Goal: Task Accomplishment & Management: Manage account settings

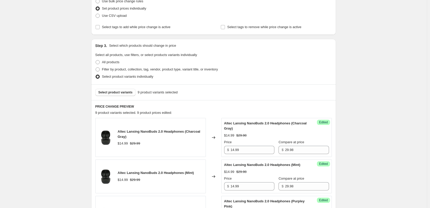
scroll to position [103, 0]
click at [120, 91] on span "Select product variants" at bounding box center [115, 92] width 34 height 4
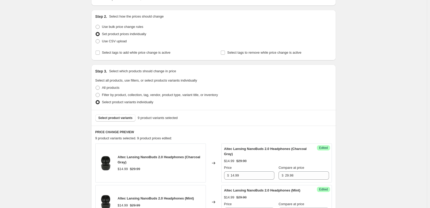
scroll to position [129, 0]
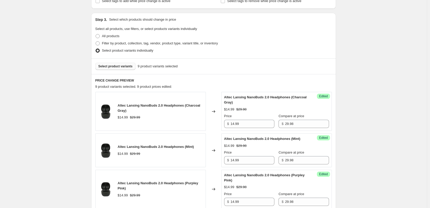
click at [113, 64] on button "Select product variants" at bounding box center [115, 66] width 40 height 7
click at [121, 67] on span "Select product variants" at bounding box center [115, 66] width 34 height 4
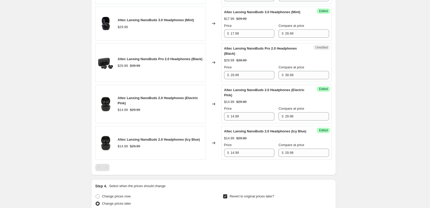
scroll to position [438, 0]
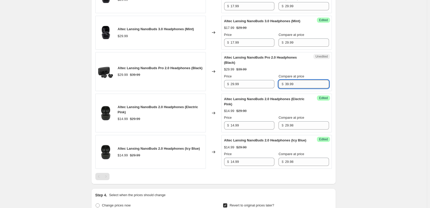
click at [298, 88] on input "39.99" at bounding box center [307, 84] width 44 height 8
type input "39.98"
click at [309, 79] on div "Compare at price" at bounding box center [304, 76] width 50 height 5
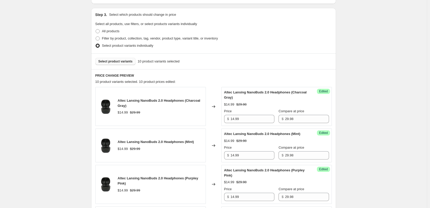
scroll to position [103, 0]
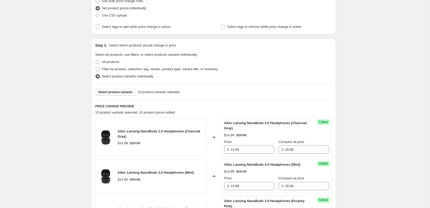
click at [115, 93] on span "Select product variants" at bounding box center [115, 92] width 34 height 4
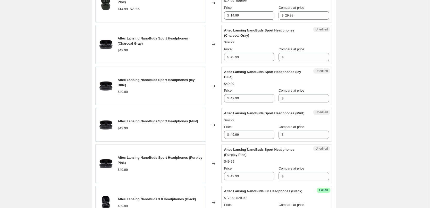
scroll to position [309, 0]
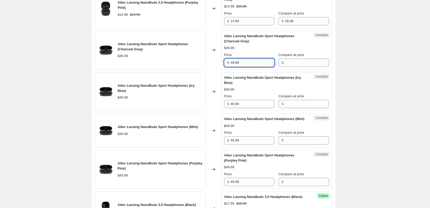
click at [252, 67] on input "49.99" at bounding box center [253, 62] width 44 height 8
click at [303, 65] on input "Compare at price" at bounding box center [307, 62] width 44 height 8
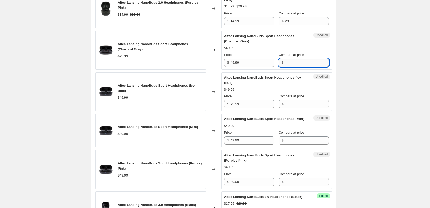
paste input "49.99"
type input "49.99"
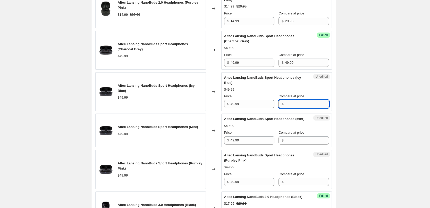
click at [291, 108] on input "Compare at price" at bounding box center [307, 104] width 44 height 8
paste input "49.99"
type input "49.99"
click at [298, 144] on input "Compare at price" at bounding box center [307, 140] width 44 height 8
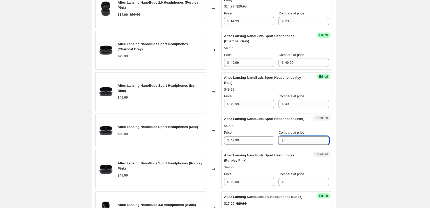
paste input "49.99"
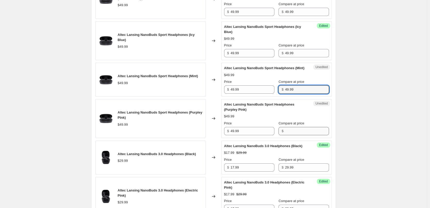
scroll to position [361, 0]
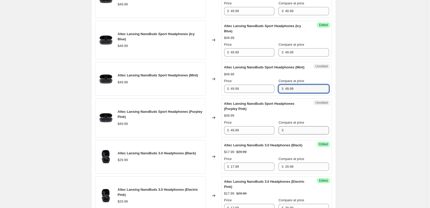
type input "49.99"
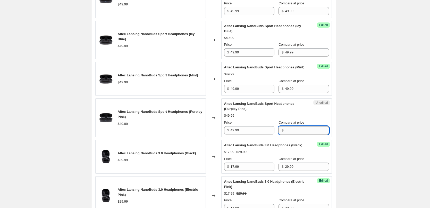
click at [302, 134] on input "Compare at price" at bounding box center [307, 130] width 44 height 8
paste input "49.99"
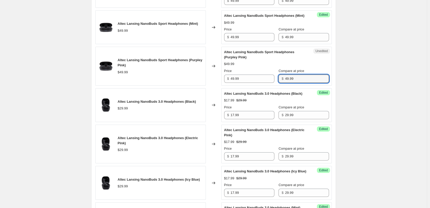
scroll to position [386, 0]
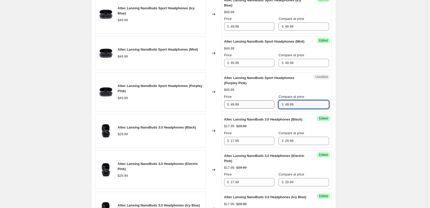
type input "49.99"
click at [258, 108] on input "49.99" at bounding box center [253, 104] width 44 height 8
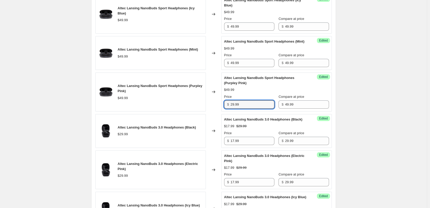
type input "29.99"
click at [268, 104] on div "Altec Lansing NanoBuds Sport Headphones (Purpley Pink) $29.99 $49.99 Price $ 29…" at bounding box center [276, 91] width 105 height 33
click at [246, 108] on input "29.99" at bounding box center [253, 104] width 44 height 8
click at [246, 67] on input "49.99" at bounding box center [253, 63] width 44 height 8
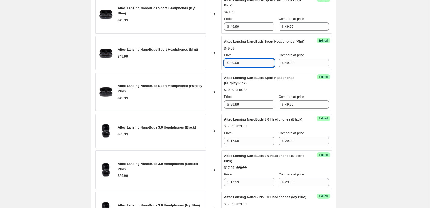
paste input "2"
type input "29.99"
click at [267, 62] on div "Altec Lansing NanoBuds Sport Headphones (Mint) $29.99 $49.99 Price $ 29.99 Comp…" at bounding box center [276, 53] width 105 height 28
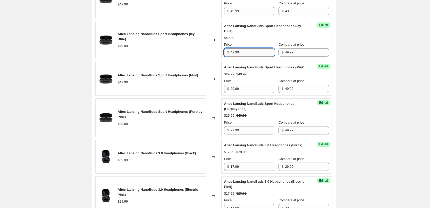
click at [244, 56] on input "49.99" at bounding box center [253, 52] width 44 height 8
paste input "2"
type input "29.99"
click at [256, 40] on div "$49.99" at bounding box center [276, 37] width 105 height 5
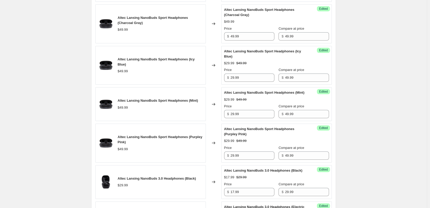
scroll to position [309, 0]
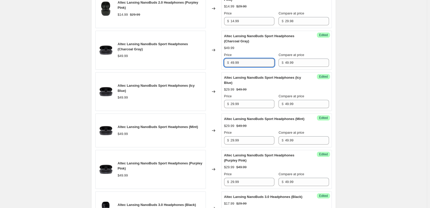
click at [245, 67] on input "49.99" at bounding box center [253, 62] width 44 height 8
paste input "2"
type input "29.99"
click at [262, 51] on div "$29.99 $49.99" at bounding box center [276, 47] width 105 height 5
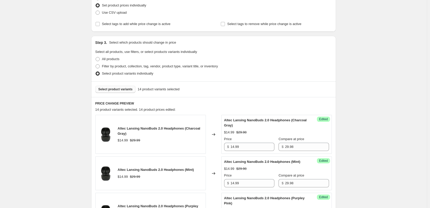
scroll to position [129, 0]
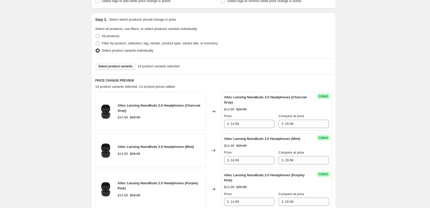
click at [112, 66] on span "Select product variants" at bounding box center [115, 66] width 34 height 4
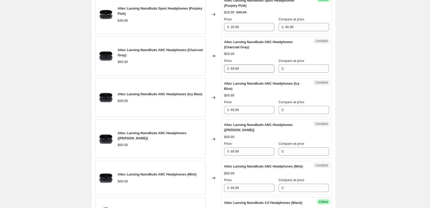
scroll to position [490, 0]
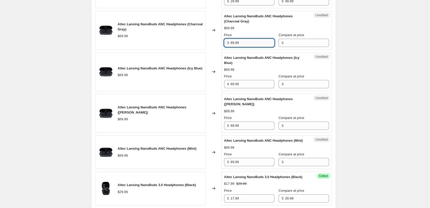
click at [248, 47] on input "69.99" at bounding box center [253, 43] width 44 height 8
click at [295, 47] on input "Compare at price" at bounding box center [307, 43] width 44 height 8
paste input "69.99"
type input "69.99"
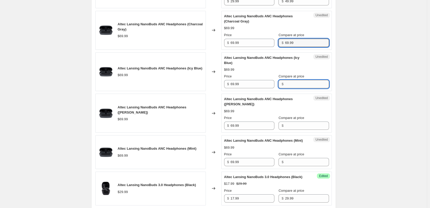
click at [297, 88] on input "Compare at price" at bounding box center [307, 84] width 44 height 8
paste input "69.99"
type input "69.99"
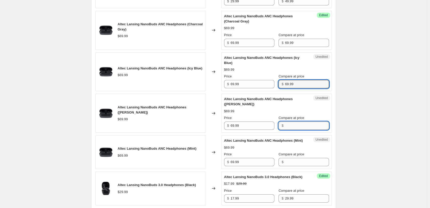
click at [293, 130] on input "Compare at price" at bounding box center [307, 125] width 44 height 8
paste input "69.99"
type input "69.99"
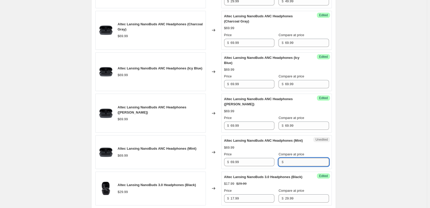
click at [292, 166] on input "Compare at price" at bounding box center [307, 162] width 44 height 8
paste input "69.99"
type input "69.99"
click at [247, 166] on input "69.99" at bounding box center [253, 162] width 44 height 8
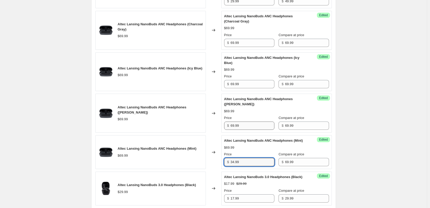
type input "34.99"
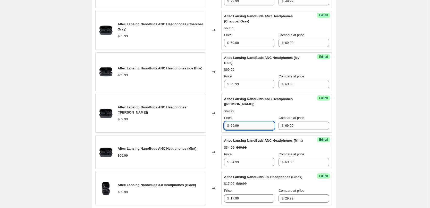
click at [247, 130] on input "69.99" at bounding box center [253, 125] width 44 height 8
paste input "34"
type input "34.99"
click at [251, 88] on input "69.99" at bounding box center [253, 84] width 44 height 8
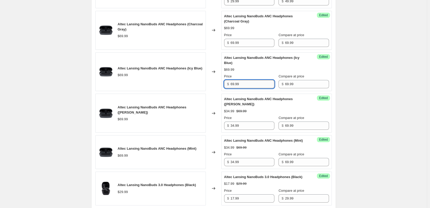
paste input "34"
type input "34.99"
click at [250, 47] on input "69.99" at bounding box center [253, 43] width 44 height 8
paste input "34"
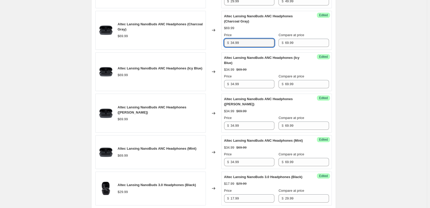
type input "34.99"
click at [265, 31] on div "$34.99 $69.99" at bounding box center [276, 28] width 105 height 5
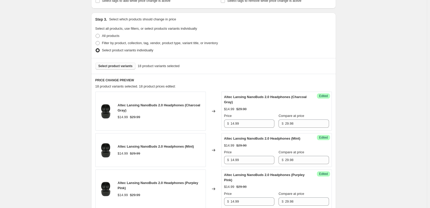
scroll to position [129, 0]
click at [114, 64] on button "Select product variants" at bounding box center [115, 66] width 40 height 7
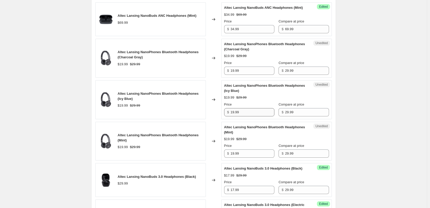
scroll to position [618, 0]
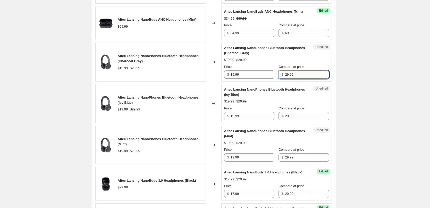
click at [304, 79] on input "29.99" at bounding box center [307, 74] width 44 height 8
type input "29.98"
click at [312, 78] on div "Altec Lansing NanoPhones Bluetooth Headphones (Charcoal Gray) $19.99 $29.99 Pri…" at bounding box center [276, 61] width 105 height 33
click at [304, 79] on input "29.98" at bounding box center [307, 74] width 44 height 8
click at [290, 120] on input "29.99" at bounding box center [307, 116] width 44 height 8
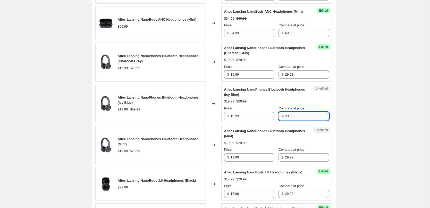
paste input "8"
type input "29.98"
click at [301, 161] on input "29.99" at bounding box center [307, 157] width 44 height 8
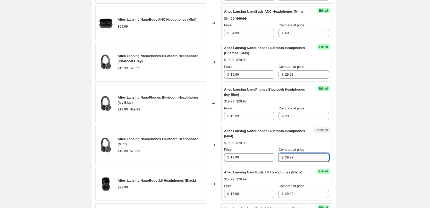
paste input "8"
type input "29.98"
click at [311, 145] on div "$19.99 $29.99" at bounding box center [276, 142] width 105 height 5
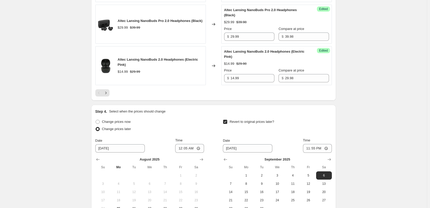
scroll to position [928, 0]
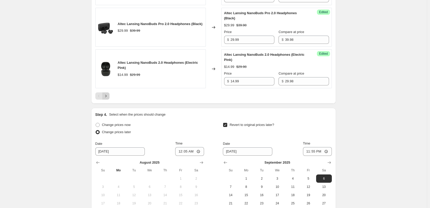
click at [108, 98] on icon "Next" at bounding box center [105, 95] width 5 height 5
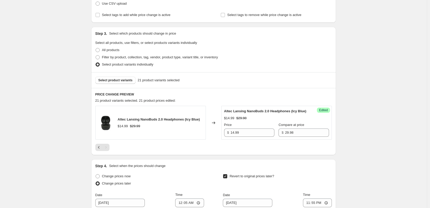
scroll to position [115, 0]
click at [98, 150] on icon "Previous" at bounding box center [98, 147] width 5 height 5
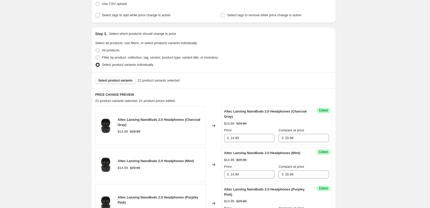
click at [113, 77] on button "Select product variants" at bounding box center [115, 80] width 40 height 7
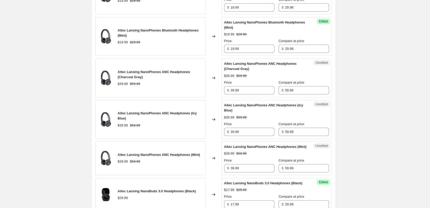
scroll to position [759, 0]
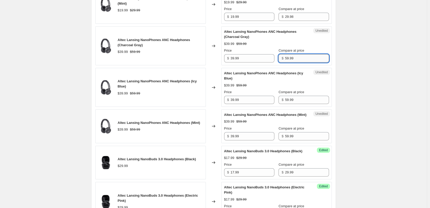
click at [299, 62] on input "59.99" at bounding box center [307, 58] width 44 height 8
type input "59.98"
click at [309, 46] on div "$39.99 $59.99" at bounding box center [276, 43] width 105 height 5
click at [300, 62] on input "59.98" at bounding box center [307, 58] width 44 height 8
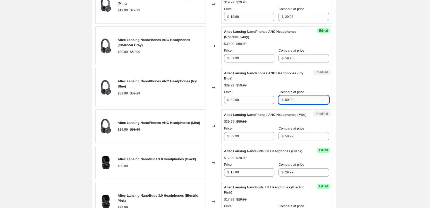
click at [298, 104] on input "59.99" at bounding box center [307, 100] width 44 height 8
paste input "8"
type input "59.98"
click at [300, 140] on input "59.99" at bounding box center [307, 136] width 44 height 8
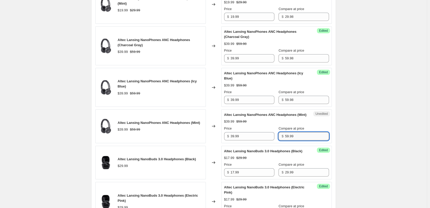
paste input "8"
type input "59.98"
click at [312, 133] on div "Altec Lansing NanoPhones ANC Headphones (Mint) $39.99 $59.99 Price $ 39.99 Comp…" at bounding box center [276, 126] width 105 height 28
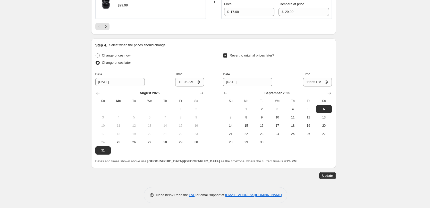
scroll to position [1031, 0]
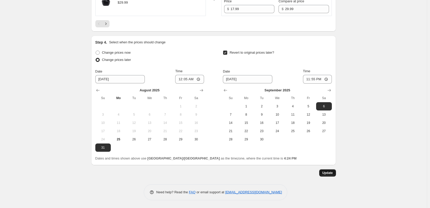
click at [327, 173] on span "Update" at bounding box center [327, 173] width 11 height 4
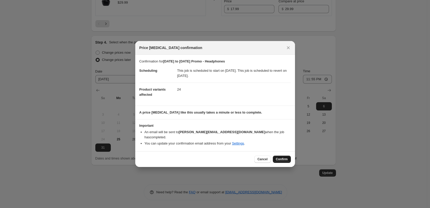
click at [284, 159] on button "Confirm" at bounding box center [282, 158] width 18 height 7
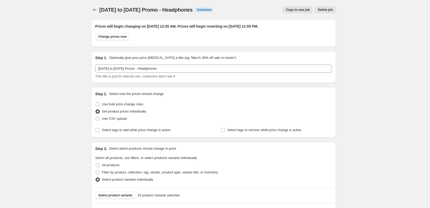
scroll to position [1031, 0]
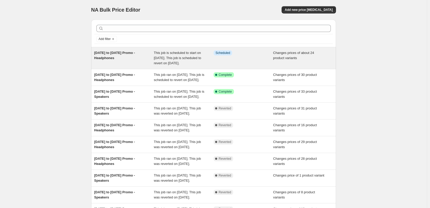
click at [229, 59] on div "Info Scheduled" at bounding box center [244, 57] width 60 height 15
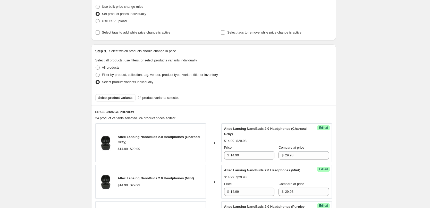
scroll to position [103, 0]
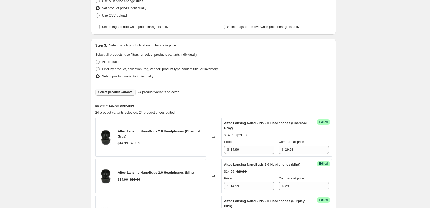
click at [112, 92] on span "Select product variants" at bounding box center [115, 92] width 34 height 4
click at [122, 94] on span "Select product variants" at bounding box center [115, 92] width 34 height 4
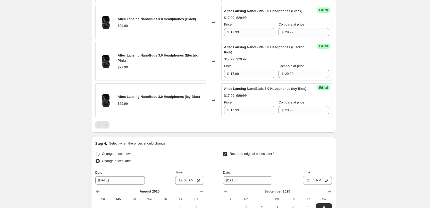
scroll to position [979, 0]
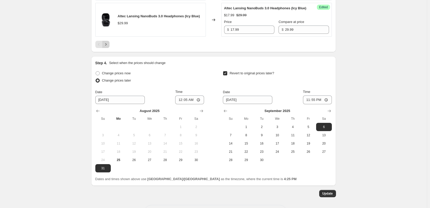
click at [108, 47] on icon "Next" at bounding box center [105, 44] width 5 height 5
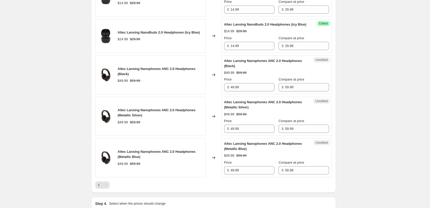
scroll to position [312, 0]
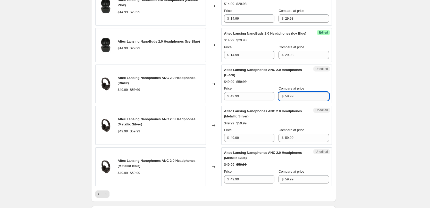
click at [299, 100] on input "59.99" at bounding box center [307, 96] width 44 height 8
type input "59.98"
click at [314, 84] on div "$49.99 $59.98" at bounding box center [276, 81] width 105 height 5
click at [298, 100] on input "59.98" at bounding box center [307, 96] width 44 height 8
click at [299, 142] on input "59.99" at bounding box center [307, 137] width 44 height 8
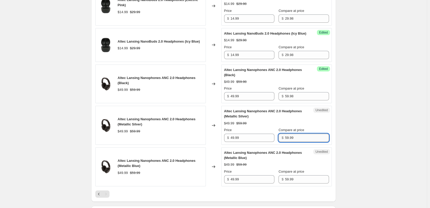
paste input "8"
type input "59.98"
click at [318, 126] on div "$49.99 $59.98" at bounding box center [276, 123] width 105 height 5
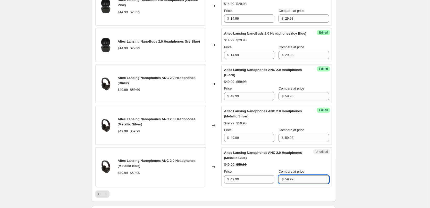
click at [302, 183] on input "59.99" at bounding box center [307, 179] width 44 height 8
paste input "8"
type input "59.98"
click at [308, 172] on div "Altec Lansing Nanophones ANC 2.0 Headphones (Metallic Blue) $49.99 $59.98 Price…" at bounding box center [276, 166] width 105 height 33
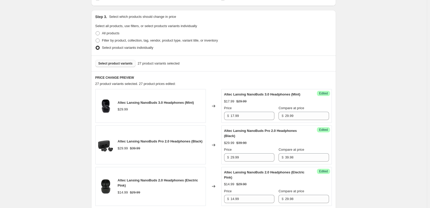
scroll to position [131, 0]
click at [114, 63] on span "Select product variants" at bounding box center [115, 64] width 34 height 4
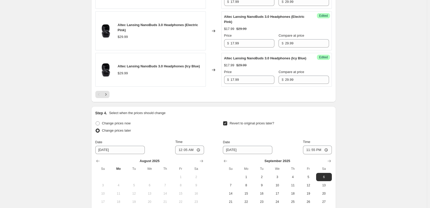
scroll to position [930, 0]
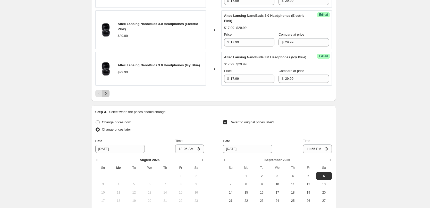
click at [108, 96] on icon "Next" at bounding box center [105, 93] width 5 height 5
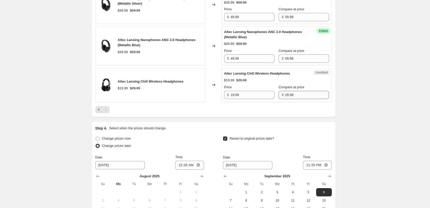
scroll to position [425, 0]
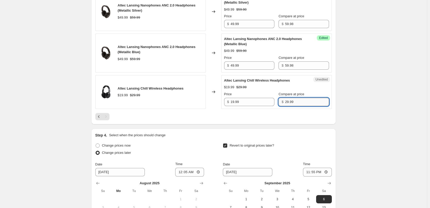
click at [305, 106] on input "29.99" at bounding box center [307, 102] width 44 height 8
type input "29.98"
click at [303, 120] on div at bounding box center [213, 116] width 237 height 7
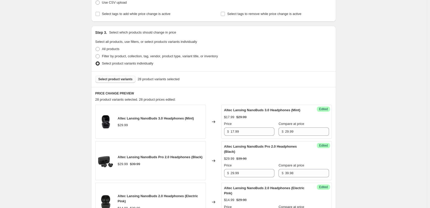
scroll to position [116, 0]
click at [124, 79] on span "Select product variants" at bounding box center [115, 79] width 34 height 4
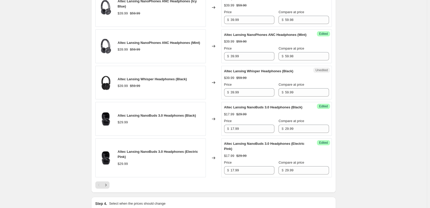
scroll to position [838, 0]
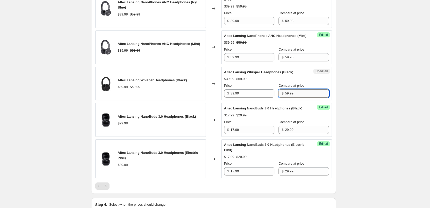
click at [298, 97] on input "59.99" at bounding box center [307, 93] width 44 height 8
type input "59.98"
click at [315, 81] on div "$39.99 $59.98" at bounding box center [276, 78] width 105 height 5
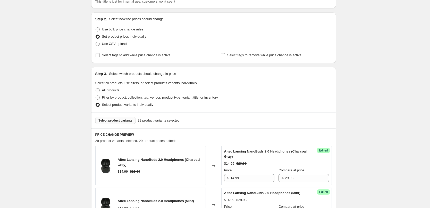
scroll to position [142, 0]
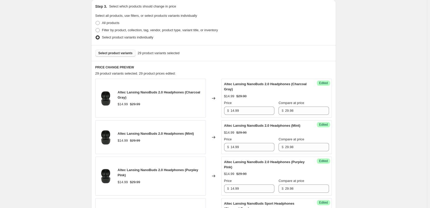
click at [115, 55] on span "Select product variants" at bounding box center [115, 53] width 34 height 4
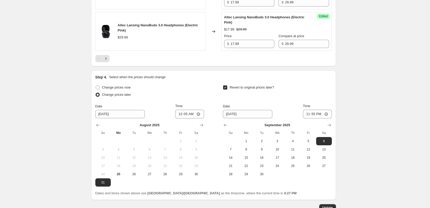
scroll to position [967, 0]
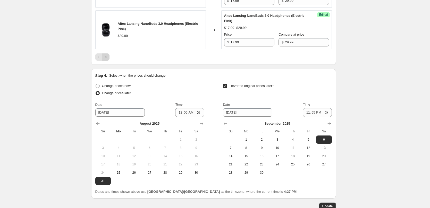
click at [106, 60] on icon "Next" at bounding box center [105, 56] width 5 height 5
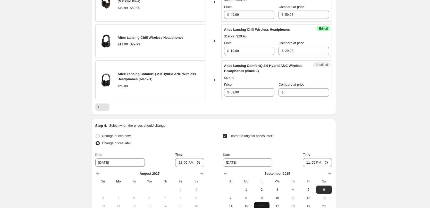
scroll to position [482, 0]
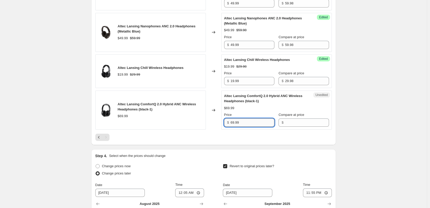
click at [257, 127] on input "69.99" at bounding box center [253, 122] width 44 height 8
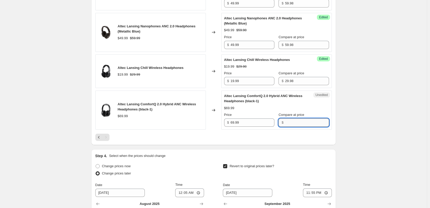
click at [300, 127] on input "Compare at price" at bounding box center [307, 122] width 44 height 8
paste input "69.99"
type input "69.99"
click at [247, 127] on input "69.99" at bounding box center [253, 122] width 44 height 8
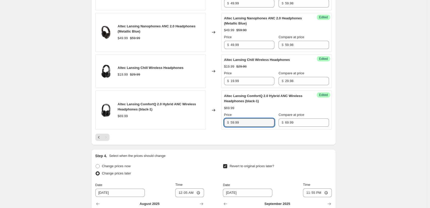
type input "59.99"
click at [262, 111] on div "$69.99" at bounding box center [276, 107] width 105 height 5
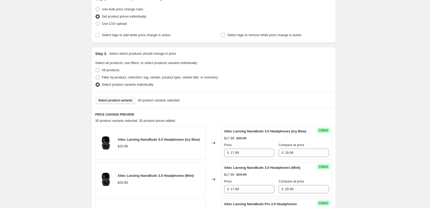
scroll to position [96, 0]
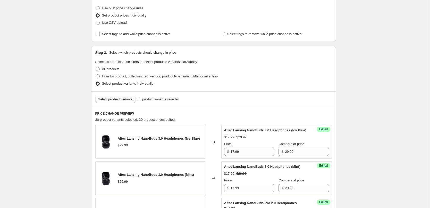
click at [115, 99] on span "Select product variants" at bounding box center [115, 99] width 34 height 4
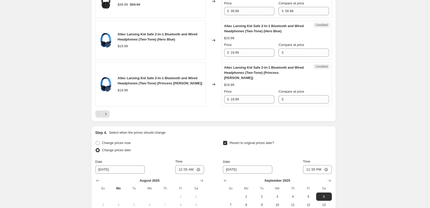
scroll to position [920, 0]
click at [249, 56] on input "19.99" at bounding box center [253, 52] width 44 height 8
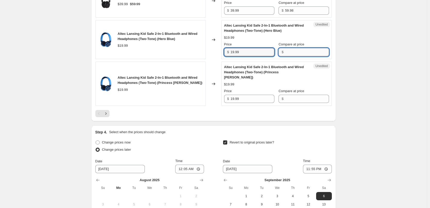
click at [293, 56] on input "Compare at price" at bounding box center [307, 52] width 44 height 8
paste input "19.99"
type input "19.99"
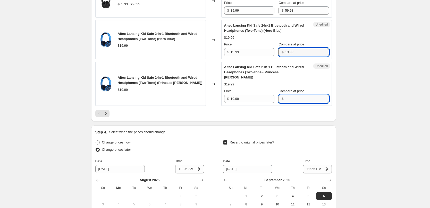
click at [306, 103] on input "Compare at price" at bounding box center [307, 99] width 44 height 8
paste input "19.99"
type input "19.99"
click at [108, 116] on icon "Next" at bounding box center [105, 113] width 5 height 5
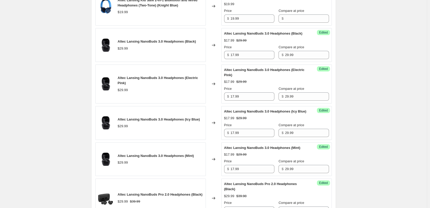
scroll to position [169, 0]
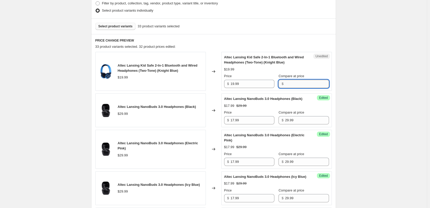
click at [292, 87] on input "Compare at price" at bounding box center [307, 84] width 44 height 8
paste input "19.99"
type input "19.99"
click at [248, 86] on input "19.99" at bounding box center [253, 84] width 44 height 8
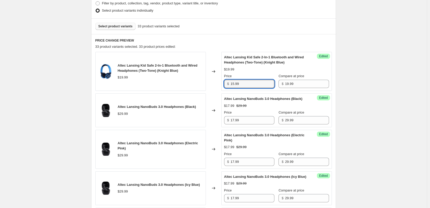
type input "15.99"
click at [275, 69] on div "$19.99" at bounding box center [276, 69] width 105 height 5
click at [256, 82] on input "15.99" at bounding box center [253, 84] width 44 height 8
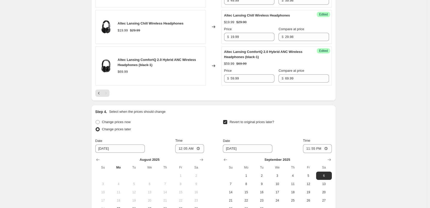
scroll to position [710, 0]
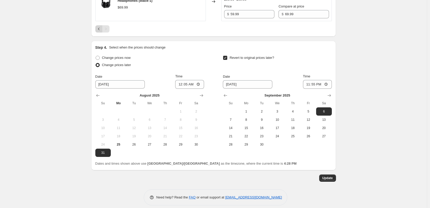
click at [98, 31] on icon "Previous" at bounding box center [98, 28] width 5 height 5
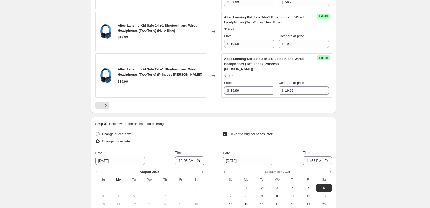
scroll to position [922, 0]
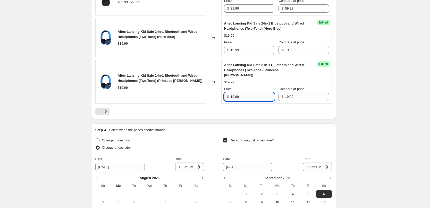
click at [249, 101] on input "19.99" at bounding box center [253, 97] width 44 height 8
paste input "5"
type input "15.99"
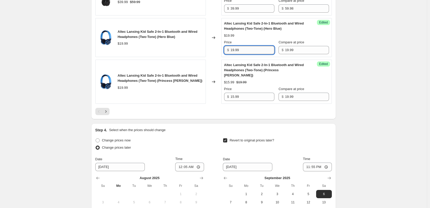
click at [247, 54] on input "19.99" at bounding box center [253, 50] width 44 height 8
paste input "5"
type input "15.99"
click at [260, 45] on div "Price" at bounding box center [249, 42] width 50 height 5
click at [108, 114] on icon "Next" at bounding box center [105, 111] width 5 height 5
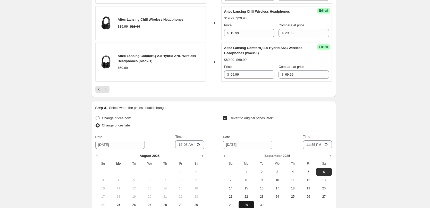
scroll to position [736, 0]
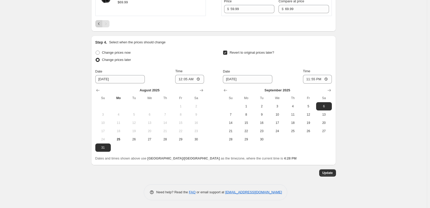
click at [99, 25] on icon "Previous" at bounding box center [98, 23] width 5 height 5
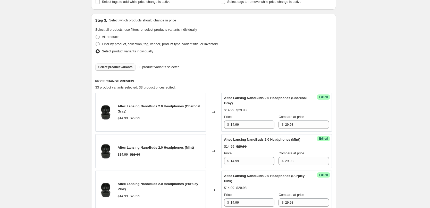
scroll to position [129, 0]
click at [122, 68] on span "Select product variants" at bounding box center [115, 66] width 34 height 4
click at [120, 64] on span "Select product variants" at bounding box center [115, 66] width 34 height 4
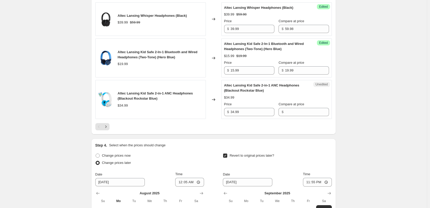
scroll to position [902, 0]
click at [248, 116] on input "34.99" at bounding box center [253, 112] width 44 height 8
click at [300, 116] on input "Compare at price" at bounding box center [307, 112] width 44 height 8
paste input "34.99"
type input "34.99"
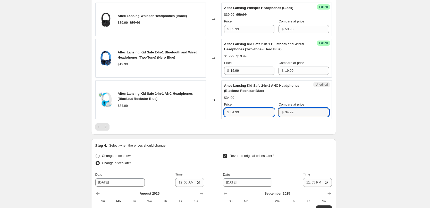
click at [246, 116] on input "34.99" at bounding box center [253, 112] width 44 height 8
type input "24.99"
click at [264, 116] on div "Altec Lansing Kid Safe 2-in-1 ANC Headphones (Blackout Rockstar Blue) $34.99 Pr…" at bounding box center [276, 99] width 105 height 33
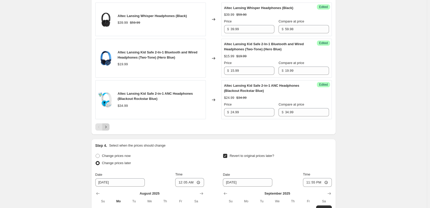
click at [108, 129] on icon "Next" at bounding box center [105, 126] width 5 height 5
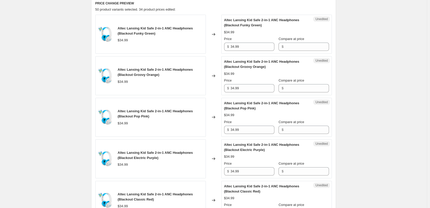
scroll to position [206, 0]
click at [298, 48] on input "Compare at price" at bounding box center [307, 46] width 44 height 8
paste input "34.99"
type input "34.99"
click at [298, 85] on input "Compare at price" at bounding box center [307, 88] width 44 height 8
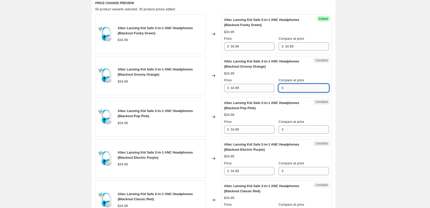
paste input "34.99"
type input "34.99"
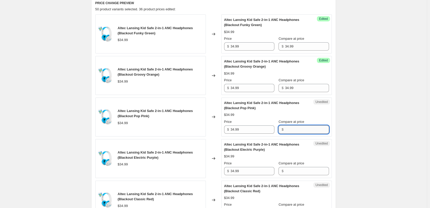
click at [299, 128] on input "Compare at price" at bounding box center [307, 129] width 44 height 8
paste input "34.99"
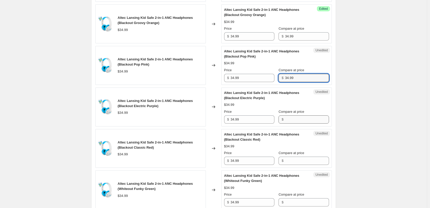
type input "34.99"
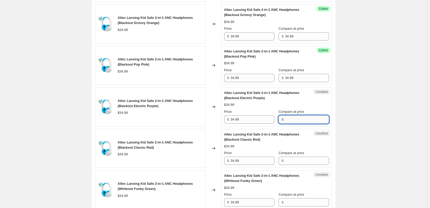
click at [300, 121] on input "Compare at price" at bounding box center [307, 119] width 44 height 8
paste input "34.99"
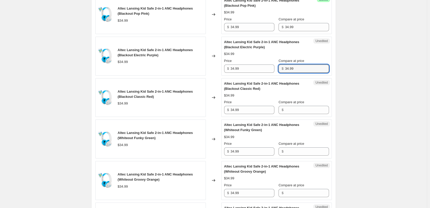
scroll to position [309, 0]
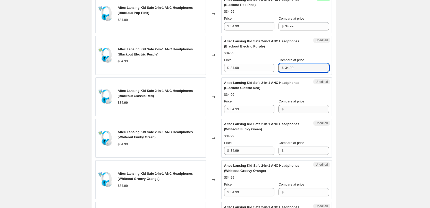
type input "34.99"
click at [304, 112] on input "Compare at price" at bounding box center [307, 109] width 44 height 8
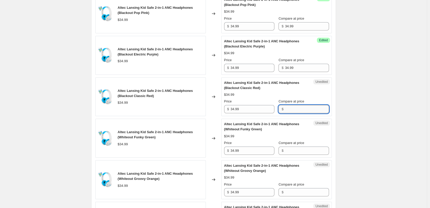
paste input "34.99"
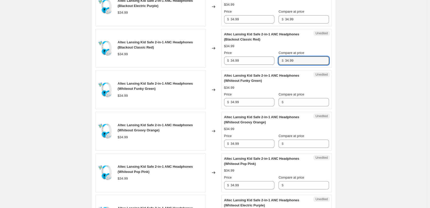
scroll to position [361, 0]
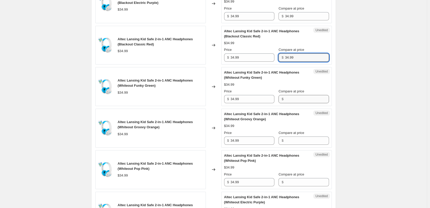
type input "34.99"
click at [305, 102] on input "Compare at price" at bounding box center [307, 99] width 44 height 8
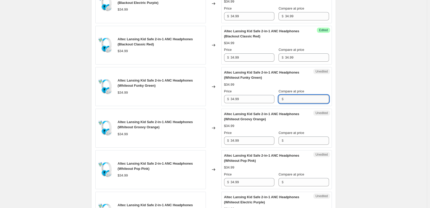
paste input "34.99"
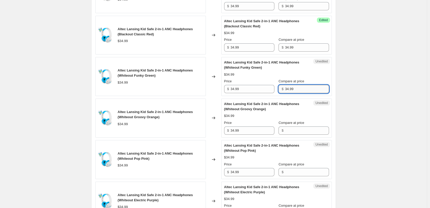
scroll to position [386, 0]
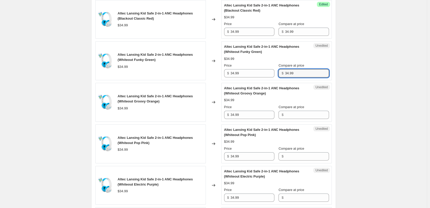
type input "34.99"
click at [300, 119] on div "Unedited Altec Lansing Kid Safe 2-in-1 ANC Headphones (Whiteout Groovy Orange) …" at bounding box center [276, 102] width 111 height 39
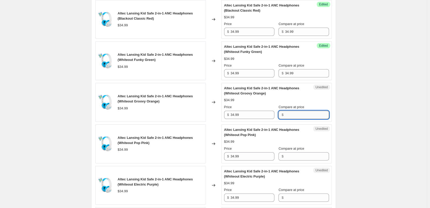
click at [307, 114] on input "Compare at price" at bounding box center [307, 115] width 44 height 8
paste input "34.99"
type input "34.99"
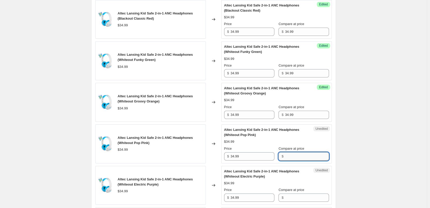
click at [304, 155] on input "Compare at price" at bounding box center [307, 156] width 44 height 8
paste input "34.99"
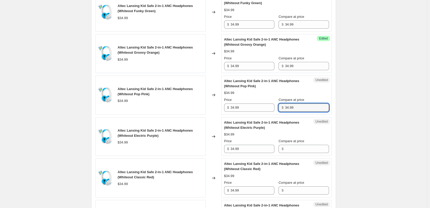
scroll to position [438, 0]
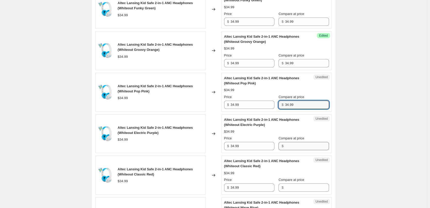
type input "34.99"
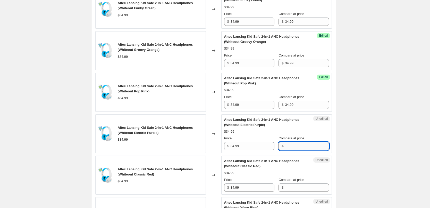
click at [303, 147] on input "Compare at price" at bounding box center [307, 146] width 44 height 8
paste input "34.99"
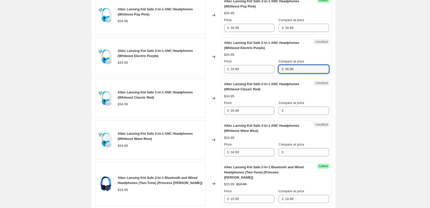
scroll to position [515, 0]
type input "34.99"
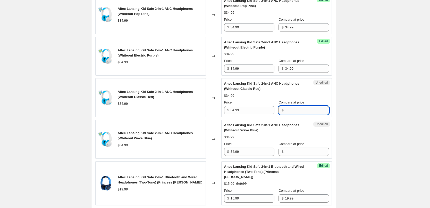
click at [306, 107] on input "Compare at price" at bounding box center [307, 110] width 44 height 8
paste input "34.99"
type input "34.99"
click at [300, 150] on input "Compare at price" at bounding box center [307, 151] width 44 height 8
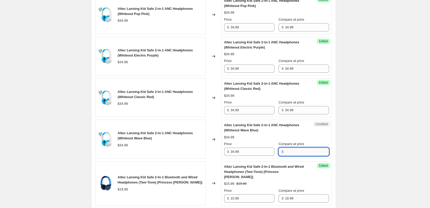
paste input "34.99"
type input "34.99"
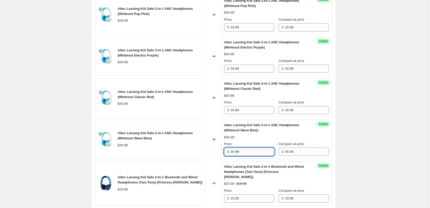
click at [253, 150] on input "34.99" at bounding box center [253, 151] width 44 height 8
type input "24.99"
click at [264, 138] on div "$34.99" at bounding box center [276, 137] width 105 height 5
click at [251, 153] on input "24.99" at bounding box center [253, 151] width 44 height 8
click at [247, 109] on input "34.99" at bounding box center [253, 110] width 44 height 8
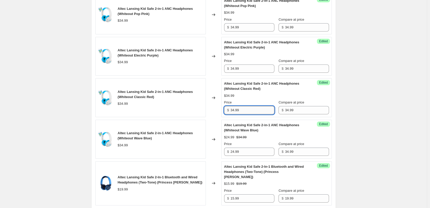
paste input "2"
type input "24.99"
click at [257, 98] on div "$24.99 $34.99" at bounding box center [276, 95] width 105 height 5
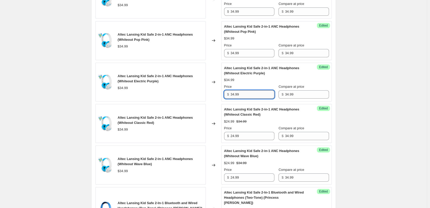
click at [247, 95] on input "34.99" at bounding box center [253, 94] width 44 height 8
paste input "2"
type input "24.99"
click at [255, 82] on div "$24.99 $34.99" at bounding box center [276, 79] width 105 height 5
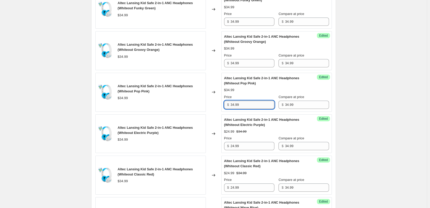
click at [250, 104] on input "34.99" at bounding box center [253, 104] width 44 height 8
paste input "2"
type input "24.99"
click at [258, 93] on div "Altec Lansing Kid Safe 2-in-1 ANC Headphones (Whiteout Pop Pink) $34.99 Price $…" at bounding box center [276, 91] width 105 height 33
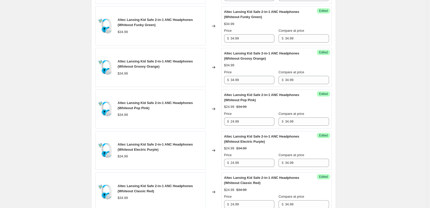
scroll to position [412, 0]
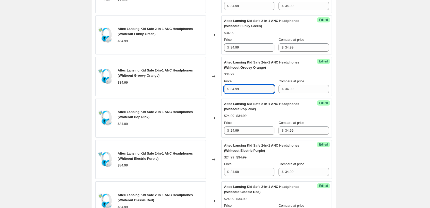
click at [246, 91] on input "34.99" at bounding box center [253, 89] width 44 height 8
paste input "2"
type input "24.99"
click at [260, 81] on div "Price" at bounding box center [249, 81] width 50 height 5
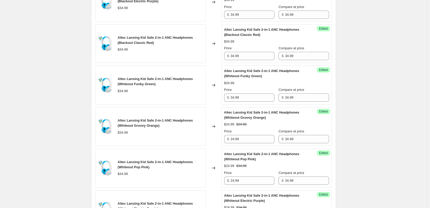
scroll to position [361, 0]
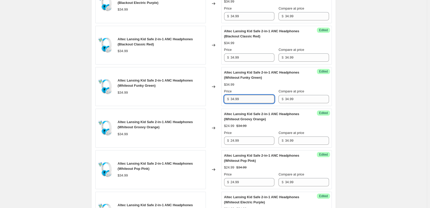
click at [246, 97] on input "34.99" at bounding box center [253, 99] width 44 height 8
paste input "2"
type input "24.99"
click at [257, 88] on div "Altec Lansing Kid Safe 2-in-1 ANC Headphones (Whiteout Funky Green) $34.99 Pric…" at bounding box center [276, 86] width 105 height 33
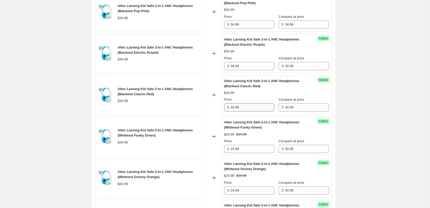
scroll to position [309, 0]
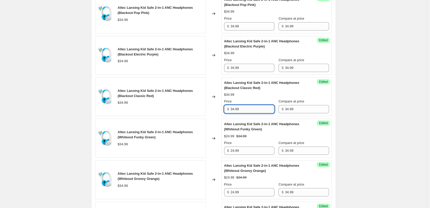
click at [246, 110] on input "34.99" at bounding box center [253, 109] width 44 height 8
paste input "2"
type input "24.99"
click at [259, 94] on div "$34.99" at bounding box center [276, 94] width 105 height 5
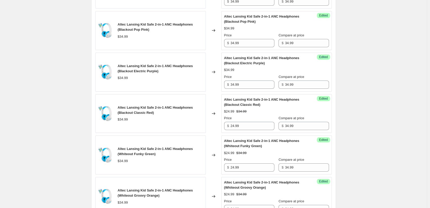
scroll to position [283, 0]
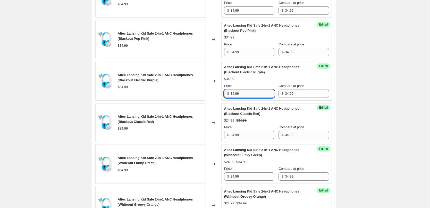
click at [249, 95] on input "34.99" at bounding box center [253, 93] width 44 height 8
paste input "2"
type input "24.99"
click at [261, 82] on div "Altec Lansing Kid Safe 2-in-1 ANC Headphones (Blackout Electric Purple) $34.99 …" at bounding box center [276, 80] width 105 height 33
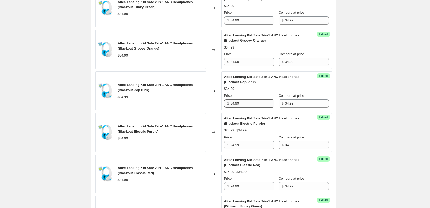
scroll to position [232, 0]
click at [250, 104] on input "34.99" at bounding box center [253, 103] width 44 height 8
paste input "2"
type input "24.99"
click at [266, 89] on div "$34.99" at bounding box center [276, 88] width 105 height 5
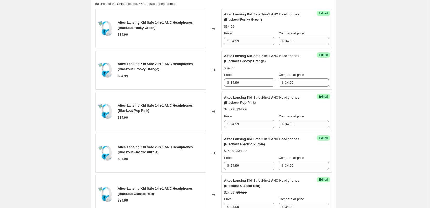
scroll to position [206, 0]
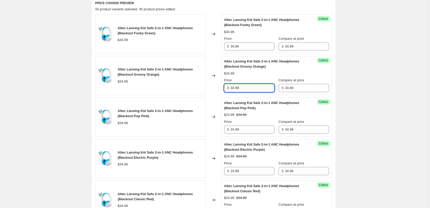
click at [247, 89] on input "34.99" at bounding box center [253, 88] width 44 height 8
paste input "2"
type input "24.99"
click at [262, 75] on div "$34.99" at bounding box center [276, 73] width 105 height 5
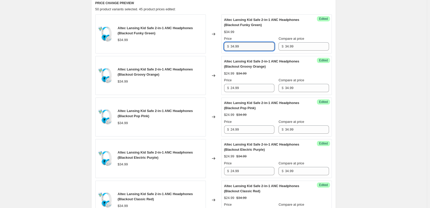
click at [246, 48] on input "34.99" at bounding box center [253, 46] width 44 height 8
paste input "2"
type input "24.99"
click at [264, 32] on div "$24.99 $34.99" at bounding box center [276, 31] width 105 height 5
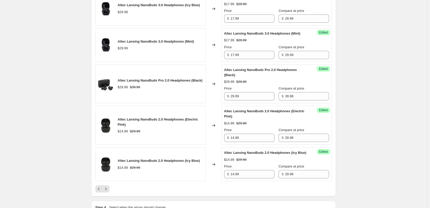
scroll to position [928, 0]
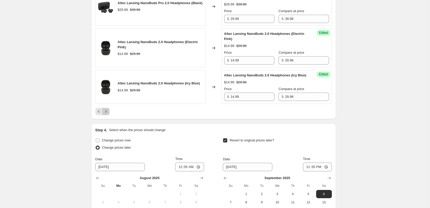
click at [110, 115] on button "Next" at bounding box center [105, 111] width 7 height 7
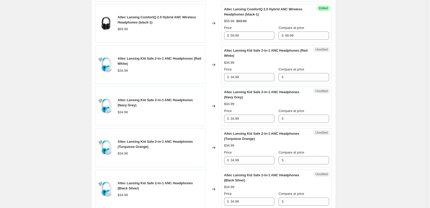
scroll to position [379, 0]
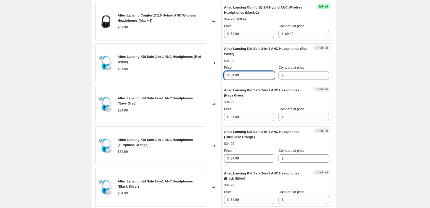
click at [247, 75] on input "34.99" at bounding box center [253, 75] width 44 height 8
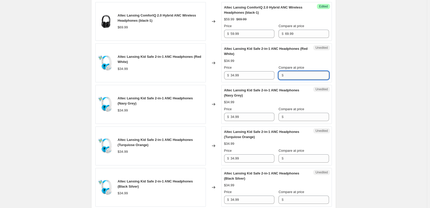
click at [285, 76] on input "Compare at price" at bounding box center [307, 75] width 44 height 8
paste input "34.99"
type input "34.99"
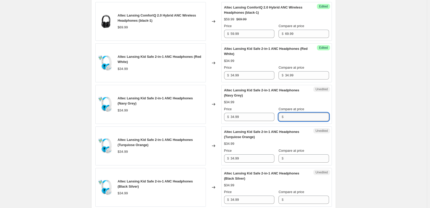
click at [296, 117] on input "Compare at price" at bounding box center [307, 117] width 44 height 8
paste input "34.99"
type input "34.99"
click at [298, 157] on input "Compare at price" at bounding box center [307, 158] width 44 height 8
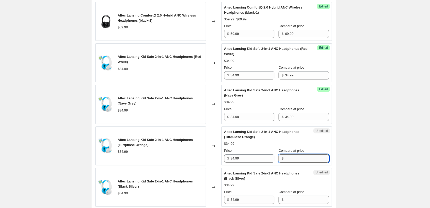
paste input "34.99"
type input "34.99"
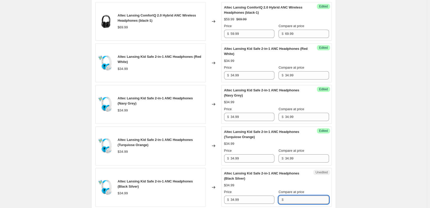
click at [299, 198] on input "Compare at price" at bounding box center [307, 199] width 44 height 8
paste input "34.99"
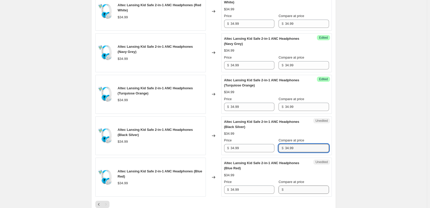
type input "34.99"
click at [294, 191] on input "Compare at price" at bounding box center [307, 189] width 44 height 8
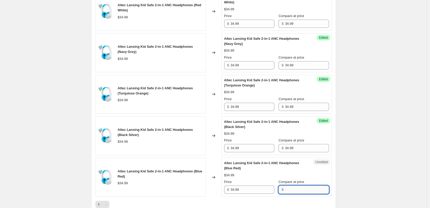
paste input "34.99"
type input "34.99"
click at [309, 174] on div "$34.99" at bounding box center [276, 174] width 105 height 5
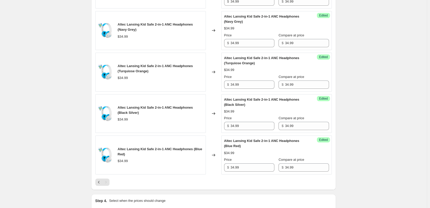
scroll to position [482, 0]
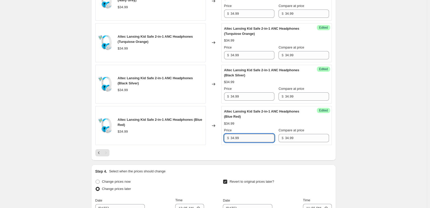
click at [248, 139] on input "34.99" at bounding box center [253, 138] width 44 height 8
type input "24.99"
click at [254, 150] on div at bounding box center [213, 152] width 237 height 7
click at [252, 137] on input "24.99" at bounding box center [253, 138] width 44 height 8
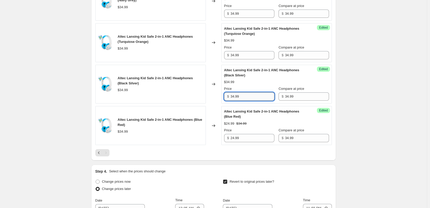
click at [247, 96] on input "34.99" at bounding box center [253, 96] width 44 height 8
paste input "2"
type input "24.99"
click at [256, 88] on div "Price" at bounding box center [249, 88] width 50 height 5
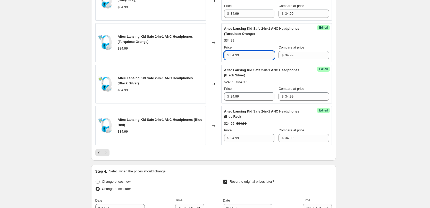
click at [246, 58] on input "34.99" at bounding box center [253, 55] width 44 height 8
paste input "2"
type input "24.99"
click at [259, 46] on div "Price" at bounding box center [249, 47] width 50 height 5
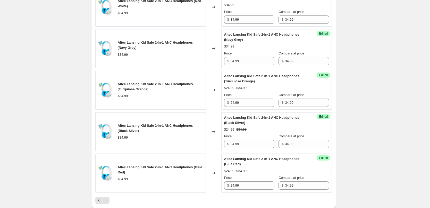
scroll to position [431, 0]
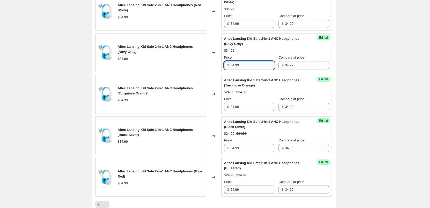
click at [250, 65] on input "34.99" at bounding box center [253, 65] width 44 height 8
paste input "2"
type input "24.99"
click at [260, 53] on div "$34.99" at bounding box center [276, 50] width 105 height 5
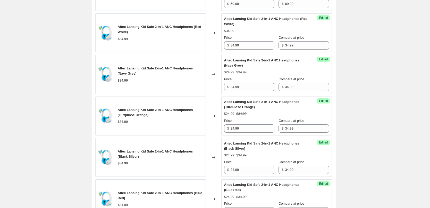
scroll to position [379, 0]
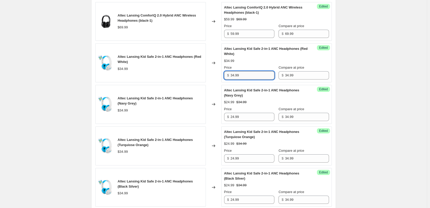
click at [248, 73] on input "34.99" at bounding box center [253, 75] width 44 height 8
paste input "2"
type input "24.99"
click at [266, 64] on div "Altec Lansing Kid Safe 2-in-1 ANC Headphones (Red White) $34.99 Price $ 24.99 C…" at bounding box center [276, 62] width 105 height 33
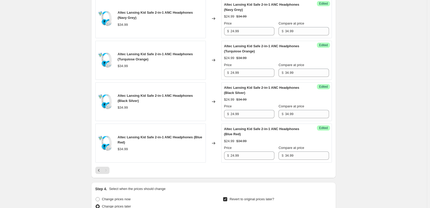
scroll to position [534, 0]
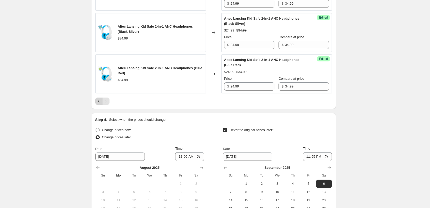
click at [101, 100] on icon "Previous" at bounding box center [98, 100] width 5 height 5
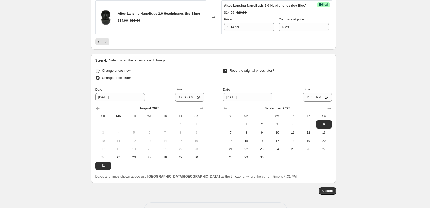
scroll to position [998, 0]
click at [99, 43] on icon "Previous" at bounding box center [99, 41] width 2 height 3
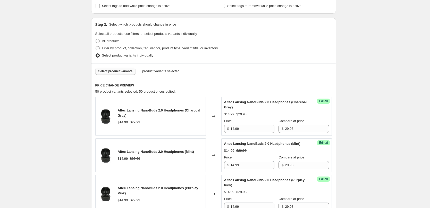
scroll to position [122, 0]
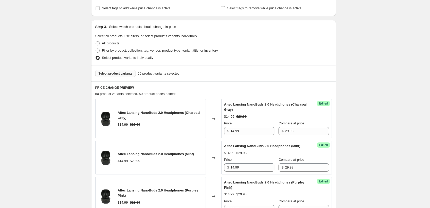
click at [123, 73] on span "Select product variants" at bounding box center [115, 73] width 34 height 4
click at [124, 73] on span "Select product variants" at bounding box center [115, 73] width 34 height 4
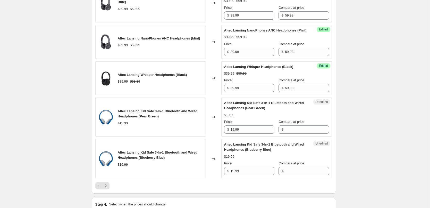
scroll to position [869, 0]
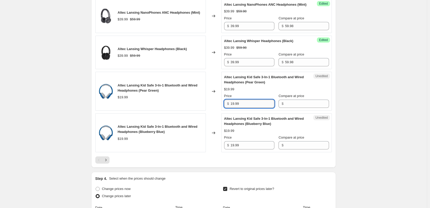
click at [255, 108] on input "19.99" at bounding box center [253, 103] width 44 height 8
click at [303, 108] on input "Compare at price" at bounding box center [307, 103] width 44 height 8
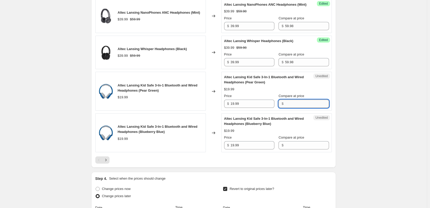
paste input "19.99"
type input "19.99"
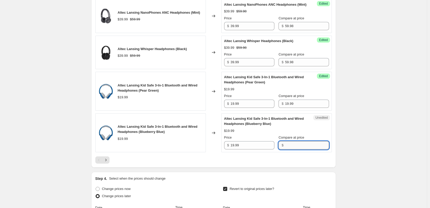
click at [300, 149] on input "Compare at price" at bounding box center [307, 145] width 44 height 8
paste input "19.99"
type input "19.99"
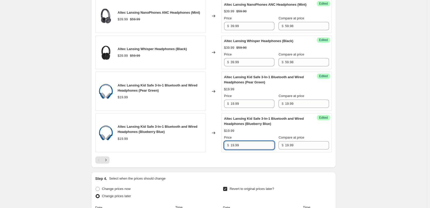
click at [242, 149] on input "19.99" at bounding box center [253, 145] width 44 height 8
type input "17.99"
click at [265, 163] on div at bounding box center [213, 159] width 237 height 7
click at [253, 149] on input "17.99" at bounding box center [253, 145] width 44 height 8
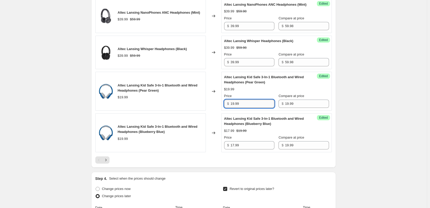
click at [250, 108] on input "19.99" at bounding box center [253, 103] width 44 height 8
paste input "7"
type input "17.99"
click at [263, 92] on div "$19.99" at bounding box center [276, 89] width 105 height 5
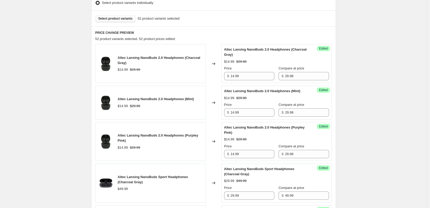
scroll to position [122, 0]
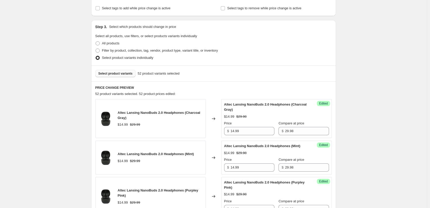
click at [119, 73] on span "Select product variants" at bounding box center [115, 73] width 34 height 4
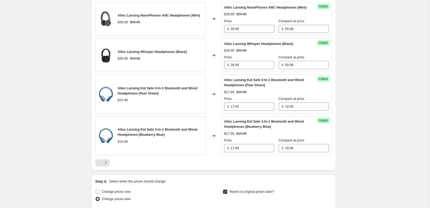
scroll to position [869, 0]
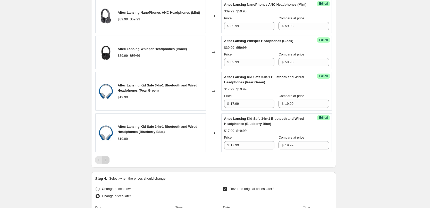
click at [108, 162] on icon "Next" at bounding box center [105, 159] width 5 height 5
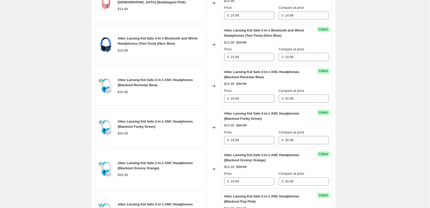
scroll to position [173, 0]
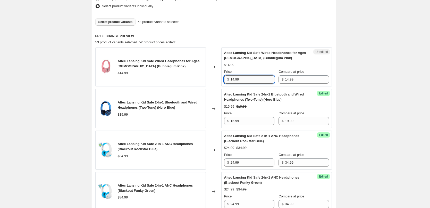
click at [249, 79] on input "14.99" at bounding box center [253, 79] width 44 height 8
type input "9.99"
click at [262, 66] on div "$14.99" at bounding box center [276, 64] width 105 height 5
click at [118, 24] on button "Select product variants" at bounding box center [115, 21] width 40 height 7
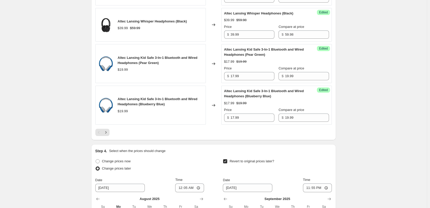
scroll to position [895, 0]
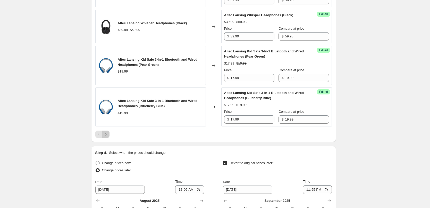
click at [110, 138] on button "Next" at bounding box center [105, 133] width 7 height 7
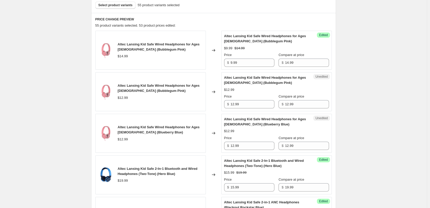
scroll to position [199, 0]
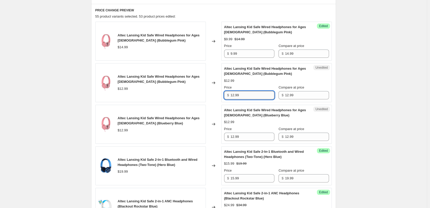
click at [253, 96] on input "12.99" at bounding box center [253, 95] width 44 height 8
type input "9.99"
click at [254, 89] on div "Price" at bounding box center [249, 87] width 50 height 5
click at [252, 96] on input "9.99" at bounding box center [253, 95] width 44 height 8
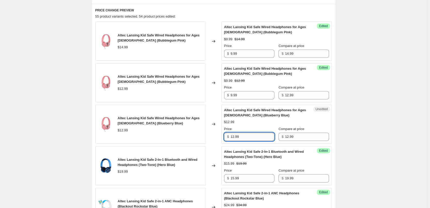
click at [247, 136] on input "12.99" at bounding box center [253, 136] width 44 height 8
paste input "9"
type input "9.99"
click at [271, 87] on div "Price" at bounding box center [249, 87] width 50 height 5
click at [277, 117] on div "Altec Lansing Kid Safe Wired Headphones for Ages 3-5 (Blueberry Blue)" at bounding box center [266, 112] width 84 height 10
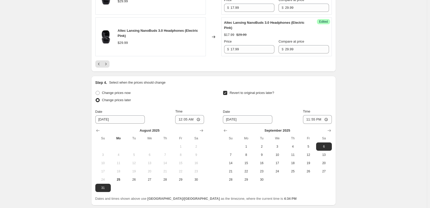
scroll to position [946, 0]
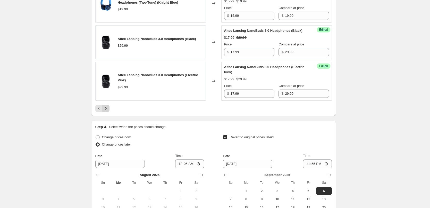
click at [108, 108] on icon "Next" at bounding box center [105, 108] width 5 height 5
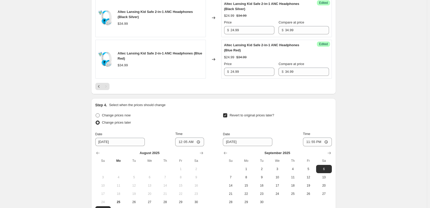
scroll to position [741, 0]
click at [98, 88] on icon "Previous" at bounding box center [98, 85] width 5 height 5
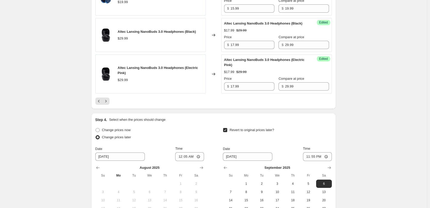
click at [102, 100] on icon "Previous" at bounding box center [98, 100] width 5 height 5
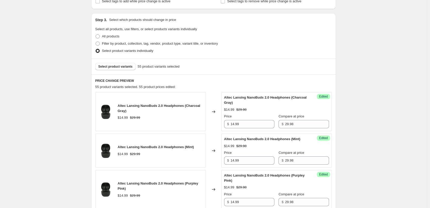
scroll to position [129, 0]
click at [124, 67] on span "Select product variants" at bounding box center [115, 66] width 34 height 4
click at [125, 64] on button "Select product variants" at bounding box center [115, 66] width 40 height 7
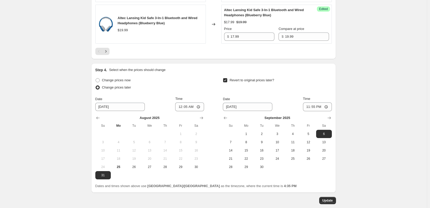
scroll to position [928, 0]
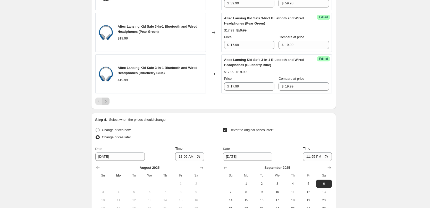
click at [108, 104] on icon "Next" at bounding box center [105, 100] width 5 height 5
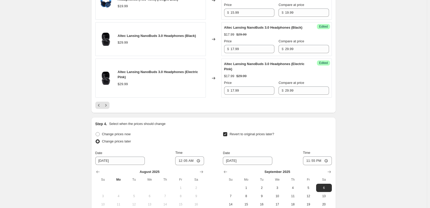
scroll to position [953, 0]
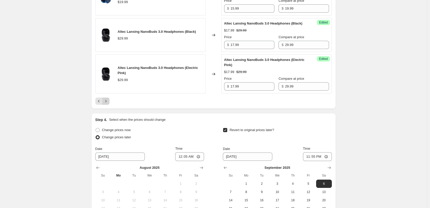
click at [107, 102] on icon "Next" at bounding box center [105, 100] width 5 height 5
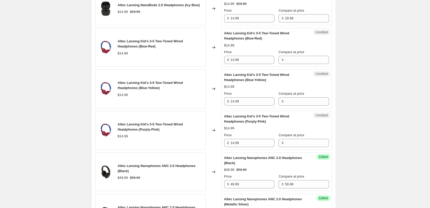
scroll to position [376, 0]
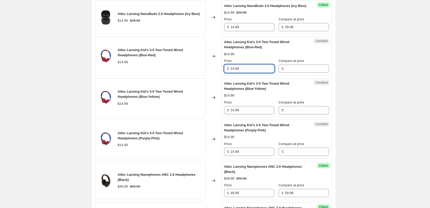
click at [248, 73] on input "14.99" at bounding box center [253, 68] width 44 height 8
click at [292, 73] on input "Compare at price" at bounding box center [307, 68] width 44 height 8
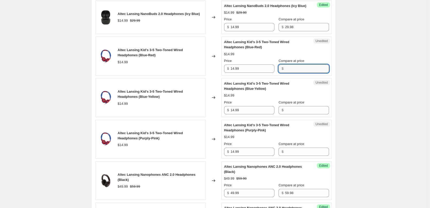
paste input "14.99"
type input "14.99"
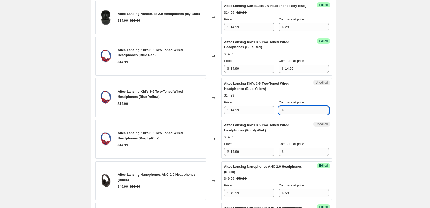
click at [297, 114] on input "Compare at price" at bounding box center [307, 110] width 44 height 8
paste input "14.99"
type input "14.99"
click at [302, 156] on input "Compare at price" at bounding box center [307, 151] width 44 height 8
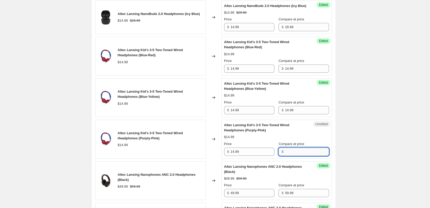
paste input "14.99"
type input "14.99"
click at [250, 73] on input "14.99" at bounding box center [253, 68] width 44 height 8
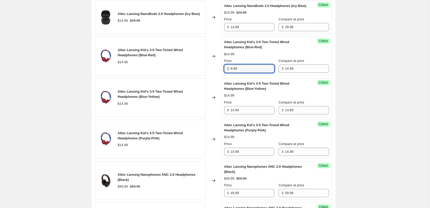
type input "9.99"
click at [257, 57] on div "$14.99" at bounding box center [276, 54] width 105 height 5
click at [246, 73] on input "9.99" at bounding box center [253, 68] width 44 height 8
click at [251, 114] on input "14.99" at bounding box center [253, 110] width 44 height 8
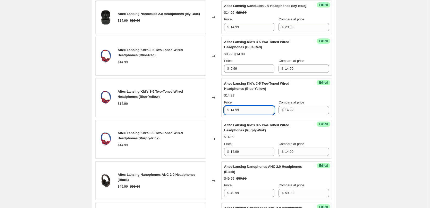
paste input "9"
type input "9.99"
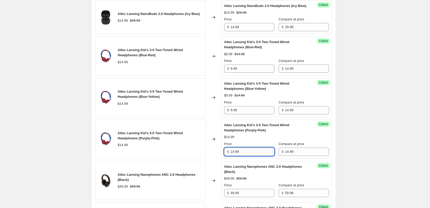
click at [244, 156] on input "14.99" at bounding box center [253, 151] width 44 height 8
paste input "9"
type input "9.99"
click at [261, 146] on div "Price" at bounding box center [249, 143] width 50 height 5
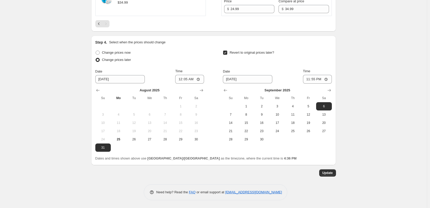
scroll to position [943, 0]
click at [330, 171] on button "Update" at bounding box center [327, 172] width 17 height 7
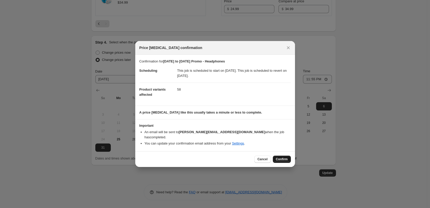
click at [279, 157] on span "Confirm" at bounding box center [282, 159] width 12 height 4
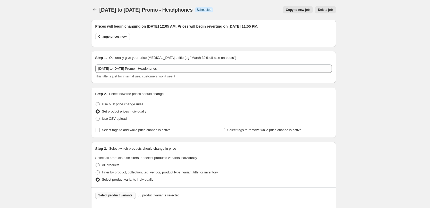
scroll to position [943, 0]
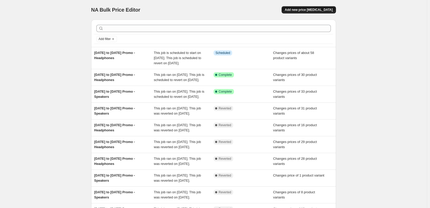
click at [315, 9] on span "Add new price [MEDICAL_DATA]" at bounding box center [309, 10] width 48 height 4
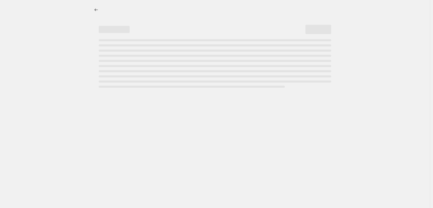
select select "percentage"
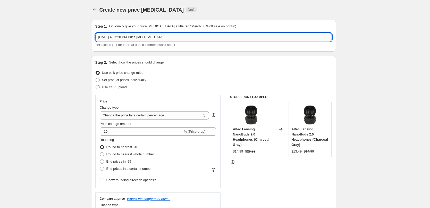
click at [192, 37] on input "[DATE] 4:37:20 PM Price [MEDICAL_DATA]" at bounding box center [213, 37] width 237 height 8
type input "[DATE] to [DATE] Promo - Headphones"
click at [192, 51] on div "Step 1. Optionally give your price [MEDICAL_DATA] a title (eg "March 30% off sa…" at bounding box center [213, 36] width 245 height 32
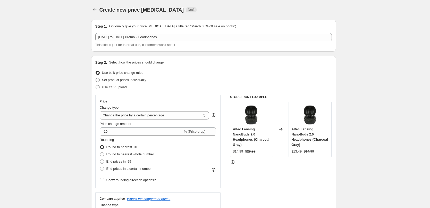
click at [135, 81] on span "Set product prices individually" at bounding box center [124, 80] width 44 height 4
click at [96, 78] on input "Set product prices individually" at bounding box center [96, 78] width 0 height 0
radio input "true"
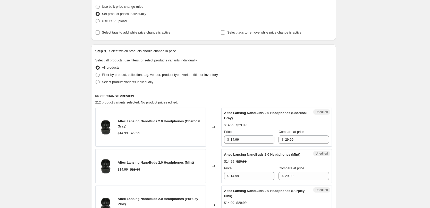
scroll to position [103, 0]
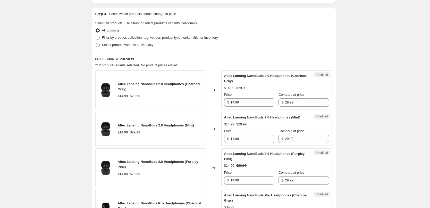
click at [138, 46] on span "Select product variants individually" at bounding box center [127, 45] width 51 height 4
click at [96, 43] on input "Select product variants individually" at bounding box center [96, 43] width 0 height 0
radio input "true"
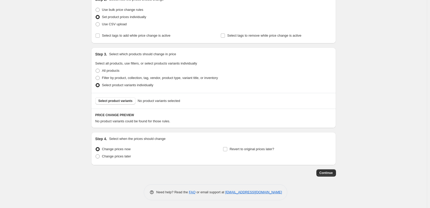
scroll to position [63, 0]
click at [113, 100] on span "Select product variants" at bounding box center [115, 101] width 34 height 4
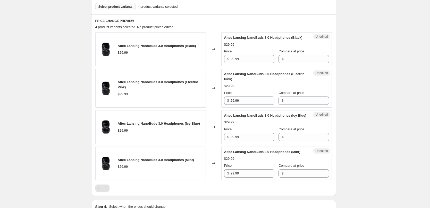
scroll to position [166, 0]
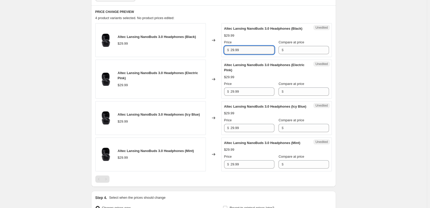
click at [251, 54] on input "29.99" at bounding box center [253, 50] width 44 height 8
click at [265, 78] on div "Altec Lansing NanoBuds 3.0 Headphones (Electric Pink) $29.99 Price $ 29.99 Comp…" at bounding box center [276, 78] width 105 height 33
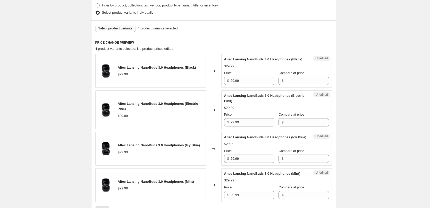
scroll to position [140, 0]
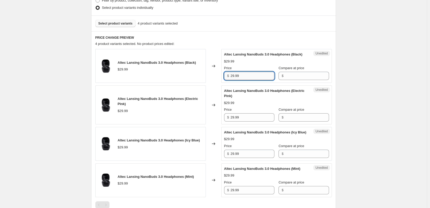
click at [243, 80] on input "29.99" at bounding box center [253, 76] width 44 height 8
click at [293, 80] on input "Compare at price" at bounding box center [307, 76] width 44 height 8
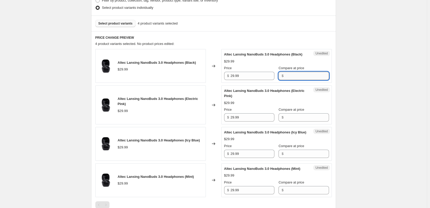
paste input "29.99"
type input "29.99"
click at [294, 97] on div "Altec Lansing NanoBuds 3.0 Headphones (Electric Pink)" at bounding box center [266, 93] width 84 height 10
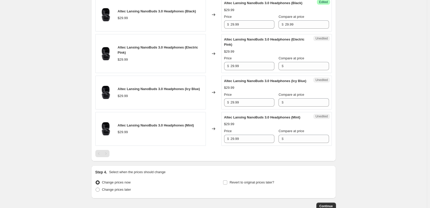
scroll to position [192, 0]
click at [295, 70] on input "Compare at price" at bounding box center [307, 66] width 44 height 8
paste input "29.99"
type input "29.99"
click at [305, 54] on div "$29.99" at bounding box center [276, 51] width 105 height 5
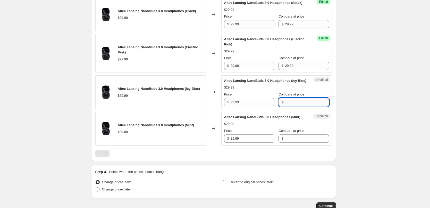
click at [295, 106] on input "Compare at price" at bounding box center [307, 102] width 44 height 8
paste input "29.99"
type input "29.99"
click at [311, 86] on div "Altec Lansing NanoBuds 3.0 Headphones (Icy Blue) $29.99 Price $ 29.99 Compare a…" at bounding box center [276, 92] width 105 height 28
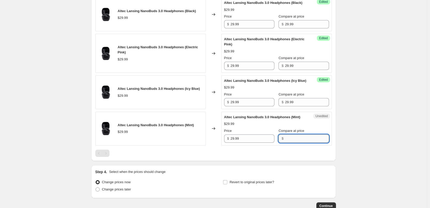
click at [295, 142] on input "Compare at price" at bounding box center [307, 138] width 44 height 8
paste input "29.99"
type input "29.99"
click at [281, 120] on div "Altec Lansing NanoBuds 3.0 Headphones (Mint)" at bounding box center [266, 116] width 84 height 5
click at [250, 142] on input "29.99" at bounding box center [253, 138] width 44 height 8
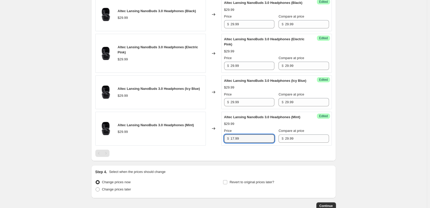
type input "17.99"
click at [254, 156] on div "Altec Lansing NanoBuds 3.0 Headphones (Black) $29.99 Changed to Success Edited …" at bounding box center [213, 76] width 237 height 159
click at [249, 142] on input "17.99" at bounding box center [253, 138] width 44 height 8
click at [248, 106] on input "29.99" at bounding box center [253, 102] width 44 height 8
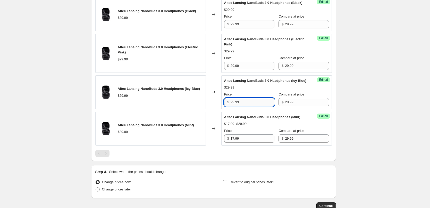
paste input "17"
type input "17.99"
click at [264, 90] on div "$17.99 $29.99" at bounding box center [276, 87] width 105 height 5
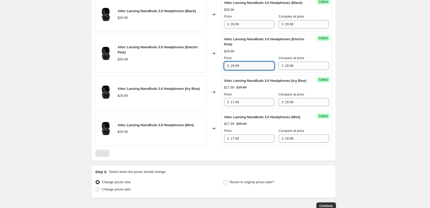
click at [245, 70] on input "29.99" at bounding box center [253, 66] width 44 height 8
paste input "17"
type input "17.99"
click at [257, 61] on div "Price" at bounding box center [249, 57] width 50 height 5
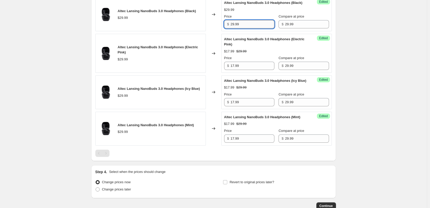
click at [246, 28] on input "29.99" at bounding box center [253, 24] width 44 height 8
paste input "17"
type input "17.99"
click at [265, 12] on div "$29.99" at bounding box center [276, 9] width 105 height 5
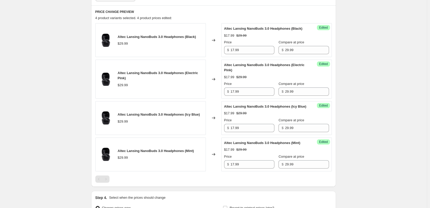
scroll to position [63, 0]
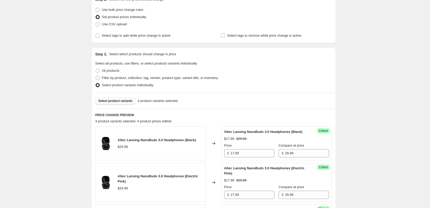
click at [113, 102] on span "Select product variants" at bounding box center [115, 101] width 34 height 4
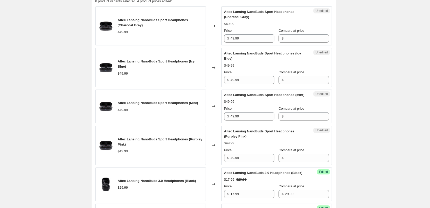
scroll to position [192, 0]
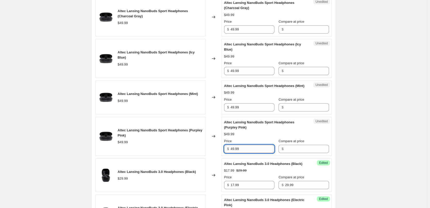
click at [253, 153] on input "49.99" at bounding box center [253, 149] width 44 height 8
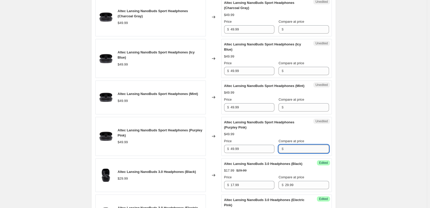
click at [296, 153] on input "Compare at price" at bounding box center [307, 149] width 44 height 8
paste input "49.99"
type input "49.99"
click at [295, 111] on input "Compare at price" at bounding box center [307, 107] width 44 height 8
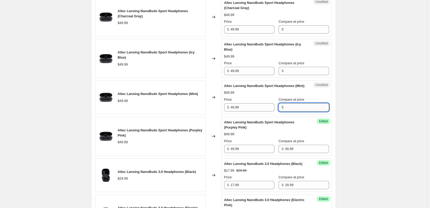
paste input "49.99"
type input "49.99"
click at [299, 70] on input "Compare at price" at bounding box center [307, 71] width 44 height 8
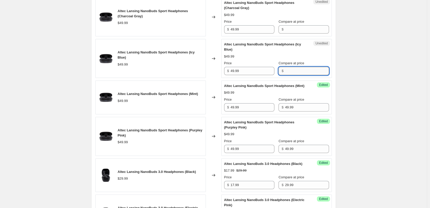
paste input "49.99"
type input "49.99"
click at [302, 29] on input "Compare at price" at bounding box center [307, 29] width 44 height 8
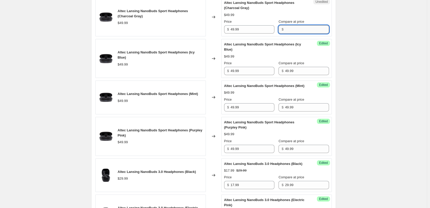
paste input "49.99"
type input "49.99"
click at [298, 47] on div "Altec Lansing NanoBuds Sport Headphones (Icy Blue)" at bounding box center [266, 47] width 84 height 10
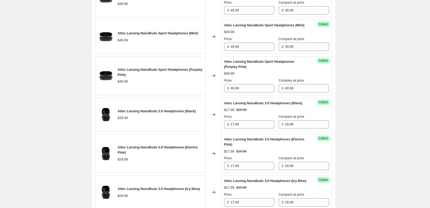
scroll to position [243, 0]
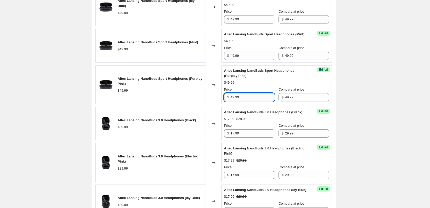
click at [257, 101] on input "49.99" at bounding box center [253, 97] width 44 height 8
type input "29.99"
click at [262, 91] on div "Altec Lansing NanoBuds Sport Headphones (Purpley Pink) $49.99 Price $ 29.99 Com…" at bounding box center [276, 84] width 105 height 33
click at [253, 101] on input "29.99" at bounding box center [253, 97] width 44 height 8
click at [253, 60] on input "49.99" at bounding box center [253, 56] width 44 height 8
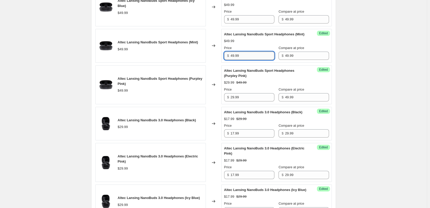
paste input "2"
type input "29.99"
click at [259, 49] on div "Altec Lansing NanoBuds Sport Headphones (Mint) $49.99 Price $ 29.99 Compare at …" at bounding box center [276, 46] width 105 height 28
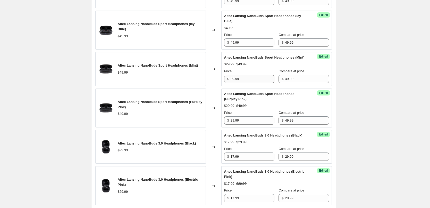
scroll to position [192, 0]
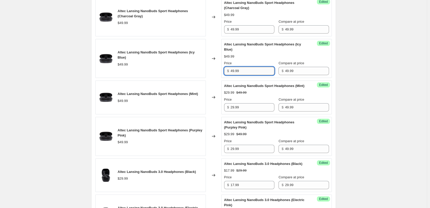
click at [250, 73] on input "49.99" at bounding box center [253, 71] width 44 height 8
paste input "2"
type input "29.99"
click at [261, 60] on div "Altec Lansing NanoBuds Sport Headphones (Icy Blue) $49.99 Price $ 29.99 Compare…" at bounding box center [276, 58] width 105 height 33
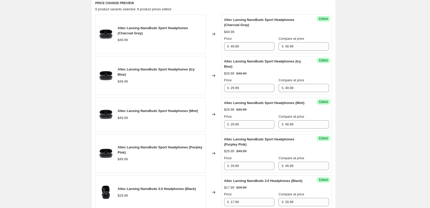
scroll to position [166, 0]
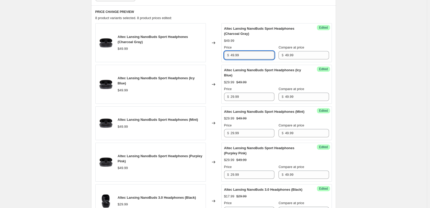
click at [255, 59] on input "49.99" at bounding box center [253, 55] width 44 height 8
paste input "2"
type input "29.99"
click at [263, 41] on div "$49.99" at bounding box center [276, 40] width 105 height 5
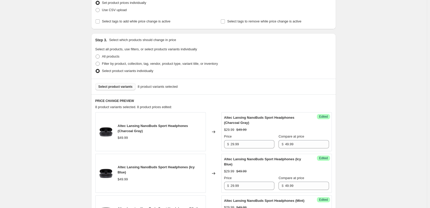
scroll to position [89, 0]
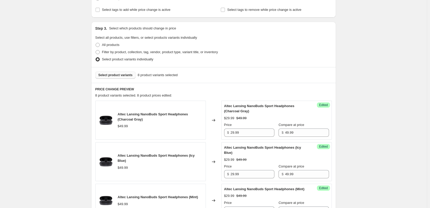
click at [111, 76] on span "Select product variants" at bounding box center [115, 75] width 34 height 4
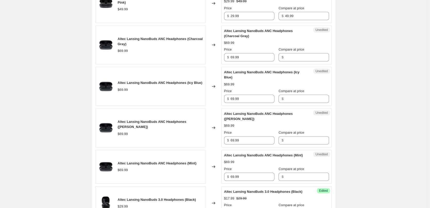
scroll to position [321, 0]
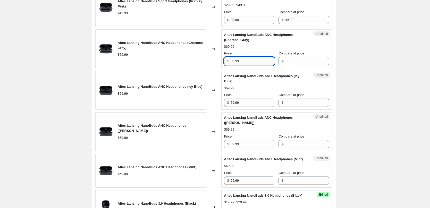
click at [252, 65] on input "69.99" at bounding box center [253, 61] width 44 height 8
click at [294, 64] on input "Compare at price" at bounding box center [307, 61] width 44 height 8
paste input "69.99"
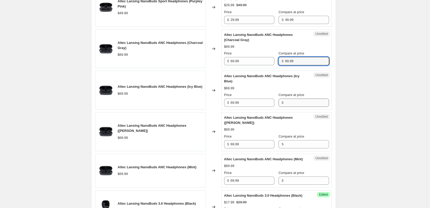
type input "69.99"
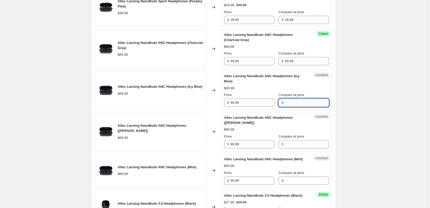
click at [298, 107] on input "Compare at price" at bounding box center [307, 102] width 44 height 8
paste input "69.99"
type input "69.99"
click at [293, 147] on input "Compare at price" at bounding box center [307, 144] width 44 height 8
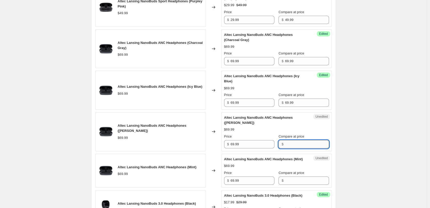
paste input "69.99"
type input "69.99"
click at [294, 184] on input "Compare at price" at bounding box center [307, 180] width 44 height 8
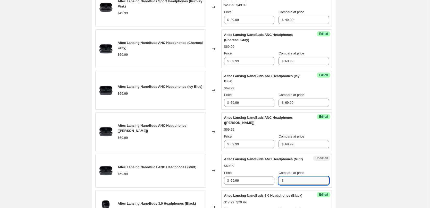
paste input "69.99"
type input "69.99"
click at [245, 184] on input "69.99" at bounding box center [253, 180] width 44 height 8
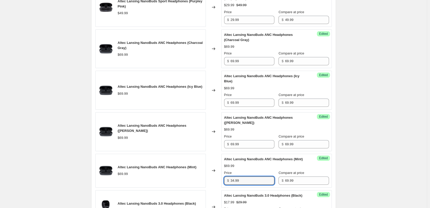
type input "34.99"
click at [250, 168] on div "$69.99" at bounding box center [276, 165] width 105 height 5
click at [244, 184] on input "34.99" at bounding box center [253, 180] width 44 height 8
click at [246, 148] on input "69.99" at bounding box center [253, 144] width 44 height 8
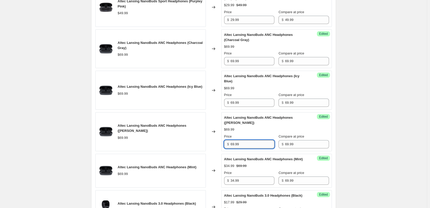
paste input "34"
type input "34.99"
click at [258, 132] on div "$69.99" at bounding box center [276, 129] width 105 height 5
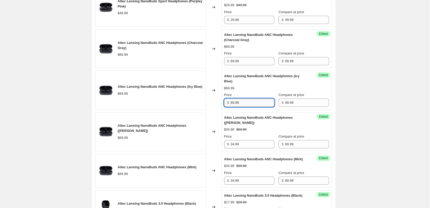
click at [248, 107] on input "69.99" at bounding box center [253, 102] width 44 height 8
paste input "34"
type input "34.99"
click at [256, 91] on div "$34.99 $69.99" at bounding box center [276, 88] width 105 height 5
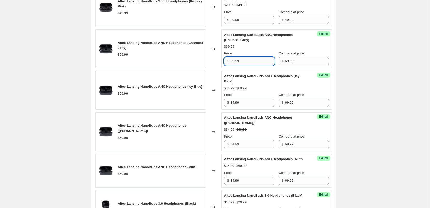
click at [244, 65] on input "69.99" at bounding box center [253, 61] width 44 height 8
paste input "34"
type input "34.99"
click at [258, 49] on div "$69.99" at bounding box center [276, 46] width 105 height 5
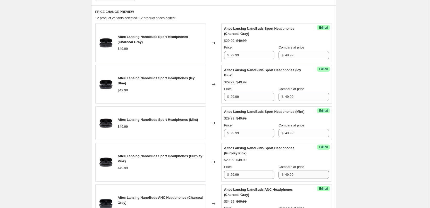
scroll to position [140, 0]
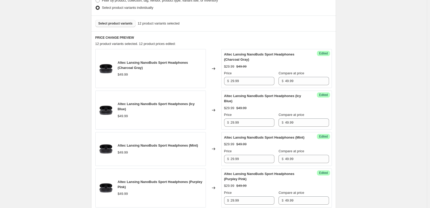
click at [122, 25] on span "Select product variants" at bounding box center [115, 23] width 34 height 4
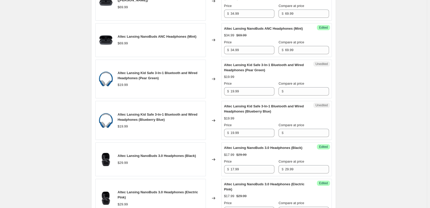
scroll to position [449, 0]
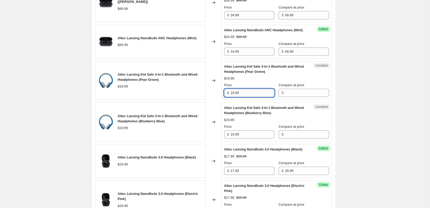
click at [254, 97] on input "19.99" at bounding box center [253, 93] width 44 height 8
click at [298, 97] on input "Compare at price" at bounding box center [307, 93] width 44 height 8
paste input "19.99"
type input "19.99"
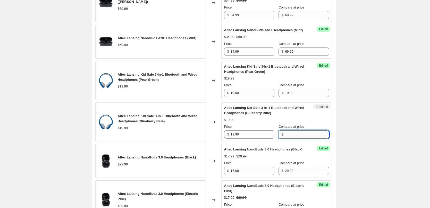
click at [304, 138] on input "Compare at price" at bounding box center [307, 134] width 44 height 8
paste input "19.99"
type input "19.99"
click at [245, 97] on input "19.99" at bounding box center [253, 93] width 44 height 8
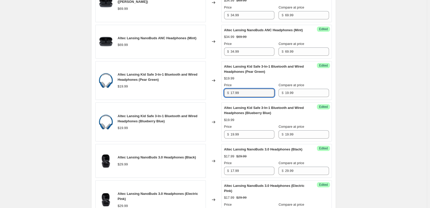
type input "17.99"
click at [266, 91] on div "Altec Lansing Kid Safe 3-In-1 Bluetooth and Wired Headphones (Pear Green) $19.9…" at bounding box center [276, 80] width 105 height 33
click at [245, 97] on input "17.99" at bounding box center [253, 93] width 44 height 8
click at [241, 138] on input "19.99" at bounding box center [253, 134] width 44 height 8
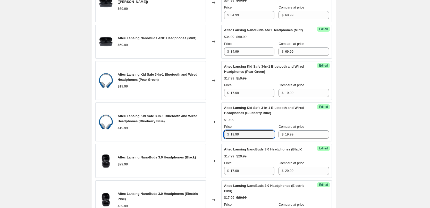
paste input "7"
type input "17.99"
click at [268, 122] on div "$17.99 $19.99" at bounding box center [276, 119] width 105 height 5
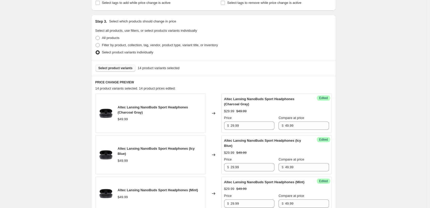
scroll to position [89, 0]
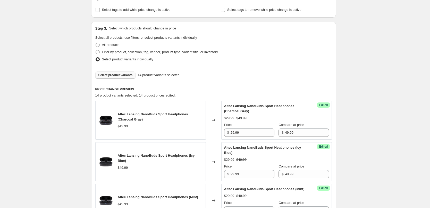
click at [119, 75] on span "Select product variants" at bounding box center [115, 75] width 34 height 4
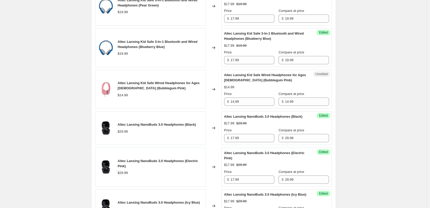
scroll to position [527, 0]
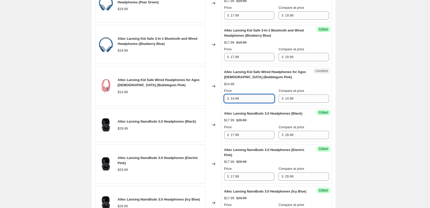
click at [251, 103] on input "14.99" at bounding box center [253, 98] width 44 height 8
type input "9.99"
click at [262, 93] on div "Price" at bounding box center [249, 90] width 50 height 5
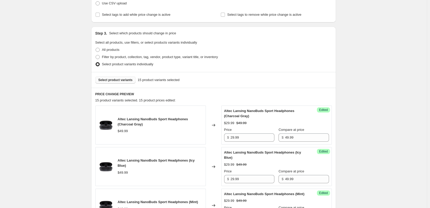
scroll to position [89, 0]
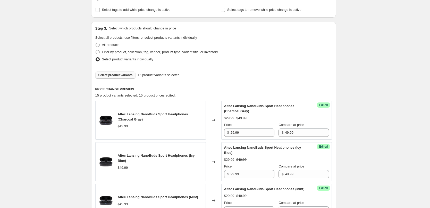
click at [115, 77] on button "Select product variants" at bounding box center [115, 74] width 40 height 7
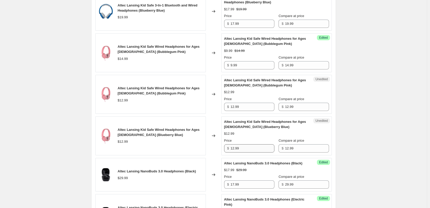
scroll to position [552, 0]
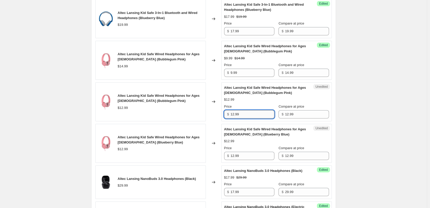
click at [253, 118] on input "12.99" at bounding box center [253, 114] width 44 height 8
type input "9.99"
click at [257, 102] on div "$9.99 $12.99" at bounding box center [276, 99] width 105 height 5
click at [252, 118] on input "9.99" at bounding box center [253, 114] width 44 height 8
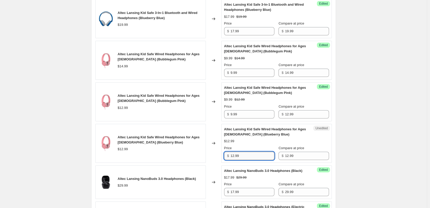
click at [255, 160] on input "12.99" at bounding box center [253, 156] width 44 height 8
paste input "9"
type input "9.99"
click at [267, 148] on div "Altec Lansing Kid Safe Wired Headphones for Ages 3-5 (Blueberry Blue) $12.99 Pr…" at bounding box center [276, 143] width 105 height 33
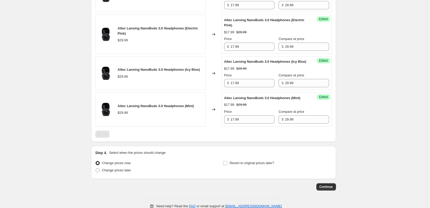
scroll to position [779, 0]
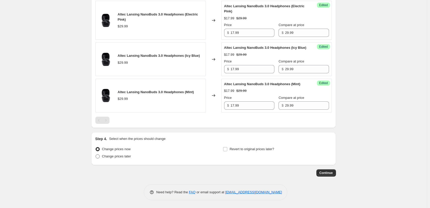
click at [99, 157] on span at bounding box center [98, 156] width 4 height 4
click at [96, 154] on input "Change prices later" at bounding box center [96, 154] width 0 height 0
radio input "true"
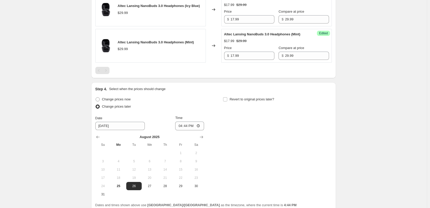
scroll to position [856, 0]
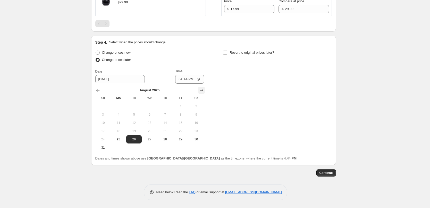
click at [204, 93] on icon "Show next month, September 2025" at bounding box center [201, 90] width 5 height 5
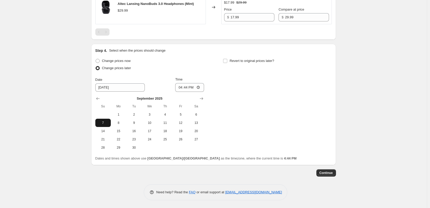
click at [104, 125] on span "7" at bounding box center [102, 123] width 11 height 4
type input "9/7/2025"
click at [189, 92] on input "16:44" at bounding box center [189, 87] width 29 height 9
type input "00:05"
click at [227, 63] on input "Revert to original prices later?" at bounding box center [225, 61] width 4 height 4
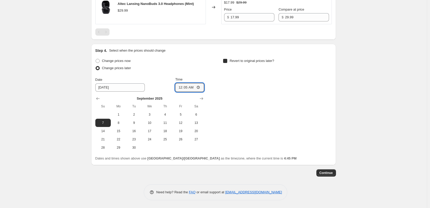
checkbox input "true"
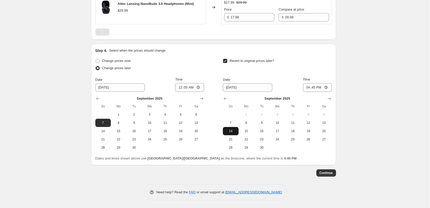
click at [231, 135] on button "14" at bounding box center [230, 131] width 15 height 8
type input "9/14/2025"
click at [316, 92] on input "16:45" at bounding box center [317, 87] width 29 height 9
type input "23:55"
click at [288, 86] on div "Revert to original prices later? Date 9/14/2025 Time 23:55 September 2025 Su Mo…" at bounding box center [277, 104] width 109 height 94
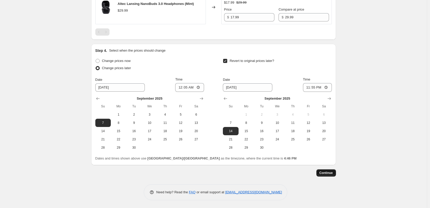
click at [329, 175] on span "Continue" at bounding box center [326, 173] width 13 height 4
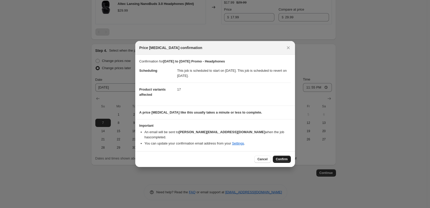
click at [284, 158] on span "Confirm" at bounding box center [282, 159] width 12 height 4
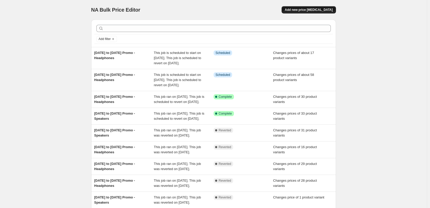
click at [308, 7] on button "Add new price [MEDICAL_DATA]" at bounding box center [309, 9] width 54 height 7
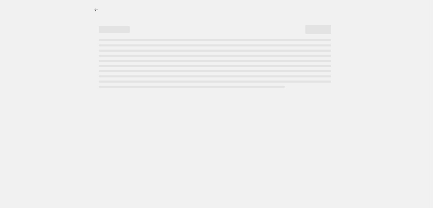
select select "percentage"
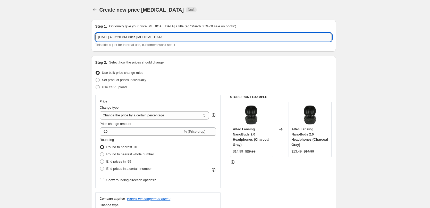
click at [168, 38] on input "Aug 25, 2025, 4:37:20 PM Price change job" at bounding box center [213, 37] width 237 height 8
type input "[DATE] to [DATE] Promo - Headphones"
click at [186, 49] on div "Step 1. Optionally give your price change job a title (eg "March 30% off sale o…" at bounding box center [213, 36] width 245 height 32
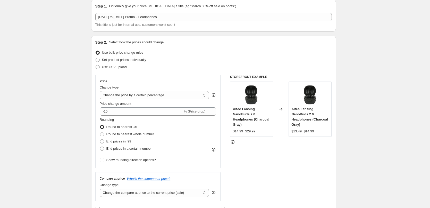
scroll to position [26, 0]
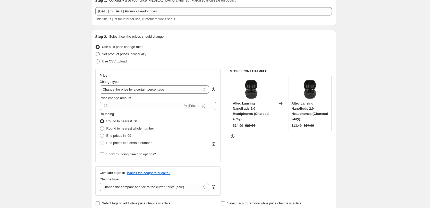
click at [130, 54] on span "Set product prices individually" at bounding box center [124, 54] width 44 height 4
click at [96, 52] on input "Set product prices individually" at bounding box center [96, 52] width 0 height 0
radio input "true"
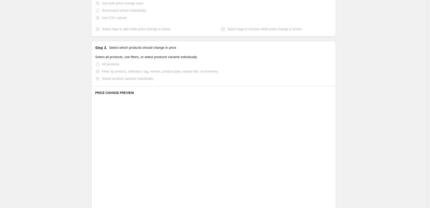
scroll to position [77, 0]
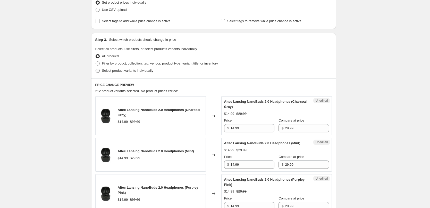
click at [137, 70] on span "Select product variants individually" at bounding box center [127, 71] width 51 height 4
click at [96, 69] on input "Select product variants individually" at bounding box center [96, 69] width 0 height 0
radio input "true"
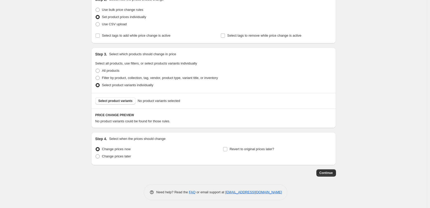
scroll to position [63, 0]
click at [116, 98] on button "Select product variants" at bounding box center [115, 100] width 40 height 7
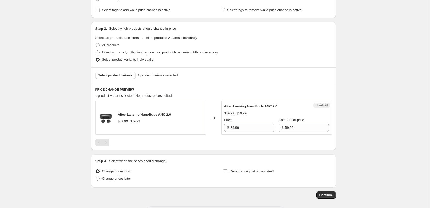
scroll to position [111, 0]
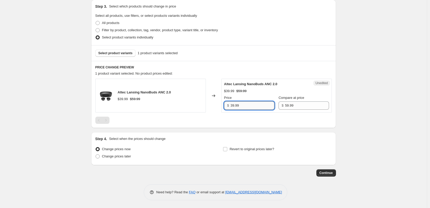
click at [248, 105] on input "39.99" at bounding box center [253, 105] width 44 height 8
type input "49.99"
click at [263, 94] on div "Altec Lansing NanoBuds ANC 2.0 $39.99 $59.99 Price $ 49.99 Compare at price $ 5…" at bounding box center [276, 95] width 105 height 28
click at [119, 56] on button "Select product variants" at bounding box center [115, 52] width 40 height 7
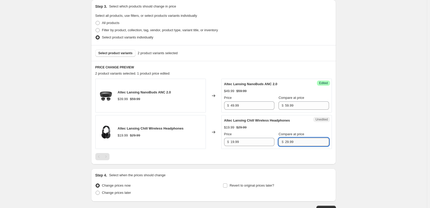
click at [297, 142] on input "29.99" at bounding box center [307, 142] width 44 height 8
type input "29.98"
click at [307, 126] on div "$19.99 $29.98" at bounding box center [276, 127] width 105 height 5
click at [124, 53] on span "Select product variants" at bounding box center [115, 53] width 34 height 4
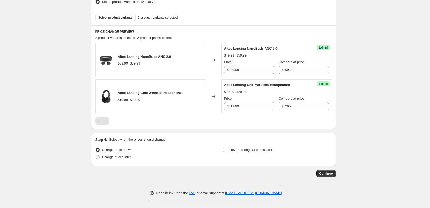
scroll to position [147, 0]
click at [120, 156] on span "Change prices later" at bounding box center [116, 156] width 29 height 4
click at [96, 154] on input "Change prices later" at bounding box center [96, 154] width 0 height 0
radio input "true"
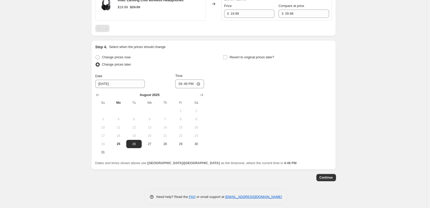
scroll to position [243, 0]
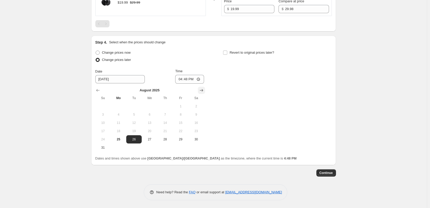
click at [202, 89] on icon "Show next month, September 2025" at bounding box center [201, 90] width 5 height 5
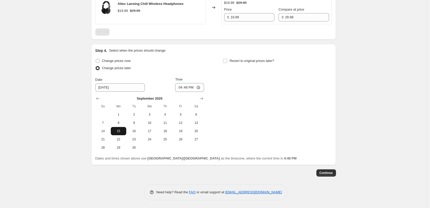
click at [121, 129] on span "15" at bounding box center [118, 131] width 11 height 4
type input "9/15/2025"
click at [189, 87] on input "16:48" at bounding box center [189, 87] width 29 height 9
type input "00:05"
click at [227, 59] on input "Revert to original prices later?" at bounding box center [225, 61] width 4 height 4
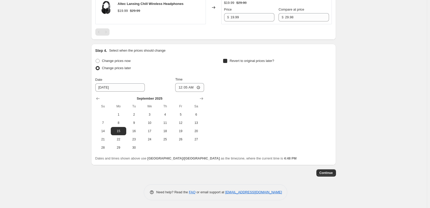
checkbox input "true"
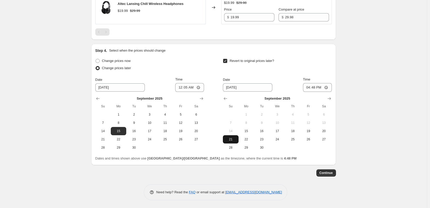
click at [233, 140] on span "21" at bounding box center [230, 139] width 11 height 4
type input "9/21/2025"
click at [315, 88] on input "16:48" at bounding box center [317, 87] width 29 height 9
type input "23:55"
click at [285, 77] on div "Date 9/21/2025 Time 23:55" at bounding box center [277, 84] width 109 height 15
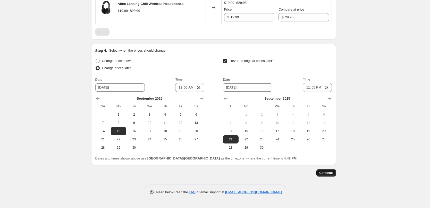
click at [328, 172] on span "Continue" at bounding box center [326, 173] width 13 height 4
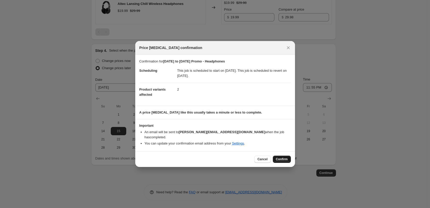
click at [282, 157] on span "Confirm" at bounding box center [282, 159] width 12 height 4
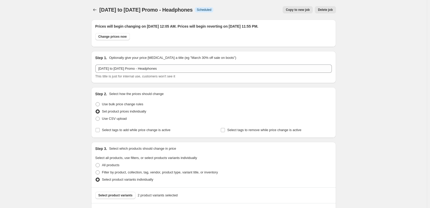
scroll to position [235, 0]
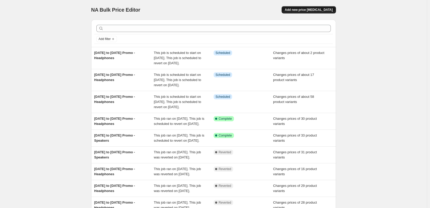
click at [318, 12] on button "Add new price [MEDICAL_DATA]" at bounding box center [309, 9] width 54 height 7
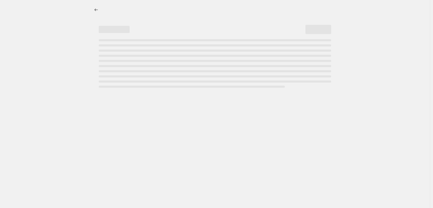
select select "percentage"
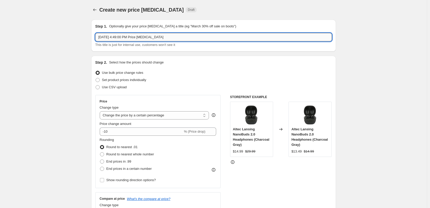
click at [170, 38] on input "Aug 25, 2025, 4:49:00 PM Price change job" at bounding box center [213, 37] width 237 height 8
type input "22nd Sept to 28th Sept Promo - Headphones"
click at [194, 51] on div "Step 1. Optionally give your price change job a title (eg "March 30% off sale o…" at bounding box center [213, 36] width 245 height 32
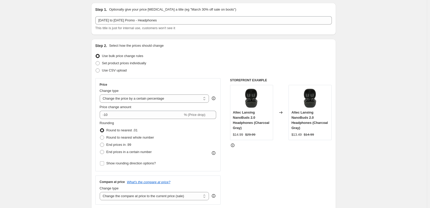
scroll to position [26, 0]
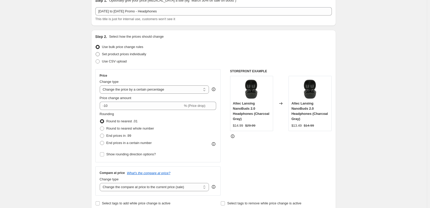
click at [125, 55] on span "Set product prices individually" at bounding box center [124, 54] width 44 height 4
click at [96, 52] on input "Set product prices individually" at bounding box center [96, 52] width 0 height 0
radio input "true"
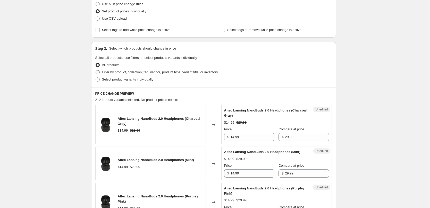
scroll to position [77, 0]
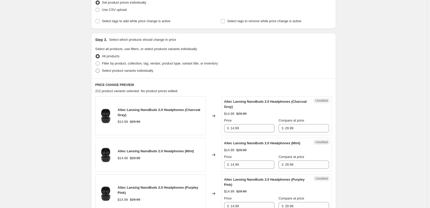
click at [138, 72] on span "Select product variants individually" at bounding box center [127, 71] width 51 height 4
click at [96, 69] on input "Select product variants individually" at bounding box center [96, 69] width 0 height 0
radio input "true"
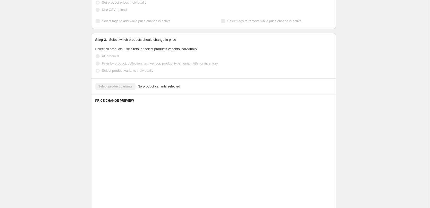
scroll to position [63, 0]
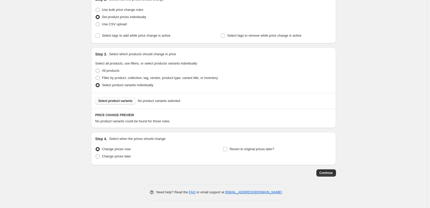
click at [123, 100] on span "Select product variants" at bounding box center [115, 101] width 34 height 4
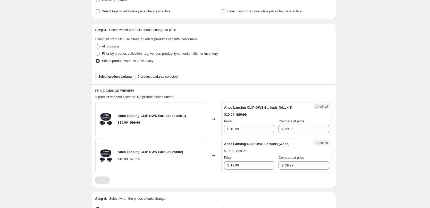
scroll to position [114, 0]
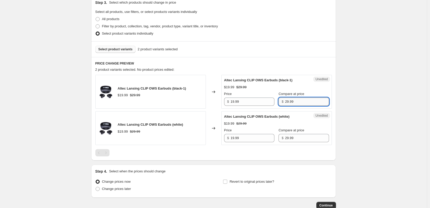
click at [296, 102] on input "29.99" at bounding box center [307, 101] width 44 height 8
type input "29.98"
click at [313, 86] on div "$19.99 $29.99" at bounding box center [276, 87] width 105 height 5
click at [299, 103] on input "29.98" at bounding box center [307, 101] width 44 height 8
click at [306, 139] on input "29.99" at bounding box center [307, 138] width 44 height 8
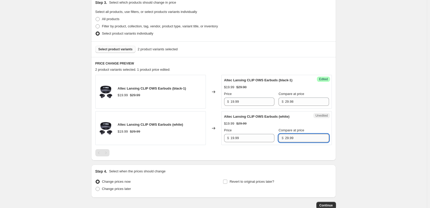
paste input "8"
type input "29.98"
click at [305, 125] on div "$19.99 $29.98" at bounding box center [276, 123] width 105 height 5
click at [121, 49] on span "Select product variants" at bounding box center [115, 49] width 34 height 4
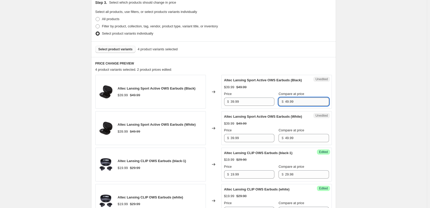
click at [304, 106] on input "49.99" at bounding box center [307, 101] width 44 height 8
type input "49.98"
click at [317, 88] on div "Altec Lansing Sport Active OWS Earbuds (Black) $39.99 $49.99 Price $ 39.99 Comp…" at bounding box center [276, 92] width 105 height 28
click at [299, 106] on input "49.98" at bounding box center [307, 101] width 44 height 8
click at [298, 142] on input "49.99" at bounding box center [307, 138] width 44 height 8
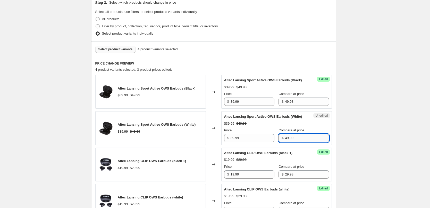
paste input "8"
type input "49.98"
click at [313, 126] on div "$39.99 $49.98" at bounding box center [276, 123] width 105 height 5
click at [122, 48] on span "Select product variants" at bounding box center [115, 49] width 34 height 4
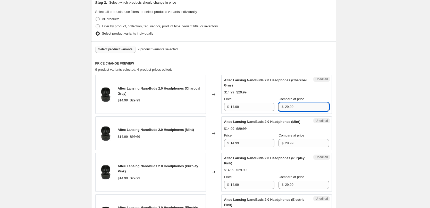
click at [298, 107] on input "29.99" at bounding box center [307, 107] width 44 height 8
type input "29.98"
click at [304, 94] on div "$14.99 $29.98" at bounding box center [276, 92] width 105 height 5
click at [300, 105] on input "29.98" at bounding box center [307, 107] width 44 height 8
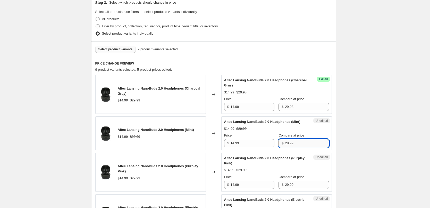
click at [293, 147] on input "29.99" at bounding box center [307, 143] width 44 height 8
paste input "8"
type input "29.98"
click at [309, 130] on div "Altec Lansing NanoBuds 2.0 Headphones (Mint) $14.99 $29.98 Price $ 14.99 Compar…" at bounding box center [276, 133] width 105 height 28
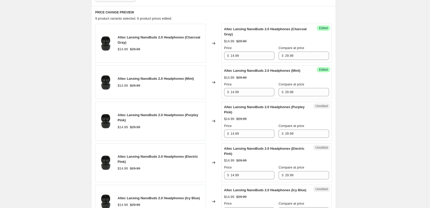
scroll to position [166, 0]
click at [295, 137] on input "29.99" at bounding box center [307, 133] width 44 height 8
paste input "8"
type input "29.98"
click at [306, 121] on div "$14.99 $29.99" at bounding box center [276, 118] width 105 height 5
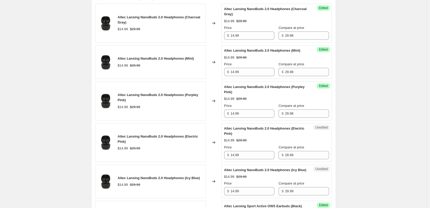
scroll to position [217, 0]
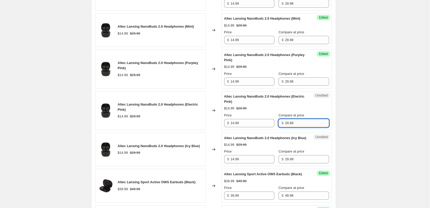
click at [298, 127] on input "29.99" at bounding box center [307, 123] width 44 height 8
paste input "8"
type input "29.98"
click at [310, 111] on div "$14.99 $29.98" at bounding box center [276, 108] width 105 height 5
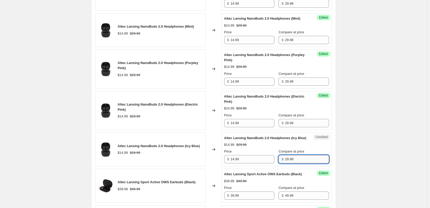
click at [295, 163] on input "29.99" at bounding box center [307, 159] width 44 height 8
paste input "8"
type input "29.98"
click at [305, 147] on div "$14.99 $29.98" at bounding box center [276, 144] width 105 height 5
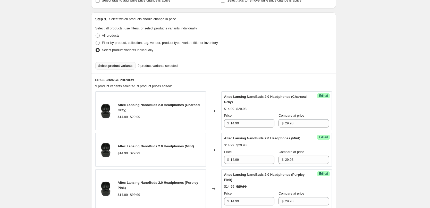
scroll to position [63, 0]
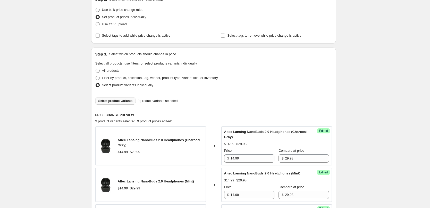
click at [110, 99] on span "Select product variants" at bounding box center [115, 101] width 34 height 4
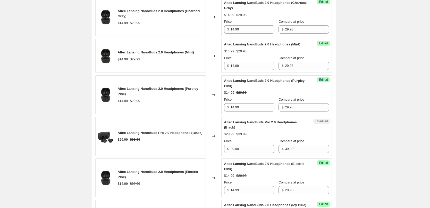
scroll to position [243, 0]
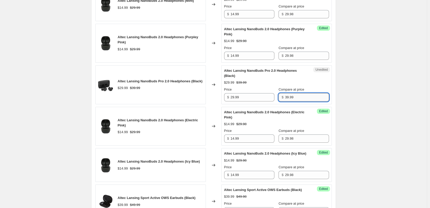
click at [297, 101] on input "39.99" at bounding box center [307, 97] width 44 height 8
type input "39.98"
click at [309, 85] on div "$29.99 $39.98" at bounding box center [276, 82] width 105 height 5
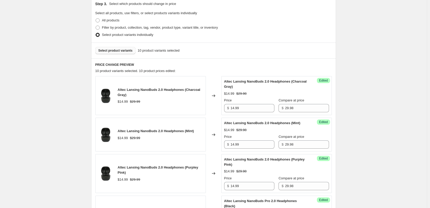
scroll to position [114, 0]
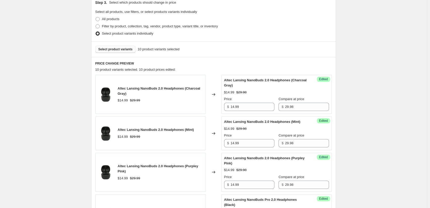
click at [116, 52] on button "Select product variants" at bounding box center [115, 49] width 40 height 7
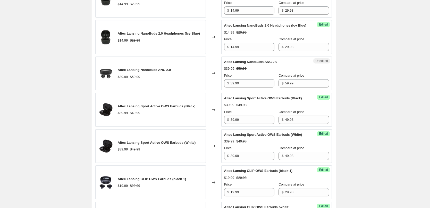
scroll to position [372, 0]
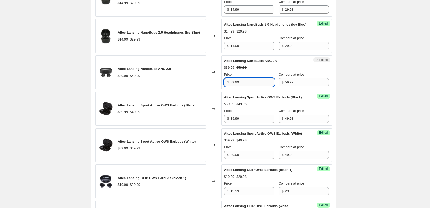
click at [252, 86] on input "39.99" at bounding box center [253, 82] width 44 height 8
type input "49.99"
click at [271, 81] on div "Altec Lansing NanoBuds ANC 2.0 $49.99 $59.99 Price $ 49.99 Compare at price $ 5…" at bounding box center [276, 72] width 105 height 28
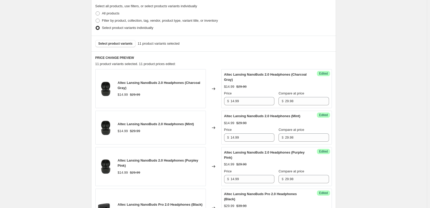
scroll to position [114, 0]
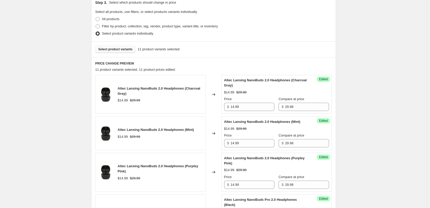
click at [119, 50] on span "Select product variants" at bounding box center [115, 49] width 34 height 4
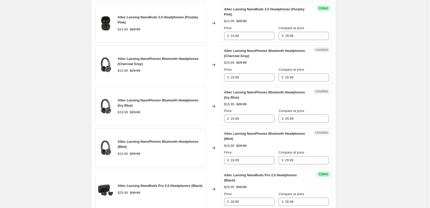
scroll to position [269, 0]
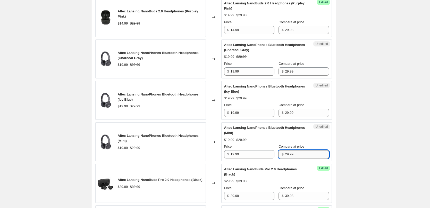
click at [299, 158] on input "29.99" at bounding box center [307, 154] width 44 height 8
type input "29.98"
click at [287, 142] on div "$19.99 $29.99" at bounding box center [276, 139] width 105 height 5
click at [297, 158] on input "29.98" at bounding box center [307, 154] width 44 height 8
click at [298, 117] on input "29.99" at bounding box center [307, 112] width 44 height 8
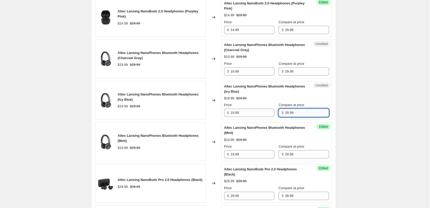
paste input "8"
type input "29.98"
click at [308, 101] on div "$19.99 $29.98" at bounding box center [276, 98] width 105 height 5
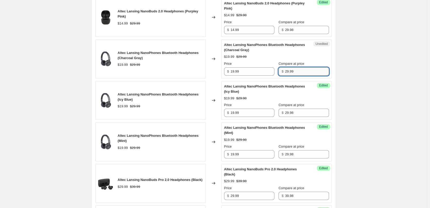
click at [305, 75] on input "29.99" at bounding box center [307, 71] width 44 height 8
paste input "8"
type input "29.98"
click at [312, 59] on div "$19.99 $29.98" at bounding box center [276, 56] width 105 height 5
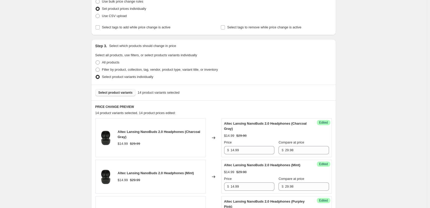
scroll to position [72, 0]
click at [121, 91] on span "Select product variants" at bounding box center [115, 92] width 34 height 4
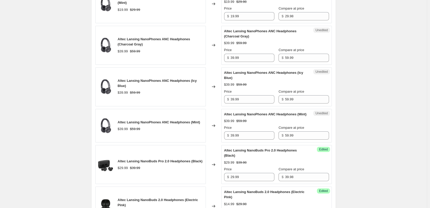
scroll to position [381, 0]
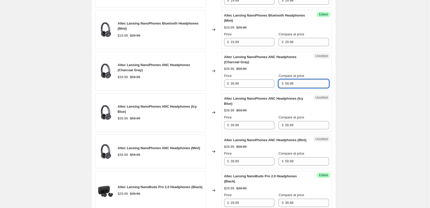
click at [298, 88] on input "59.99" at bounding box center [307, 83] width 44 height 8
type input "59.98"
click at [310, 69] on div "Altec Lansing NanoPhones ANC Headphones (Charcoal Gray) $39.99 $59.99 Price $ 3…" at bounding box center [276, 70] width 105 height 33
click at [300, 88] on input "59.98" at bounding box center [307, 83] width 44 height 8
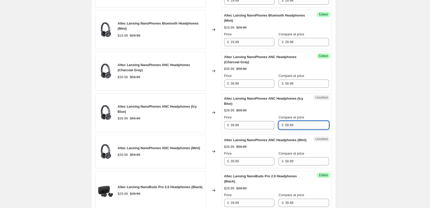
click at [294, 129] on input "59.99" at bounding box center [307, 125] width 44 height 8
paste input "8"
type input "59.98"
click at [298, 165] on input "59.99" at bounding box center [307, 161] width 44 height 8
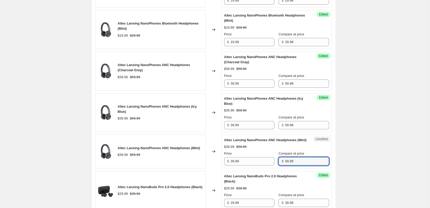
paste input "8"
type input "59.98"
click at [304, 152] on div "Altec Lansing NanoPhones ANC Headphones (Mint) $39.99 $59.98 Price $ 39.99 Comp…" at bounding box center [276, 151] width 105 height 28
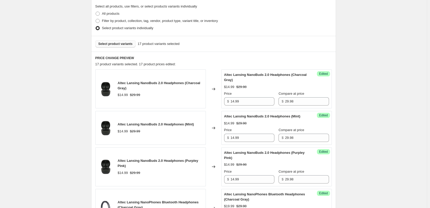
scroll to position [119, 0]
click at [118, 44] on span "Select product variants" at bounding box center [115, 45] width 34 height 4
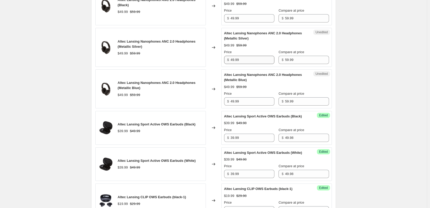
scroll to position [712, 0]
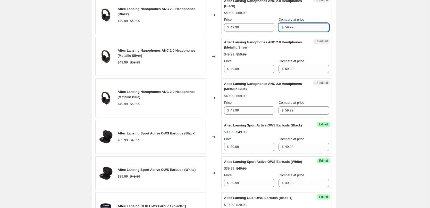
click at [301, 31] on input "59.99" at bounding box center [307, 27] width 44 height 8
type input "59.98"
click at [306, 15] on div "$49.99 $59.99" at bounding box center [276, 12] width 105 height 5
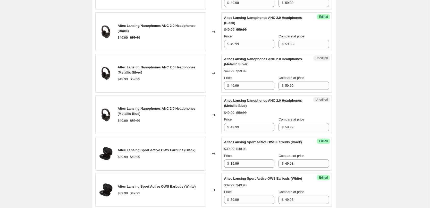
scroll to position [686, 0]
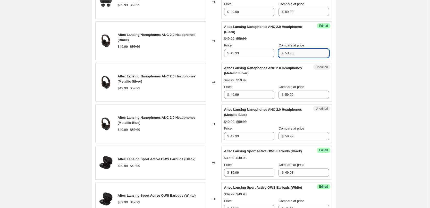
click at [299, 57] on input "59.98" at bounding box center [307, 53] width 44 height 8
click at [297, 99] on input "59.99" at bounding box center [307, 94] width 44 height 8
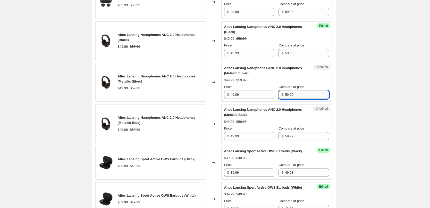
paste input "8"
type input "59.98"
click at [301, 140] on input "59.99" at bounding box center [307, 136] width 44 height 8
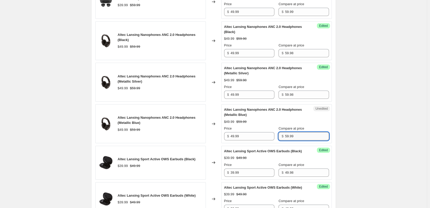
paste input "8"
type input "59.98"
click at [317, 124] on div "$49.99 $59.99" at bounding box center [276, 121] width 105 height 5
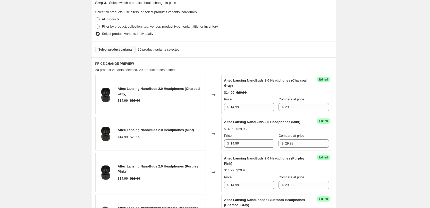
scroll to position [68, 0]
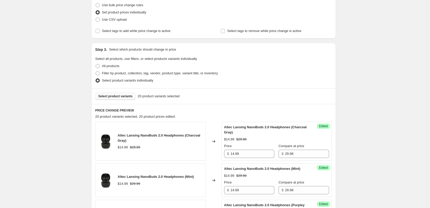
click at [115, 97] on span "Select product variants" at bounding box center [115, 96] width 34 height 4
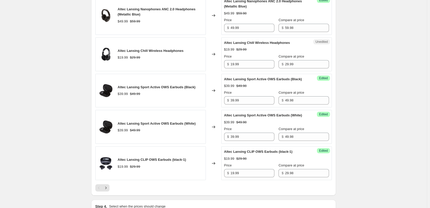
scroll to position [763, 0]
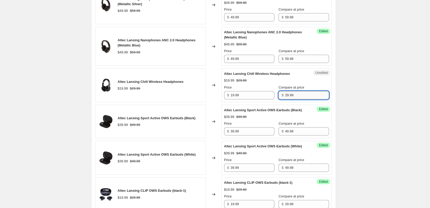
click at [302, 99] on input "29.99" at bounding box center [307, 95] width 44 height 8
type input "29.98"
click at [310, 92] on div "Altec Lansing Chill Wireless Headphones $19.99 $29.99 Price $ 19.99 Compare at …" at bounding box center [276, 85] width 105 height 28
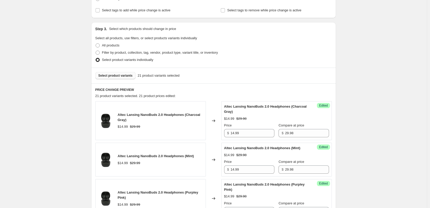
scroll to position [89, 0]
click at [118, 77] on span "Select product variants" at bounding box center [115, 75] width 34 height 4
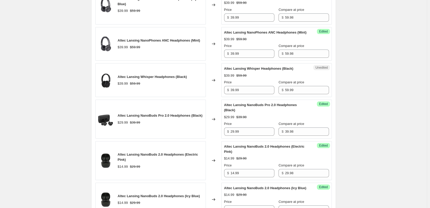
scroll to position [501, 0]
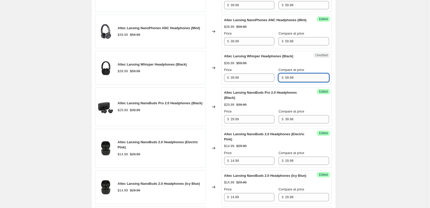
click at [295, 82] on input "59.99" at bounding box center [307, 77] width 44 height 8
type input "59.98"
click at [308, 66] on div "$39.99 $59.98" at bounding box center [276, 63] width 105 height 5
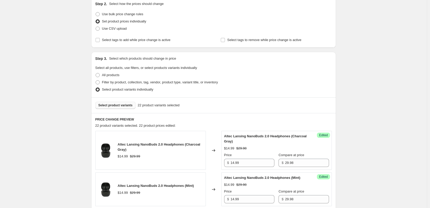
scroll to position [77, 0]
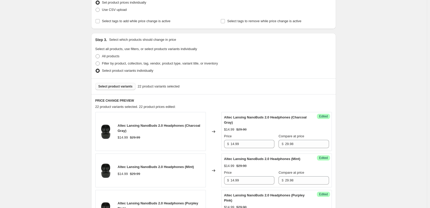
click at [115, 87] on span "Select product variants" at bounding box center [115, 86] width 34 height 4
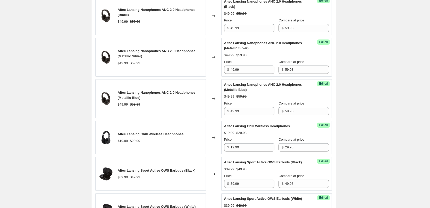
scroll to position [850, 0]
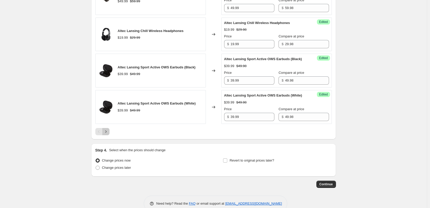
click at [105, 134] on icon "Next" at bounding box center [105, 131] width 5 height 5
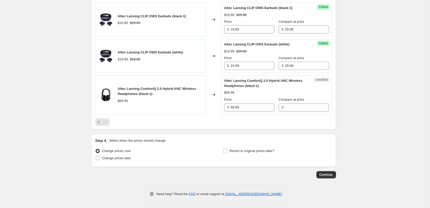
scroll to position [188, 0]
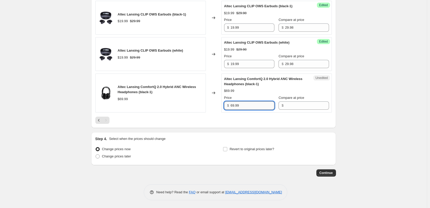
click at [259, 105] on input "69.99" at bounding box center [253, 105] width 44 height 8
click at [299, 104] on input "Compare at price" at bounding box center [307, 105] width 44 height 8
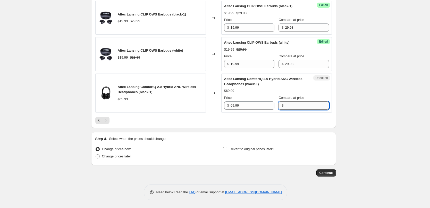
paste input "69.99"
type input "69.99"
click at [255, 109] on input "69.99" at bounding box center [253, 105] width 44 height 8
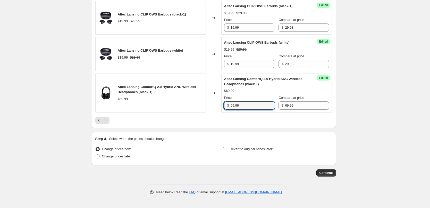
type input "59.99"
click at [265, 121] on div at bounding box center [213, 119] width 237 height 7
click at [99, 120] on icon "Previous" at bounding box center [98, 119] width 5 height 5
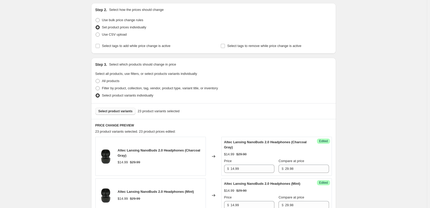
scroll to position [85, 0]
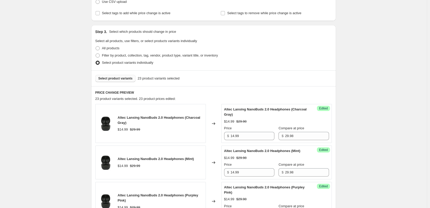
click at [124, 81] on button "Select product variants" at bounding box center [115, 78] width 40 height 7
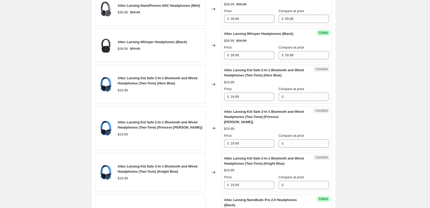
scroll to position [549, 0]
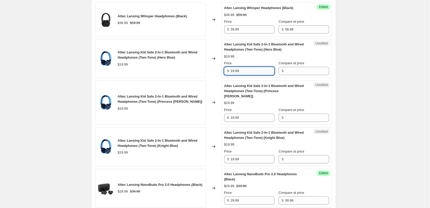
click at [254, 75] on input "19.99" at bounding box center [253, 71] width 44 height 8
click at [295, 75] on input "Compare at price" at bounding box center [307, 71] width 44 height 8
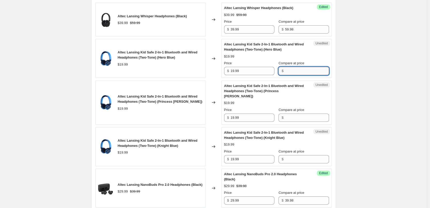
paste input "19.99"
type input "19.99"
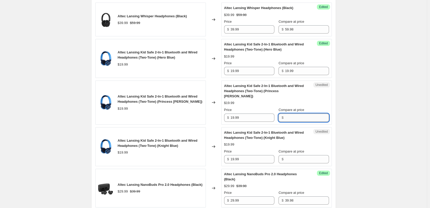
click at [305, 122] on input "Compare at price" at bounding box center [307, 117] width 44 height 8
paste input "19.99"
type input "19.99"
click at [305, 163] on input "Compare at price" at bounding box center [307, 159] width 44 height 8
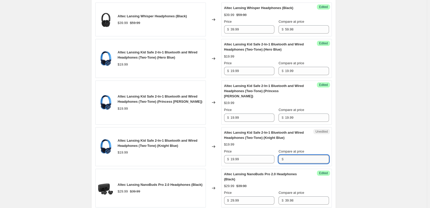
paste input "19.99"
type input "19.99"
click at [257, 163] on input "19.99" at bounding box center [253, 159] width 44 height 8
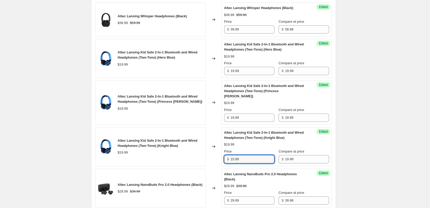
type input "15.99"
click at [256, 154] on div "Price" at bounding box center [249, 151] width 50 height 5
click at [249, 163] on input "15.99" at bounding box center [253, 159] width 44 height 8
click at [248, 122] on input "19.99" at bounding box center [253, 117] width 44 height 8
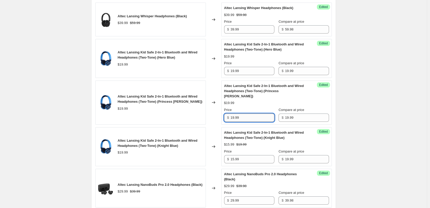
paste input "5"
type input "15.99"
click at [251, 78] on div "Success Edited Altec Lansing Kid Safe 2-In-1 Bluetooth and Wired Headphones (Tw…" at bounding box center [276, 58] width 111 height 39
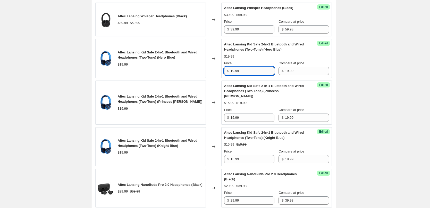
click at [251, 75] on input "19.99" at bounding box center [253, 71] width 44 height 8
paste input "5"
type input "15.99"
click at [274, 59] on div "$15.99 $19.99" at bounding box center [276, 56] width 105 height 5
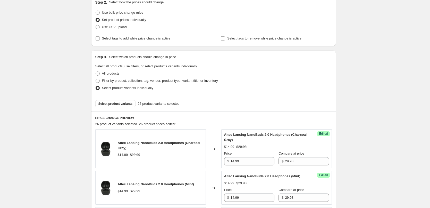
scroll to position [60, 0]
click at [123, 106] on span "Select product variants" at bounding box center [115, 104] width 34 height 4
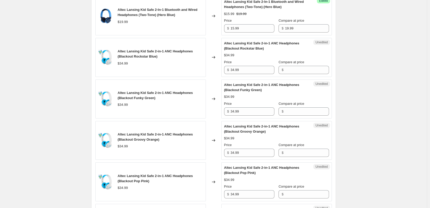
scroll to position [601, 0]
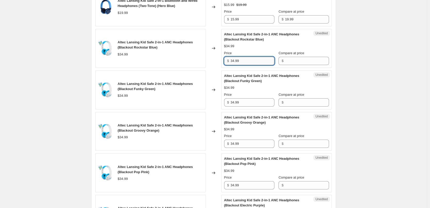
click at [245, 65] on input "34.99" at bounding box center [253, 61] width 44 height 8
click at [299, 65] on input "Compare at price" at bounding box center [307, 61] width 44 height 8
paste input "34.99"
type input "34.99"
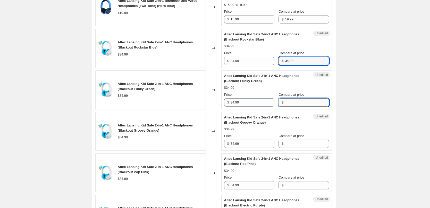
click at [305, 106] on input "Compare at price" at bounding box center [307, 102] width 44 height 8
paste input "34.99"
type input "34.99"
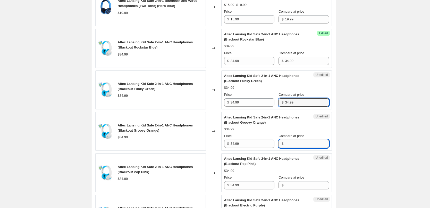
click at [305, 148] on input "Compare at price" at bounding box center [307, 143] width 44 height 8
paste input "34.99"
type input "34.99"
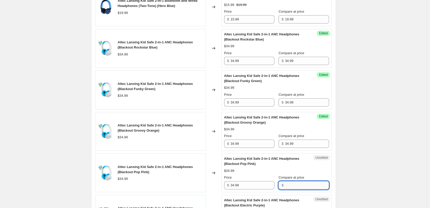
click at [298, 189] on input "Compare at price" at bounding box center [307, 185] width 44 height 8
paste input "34.99"
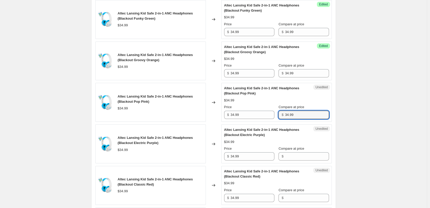
scroll to position [704, 0]
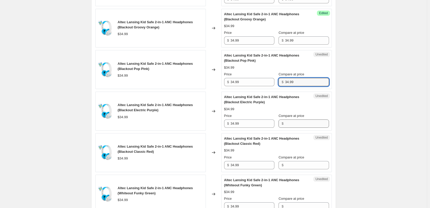
type input "34.99"
click at [310, 128] on input "Compare at price" at bounding box center [307, 123] width 44 height 8
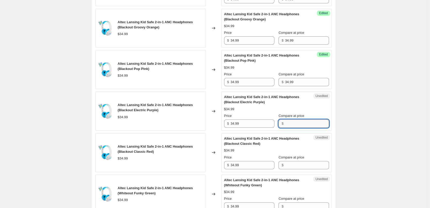
paste input "34.99"
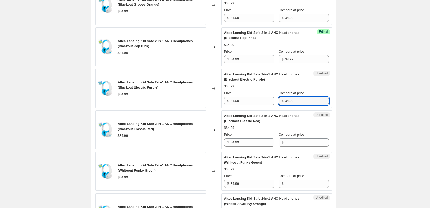
scroll to position [755, 0]
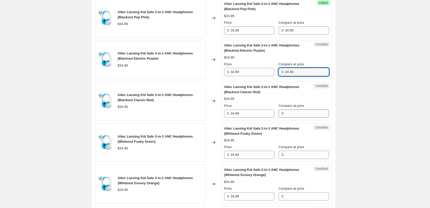
type input "34.99"
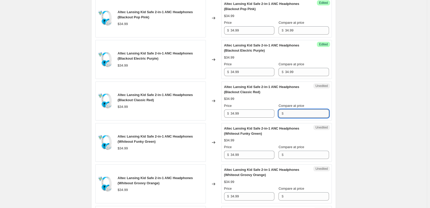
click at [300, 117] on input "Compare at price" at bounding box center [307, 113] width 44 height 8
paste input "34.99"
type input "34.99"
click at [304, 159] on input "Compare at price" at bounding box center [307, 154] width 44 height 8
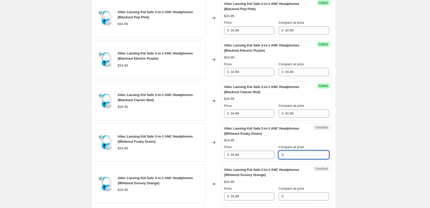
paste input "34.99"
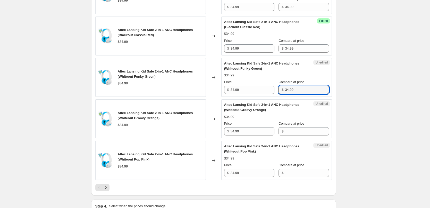
scroll to position [833, 0]
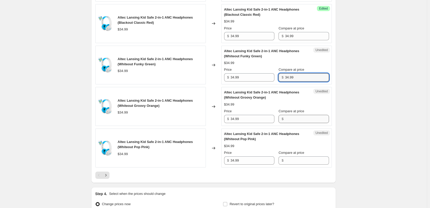
type input "34.99"
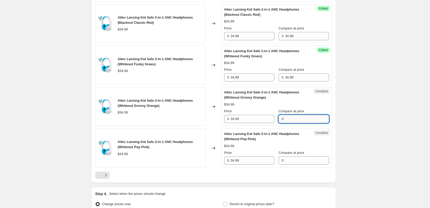
click at [309, 123] on input "Compare at price" at bounding box center [307, 119] width 44 height 8
paste input "34.99"
type input "34.99"
click at [306, 164] on input "Compare at price" at bounding box center [307, 160] width 44 height 8
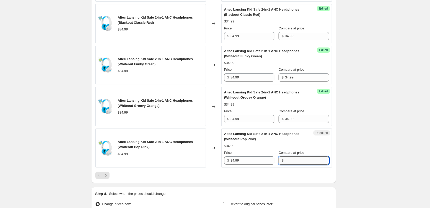
paste input "34.99"
type input "34.99"
click at [108, 178] on icon "Next" at bounding box center [105, 174] width 5 height 5
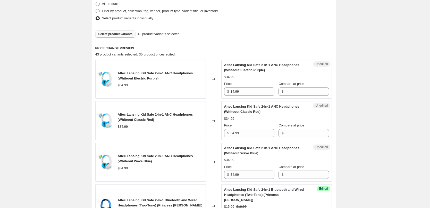
scroll to position [137, 0]
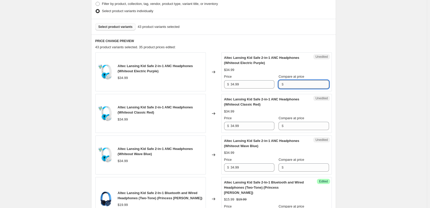
click at [305, 83] on input "Compare at price" at bounding box center [307, 84] width 44 height 8
paste input "34.99"
type input "34.99"
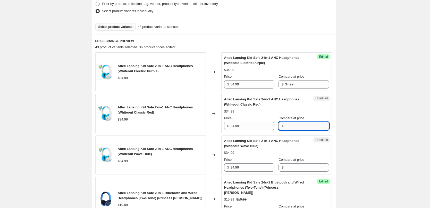
click at [300, 126] on input "Compare at price" at bounding box center [307, 126] width 44 height 8
paste input "34.99"
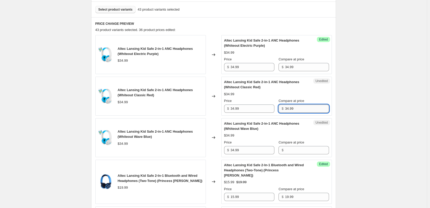
scroll to position [188, 0]
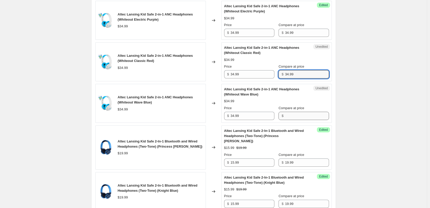
type input "34.99"
click at [301, 115] on input "Compare at price" at bounding box center [307, 116] width 44 height 8
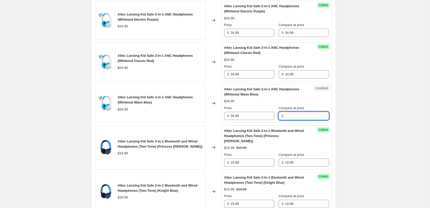
paste input "34.99"
type input "34.99"
click at [308, 101] on div "$34.99" at bounding box center [276, 100] width 105 height 5
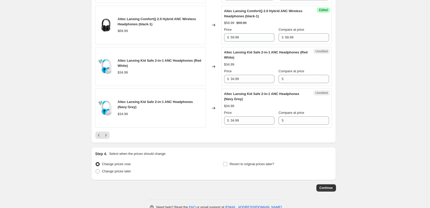
scroll to position [858, 0]
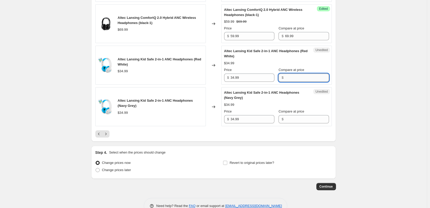
click at [291, 82] on input "Compare at price" at bounding box center [307, 77] width 44 height 8
paste input "34.99"
type input "34.99"
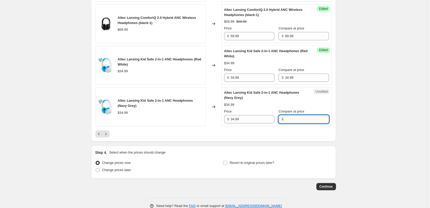
click at [297, 123] on input "Compare at price" at bounding box center [307, 119] width 44 height 8
paste input "34.99"
type input "34.99"
click at [110, 137] on button "Next" at bounding box center [105, 133] width 7 height 7
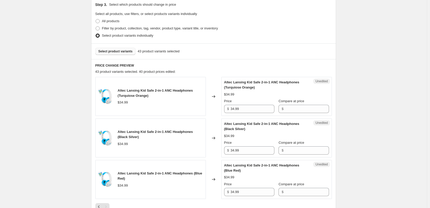
scroll to position [121, 0]
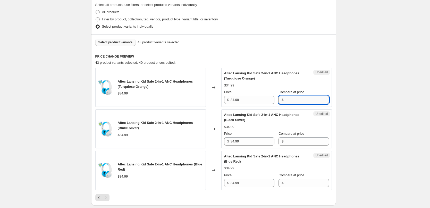
click at [293, 98] on input "Compare at price" at bounding box center [307, 100] width 44 height 8
paste input "34.99"
type input "34.99"
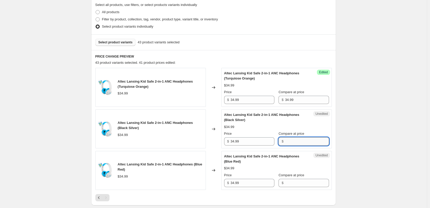
click at [291, 141] on input "Compare at price" at bounding box center [307, 141] width 44 height 8
paste input "34.99"
type input "34.99"
click at [292, 182] on input "Compare at price" at bounding box center [307, 183] width 44 height 8
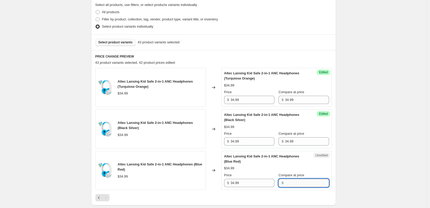
paste input "34.99"
type input "34.99"
click at [323, 169] on div "Success Edited Altec Lansing Kid Safe 2-in-1 ANC Headphones (Blue Red) $34.99 P…" at bounding box center [276, 170] width 111 height 39
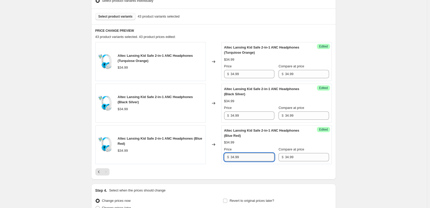
click at [250, 155] on input "34.99" at bounding box center [253, 157] width 44 height 8
type input "29.99"
drag, startPoint x: 254, startPoint y: 171, endPoint x: 259, endPoint y: 171, distance: 5.7
click at [254, 171] on div at bounding box center [213, 171] width 237 height 7
click at [243, 158] on input "29.99" at bounding box center [253, 157] width 44 height 8
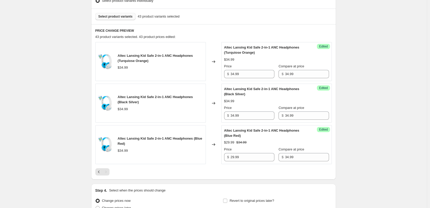
click at [262, 175] on div "PRICE CHANGE PREVIEW 43 product variants selected. 43 product prices edited: Al…" at bounding box center [213, 101] width 245 height 155
click at [242, 116] on input "34.99" at bounding box center [253, 115] width 44 height 8
paste input "29"
type input "29.99"
click at [257, 100] on div "$34.99" at bounding box center [276, 100] width 105 height 5
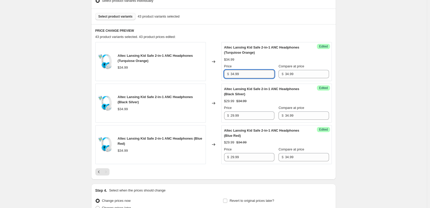
click at [251, 75] on input "34.99" at bounding box center [253, 74] width 44 height 8
paste input "29"
type input "29.99"
click at [261, 63] on div "Altec Lansing Kid Safe 2-in-1 ANC Headphones (Turquiose Orange) $29.99 $34.99 P…" at bounding box center [276, 61] width 105 height 33
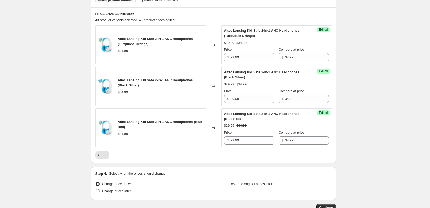
scroll to position [173, 0]
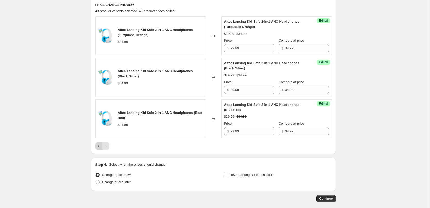
click at [99, 146] on icon "Previous" at bounding box center [98, 145] width 5 height 5
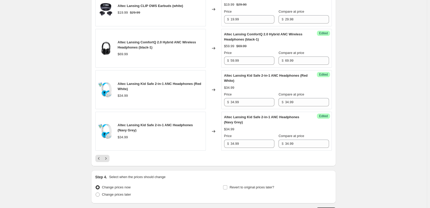
scroll to position [843, 0]
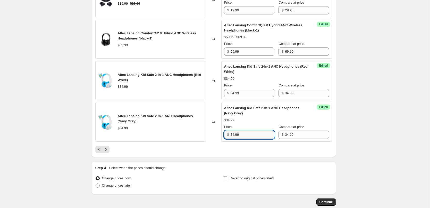
click at [249, 139] on input "34.99" at bounding box center [253, 134] width 44 height 8
paste input "29"
type input "29.99"
click at [252, 123] on div "$34.99" at bounding box center [276, 119] width 105 height 5
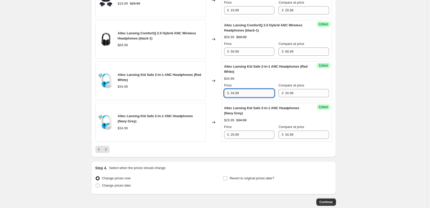
click at [244, 97] on input "34.99" at bounding box center [253, 93] width 44 height 8
paste input "29"
type input "29.99"
click at [253, 81] on div "$34.99" at bounding box center [276, 78] width 105 height 5
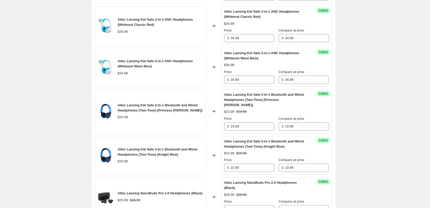
scroll to position [199, 0]
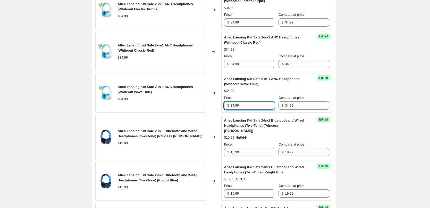
click at [241, 104] on input "34.99" at bounding box center [253, 105] width 44 height 8
paste input "29"
type input "29.99"
click at [256, 95] on div "Price" at bounding box center [249, 97] width 50 height 5
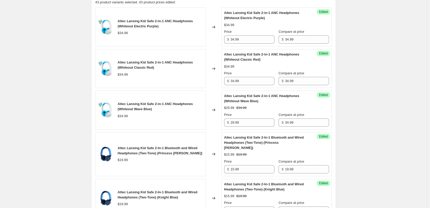
scroll to position [173, 0]
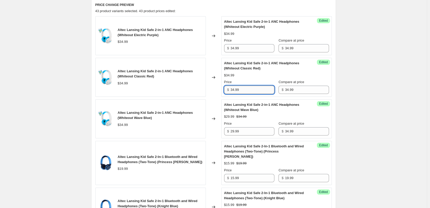
click at [248, 92] on input "34.99" at bounding box center [253, 90] width 44 height 8
paste input "29"
type input "29.99"
click at [255, 76] on div "$29.99 $34.99" at bounding box center [276, 75] width 105 height 5
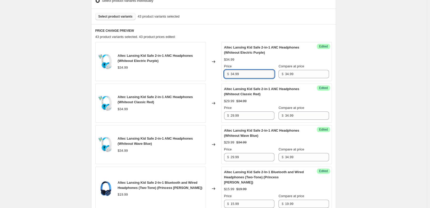
click at [248, 77] on input "34.99" at bounding box center [253, 74] width 44 height 8
paste input "29"
type input "29.99"
click at [254, 61] on div "$29.99 $34.99" at bounding box center [276, 59] width 105 height 5
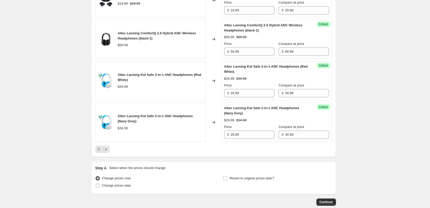
scroll to position [882, 0]
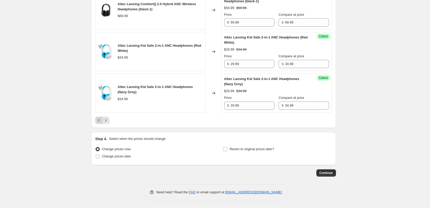
click at [100, 121] on icon "Previous" at bounding box center [98, 119] width 5 height 5
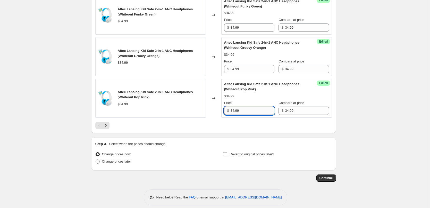
click at [247, 115] on input "34.99" at bounding box center [253, 110] width 44 height 8
paste input "29"
type input "29.99"
click at [259, 110] on div "Altec Lansing Kid Safe 2-in-1 ANC Headphones (Whiteout Pop Pink) $29.99 $34.99 …" at bounding box center [276, 97] width 105 height 33
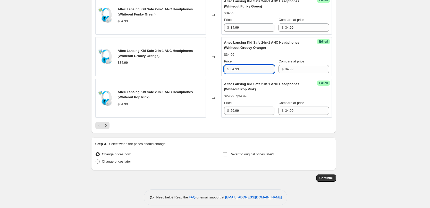
click at [249, 73] on input "34.99" at bounding box center [253, 69] width 44 height 8
paste input "29"
type input "29.99"
click at [256, 64] on div "Price" at bounding box center [249, 61] width 50 height 5
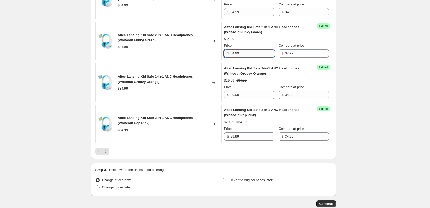
click at [249, 57] on input "34.99" at bounding box center [253, 53] width 44 height 8
paste input "29"
type input "29.99"
click at [257, 41] on div "$34.99" at bounding box center [276, 38] width 105 height 5
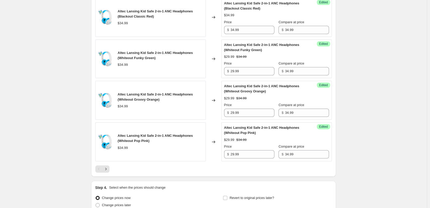
scroll to position [805, 0]
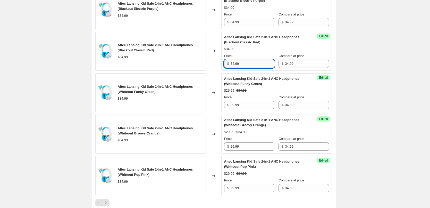
click at [245, 68] on input "34.99" at bounding box center [253, 64] width 44 height 8
paste input "29"
type input "29.99"
click at [254, 63] on div "Altec Lansing Kid Safe 2-in-1 ANC Headphones (Blackout Classic Red) $34.99 Pric…" at bounding box center [276, 51] width 105 height 33
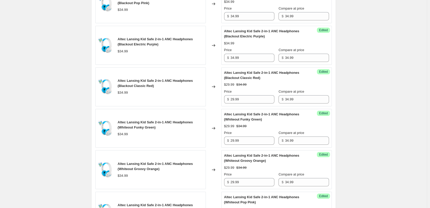
scroll to position [753, 0]
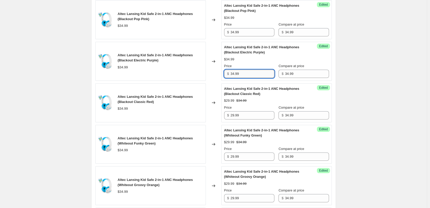
click at [247, 78] on input "34.99" at bounding box center [253, 74] width 44 height 8
paste input "29"
type input "29.99"
click at [254, 62] on div "$34.99" at bounding box center [276, 59] width 105 height 5
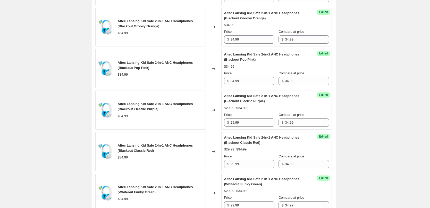
scroll to position [702, 0]
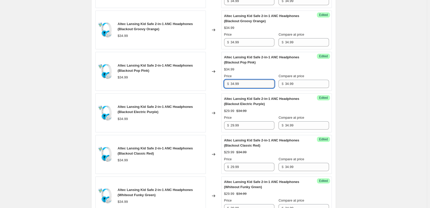
click at [248, 88] on input "34.99" at bounding box center [253, 84] width 44 height 8
paste input "29"
type input "29.99"
click at [257, 72] on div "$29.99 $34.99" at bounding box center [276, 69] width 105 height 5
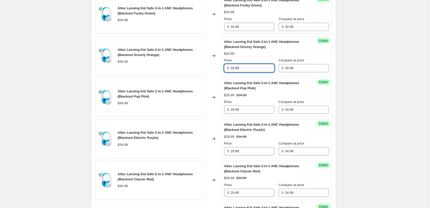
click at [252, 72] on input "34.99" at bounding box center [253, 68] width 44 height 8
paste input "29"
type input "29.99"
click at [253, 63] on div "Price" at bounding box center [249, 60] width 50 height 5
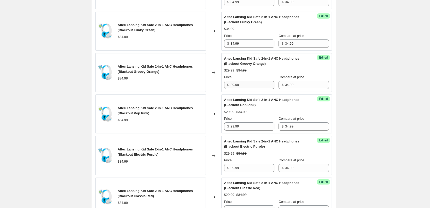
scroll to position [650, 0]
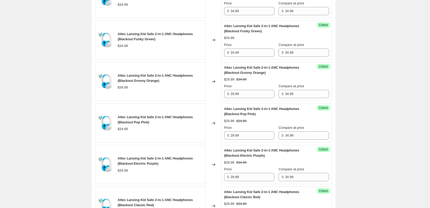
click at [251, 60] on div "Success Edited Altec Lansing Kid Safe 2-in-1 ANC Headphones (Blackout Funky Gre…" at bounding box center [276, 40] width 111 height 39
click at [250, 57] on input "34.99" at bounding box center [253, 52] width 44 height 8
paste input "29"
type input "29.99"
click at [261, 47] on div "Price" at bounding box center [249, 44] width 50 height 5
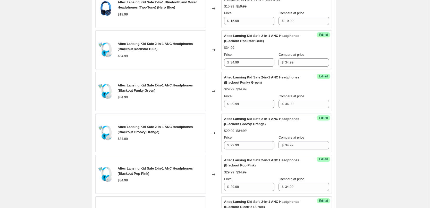
scroll to position [599, 0]
click at [246, 67] on input "34.99" at bounding box center [253, 62] width 44 height 8
paste input "29"
type input "29.99"
click at [258, 51] on div "$34.99" at bounding box center [276, 47] width 105 height 5
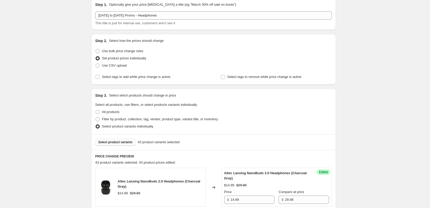
scroll to position [99, 0]
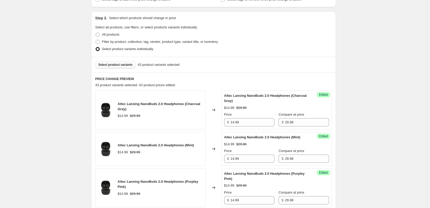
click at [121, 64] on span "Select product variants" at bounding box center [115, 65] width 34 height 4
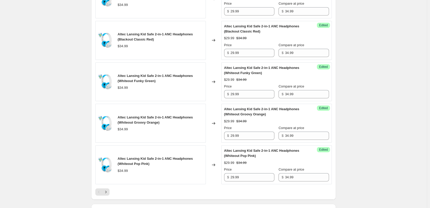
scroll to position [898, 0]
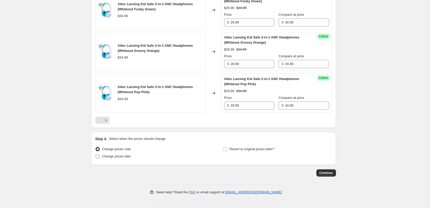
click at [107, 155] on span "Change prices later" at bounding box center [116, 156] width 29 height 4
click at [96, 154] on input "Change prices later" at bounding box center [96, 154] width 0 height 0
radio input "true"
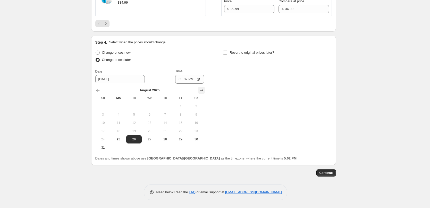
click at [200, 91] on icon "Show next month, September 2025" at bounding box center [201, 90] width 5 height 5
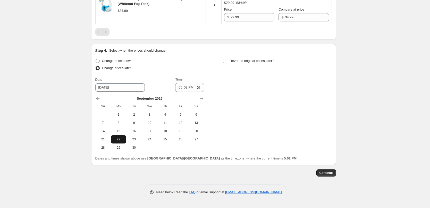
click at [118, 140] on span "22" at bounding box center [118, 139] width 11 height 4
type input "9/22/2025"
click at [188, 87] on input "17:02" at bounding box center [189, 87] width 29 height 9
type input "00:05"
click at [224, 71] on div "Change prices now Change prices later Date 9/22/2025 Time 00:05 September 2025 …" at bounding box center [213, 104] width 237 height 94
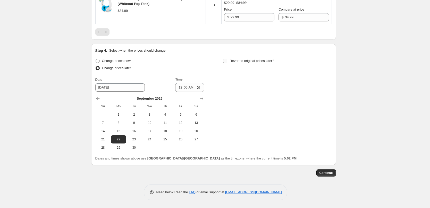
click at [229, 60] on label "Revert to original prices later?" at bounding box center [248, 60] width 51 height 7
click at [227, 60] on input "Revert to original prices later?" at bounding box center [225, 61] width 4 height 4
checkbox input "true"
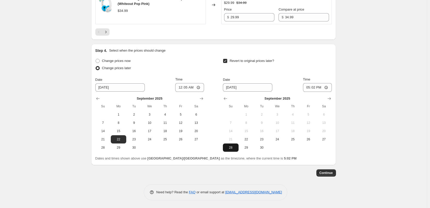
click at [234, 147] on span "28" at bounding box center [230, 147] width 11 height 4
type input "9/28/2025"
click at [316, 86] on input "17:02" at bounding box center [317, 87] width 29 height 9
type input "23:55"
click at [285, 79] on div "Date 9/28/2025 Time 23:55" at bounding box center [277, 84] width 109 height 15
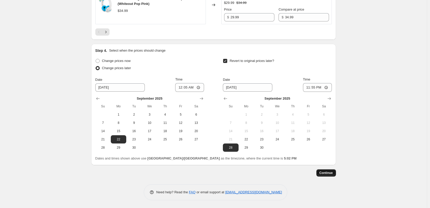
click at [330, 171] on span "Continue" at bounding box center [326, 173] width 13 height 4
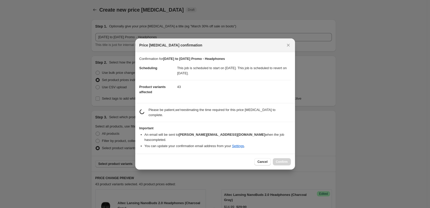
scroll to position [0, 0]
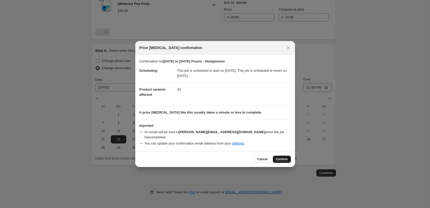
click at [284, 157] on span "Confirm" at bounding box center [282, 159] width 12 height 4
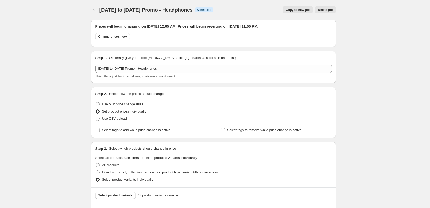
scroll to position [986, 0]
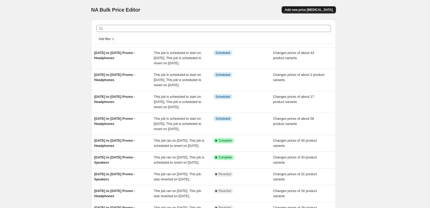
click at [315, 9] on span "Add new price [MEDICAL_DATA]" at bounding box center [309, 10] width 48 height 4
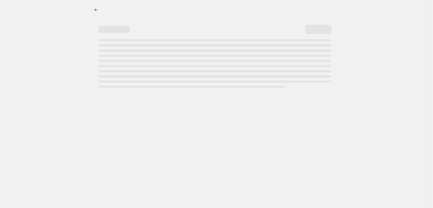
select select "percentage"
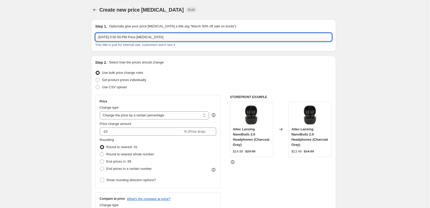
click at [164, 38] on input "[DATE] 5:02:50 PM Price [MEDICAL_DATA]" at bounding box center [213, 37] width 237 height 8
type input "[DATE] to [DATE] Promo - Headphones"
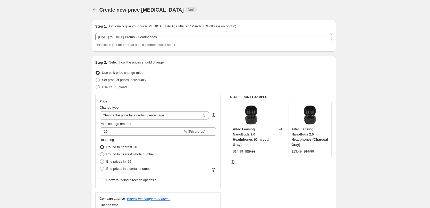
click at [121, 79] on span "Set product prices individually" at bounding box center [124, 80] width 44 height 4
click at [96, 78] on input "Set product prices individually" at bounding box center [96, 78] width 0 height 0
radio input "true"
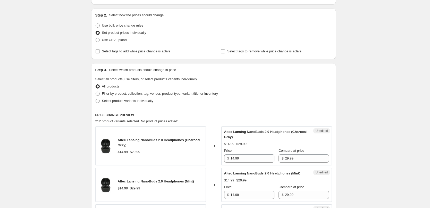
scroll to position [52, 0]
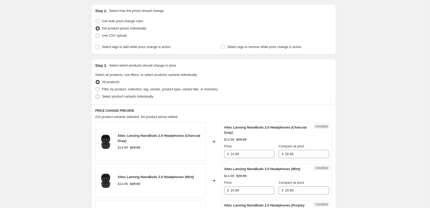
click at [126, 96] on span "Select product variants individually" at bounding box center [127, 96] width 51 height 4
click at [96, 95] on input "Select product variants individually" at bounding box center [96, 94] width 0 height 0
radio input "true"
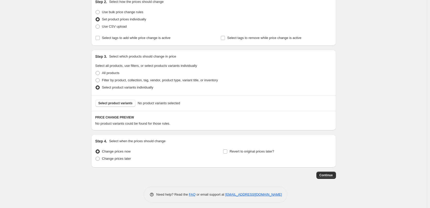
scroll to position [63, 0]
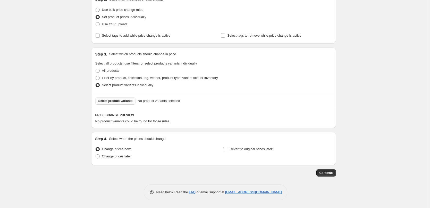
click at [120, 103] on button "Select product variants" at bounding box center [115, 100] width 40 height 7
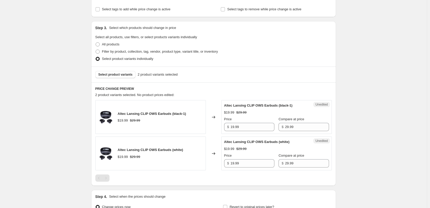
scroll to position [114, 0]
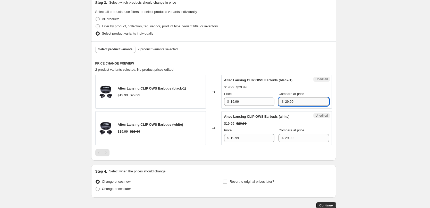
click at [294, 100] on input "29.99" at bounding box center [307, 101] width 44 height 8
type input "29.98"
click at [304, 87] on div "$19.99 $29.98" at bounding box center [276, 87] width 105 height 5
click at [300, 138] on input "29.99" at bounding box center [307, 138] width 44 height 8
type input "29.98"
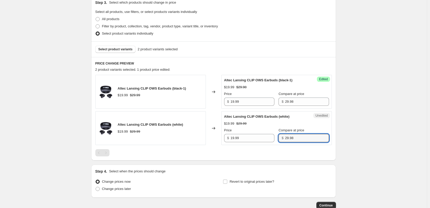
click at [301, 125] on div "$19.99 $29.99" at bounding box center [276, 123] width 105 height 5
click at [126, 49] on span "Select product variants" at bounding box center [115, 49] width 34 height 4
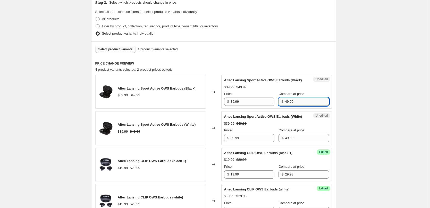
click at [295, 106] on input "49.99" at bounding box center [307, 101] width 44 height 8
type input "49.98"
click at [295, 142] on input "49.99" at bounding box center [307, 138] width 44 height 8
type input "49.98"
click at [318, 125] on div "Altec Lansing Sport Active OWS Earbuds (White) $39.99 $49.98 Price $ 39.99 Comp…" at bounding box center [276, 128] width 105 height 28
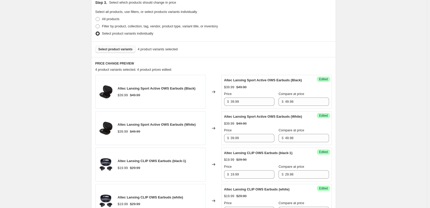
click at [120, 48] on span "Select product variants" at bounding box center [115, 49] width 34 height 4
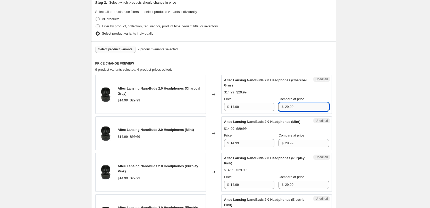
click at [299, 108] on input "29.99" at bounding box center [307, 107] width 44 height 8
type input "29.98"
click at [302, 98] on div "Compare at price" at bounding box center [304, 98] width 50 height 5
click at [299, 107] on input "29.98" at bounding box center [307, 107] width 44 height 8
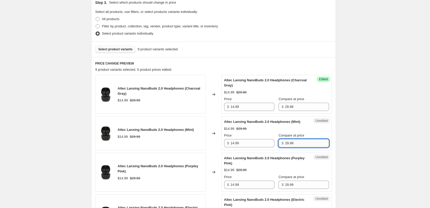
click at [299, 147] on input "29.99" at bounding box center [307, 143] width 44 height 8
paste input "8"
type input "29.98"
click at [312, 131] on div "$14.99 $29.99" at bounding box center [276, 128] width 105 height 5
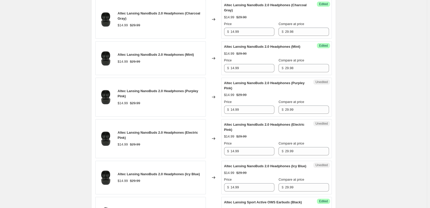
scroll to position [192, 0]
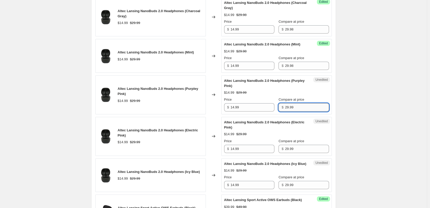
click at [302, 111] on input "29.99" at bounding box center [307, 107] width 44 height 8
paste input "8"
type input "29.98"
click at [307, 95] on div "$14.99 $29.98" at bounding box center [276, 92] width 105 height 5
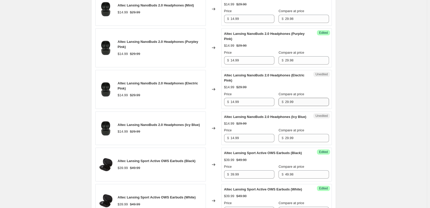
scroll to position [243, 0]
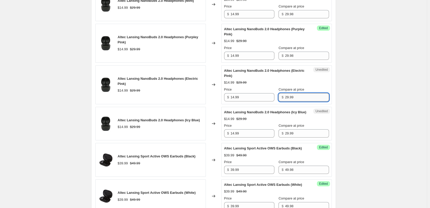
click at [300, 101] on input "29.99" at bounding box center [307, 97] width 44 height 8
paste input "8"
type input "29.98"
click at [305, 85] on div "$14.99 $29.98" at bounding box center [276, 82] width 105 height 5
click at [298, 137] on input "29.99" at bounding box center [307, 133] width 44 height 8
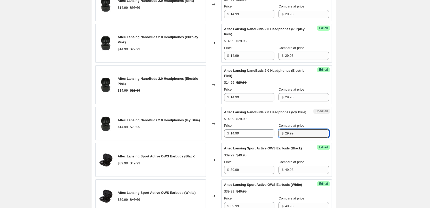
paste input "8"
type input "29.98"
click at [313, 125] on div "Altec Lansing NanoBuds 2.0 Headphones (Icy Blue) $14.99 $29.99 Price $ 14.99 Co…" at bounding box center [276, 124] width 105 height 28
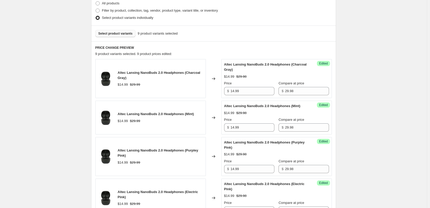
scroll to position [128, 0]
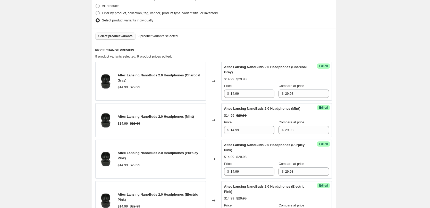
click at [119, 32] on div "Select product variants 9 product variants selected" at bounding box center [213, 36] width 245 height 16
click at [119, 34] on button "Select product variants" at bounding box center [115, 35] width 40 height 7
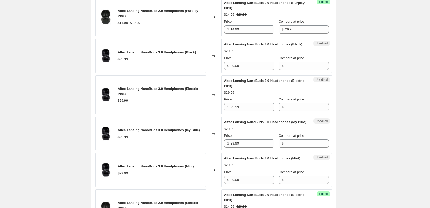
scroll to position [282, 0]
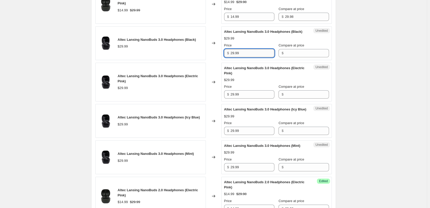
click at [245, 57] on input "29.99" at bounding box center [253, 53] width 44 height 8
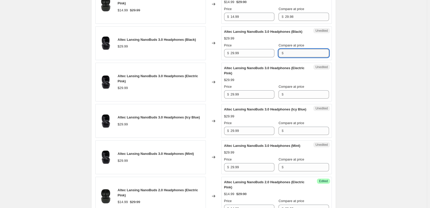
click at [289, 57] on input "Compare at price" at bounding box center [307, 53] width 44 height 8
paste input "29.99"
type input "29.99"
click at [297, 102] on div "Unedited Altec Lansing NanoBuds 3.0 Headphones (Electric Pink) $29.99 Price $ 2…" at bounding box center [276, 82] width 111 height 39
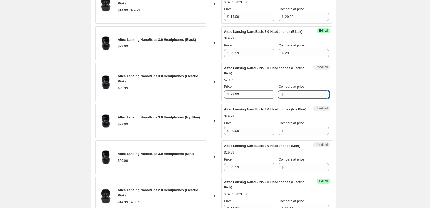
click at [297, 98] on input "Compare at price" at bounding box center [307, 94] width 44 height 8
paste input "29.99"
type input "29.99"
click at [297, 135] on input "Compare at price" at bounding box center [307, 131] width 44 height 8
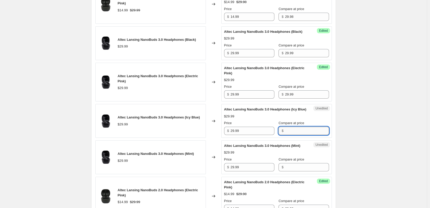
paste input "29.99"
type input "29.99"
click at [296, 171] on input "Compare at price" at bounding box center [307, 167] width 44 height 8
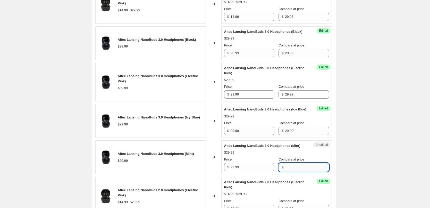
paste input "29.99"
type input "29.99"
click at [303, 170] on div "Altec Lansing NanoBuds 3.0 Headphones (Mint) $29.99 Price $ 29.99 Compare at pr…" at bounding box center [276, 157] width 105 height 28
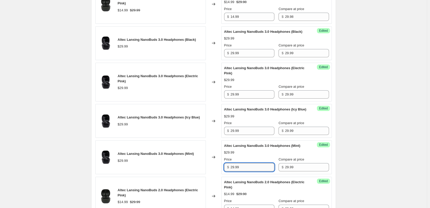
click at [257, 171] on input "29.99" at bounding box center [253, 167] width 44 height 8
type input "17.99"
click at [264, 162] on div "Price" at bounding box center [249, 159] width 50 height 5
click at [247, 171] on input "17.99" at bounding box center [253, 167] width 44 height 8
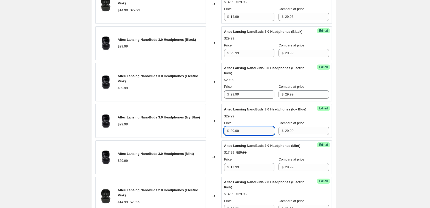
click at [249, 135] on input "29.99" at bounding box center [253, 131] width 44 height 8
paste input "17"
type input "17.99"
click at [253, 125] on div "Price" at bounding box center [249, 122] width 50 height 5
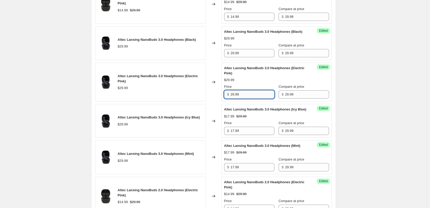
click at [245, 98] on input "29.99" at bounding box center [253, 94] width 44 height 8
paste input "17"
type input "17.99"
click at [246, 87] on div "Altec Lansing NanoBuds 3.0 Headphones (Electric Pink) $29.99 Price $ 17.99 Comp…" at bounding box center [276, 81] width 105 height 33
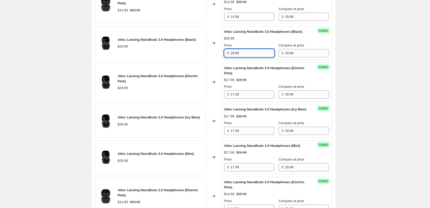
click at [250, 57] on input "29.99" at bounding box center [253, 53] width 44 height 8
paste input "17"
type input "17.99"
click at [260, 52] on div "Altec Lansing NanoBuds 3.0 Headphones (Black) $17.99 $29.99 Price $ 17.99 Compa…" at bounding box center [276, 43] width 105 height 28
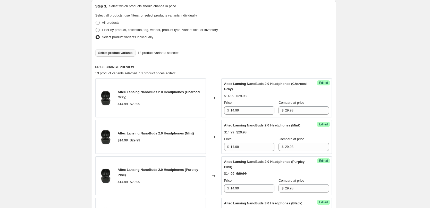
scroll to position [102, 0]
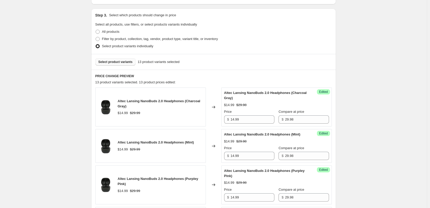
click at [120, 62] on span "Select product variants" at bounding box center [115, 62] width 34 height 4
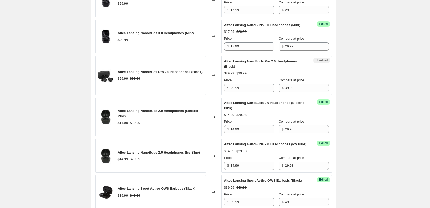
scroll to position [411, 0]
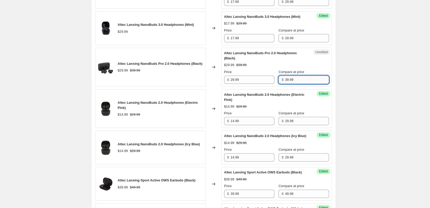
click at [296, 84] on input "39.99" at bounding box center [307, 79] width 44 height 8
type input "39.98"
click at [306, 68] on div "$29.99 $39.98" at bounding box center [276, 64] width 105 height 5
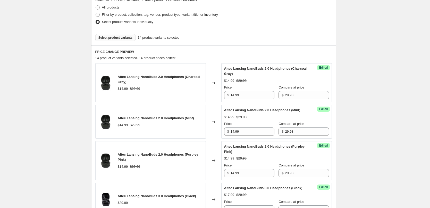
scroll to position [128, 0]
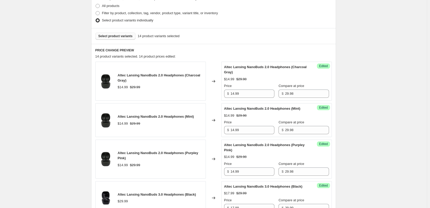
click at [120, 36] on span "Select product variants" at bounding box center [115, 36] width 34 height 4
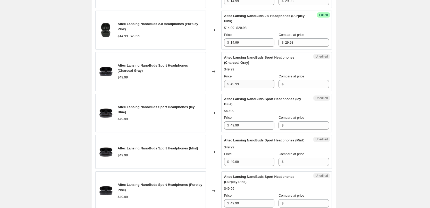
scroll to position [282, 0]
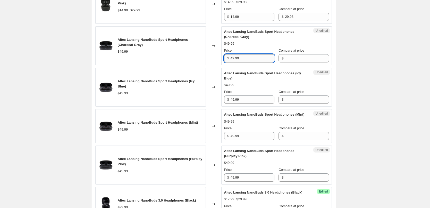
click at [249, 62] on input "49.99" at bounding box center [253, 58] width 44 height 8
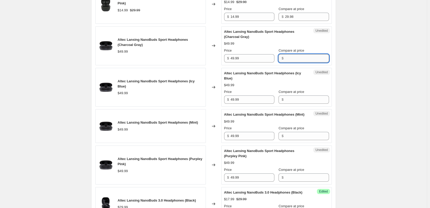
click at [294, 62] on input "Compare at price" at bounding box center [307, 58] width 44 height 8
paste input "49.99"
type input "49.99"
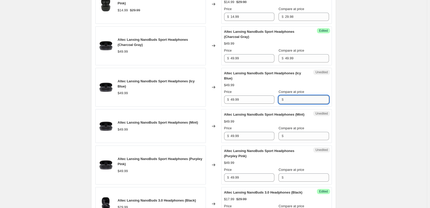
click at [295, 104] on input "Compare at price" at bounding box center [307, 99] width 44 height 8
paste input "49.99"
type input "49.99"
click at [295, 140] on input "Compare at price" at bounding box center [307, 136] width 44 height 8
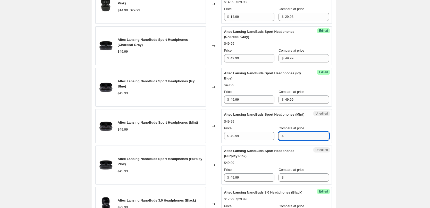
paste input "49.99"
type input "49.99"
click at [296, 181] on input "Compare at price" at bounding box center [307, 177] width 44 height 8
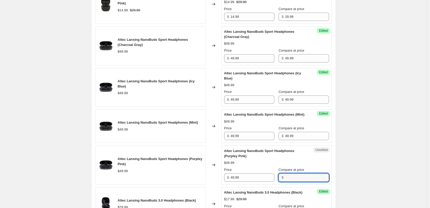
paste input "49.99"
type input "49.99"
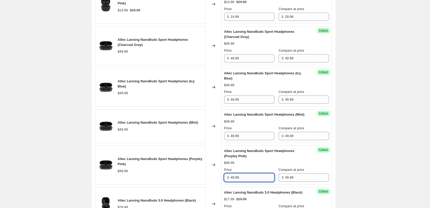
click at [247, 181] on input "49.99" at bounding box center [253, 177] width 44 height 8
type input "29.99"
click at [261, 165] on div "$49.99" at bounding box center [276, 162] width 105 height 5
click at [250, 181] on input "29.99" at bounding box center [253, 177] width 44 height 8
click at [256, 172] on div "Price" at bounding box center [249, 169] width 50 height 5
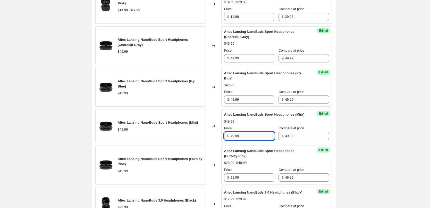
click at [256, 140] on input "49.99" at bounding box center [253, 136] width 44 height 8
paste input "2"
type input "29.99"
click at [258, 124] on div "$49.99" at bounding box center [276, 121] width 105 height 5
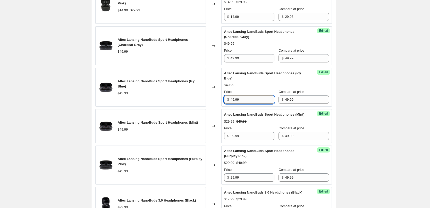
click at [245, 104] on input "49.99" at bounding box center [253, 99] width 44 height 8
paste input "2"
type input "29.99"
click at [255, 88] on div "$29.99 $49.99" at bounding box center [276, 84] width 105 height 5
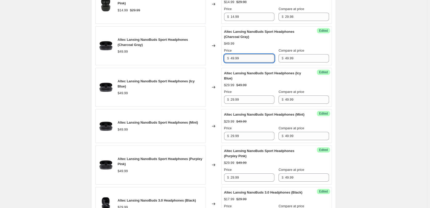
click at [243, 62] on input "49.99" at bounding box center [253, 58] width 44 height 8
paste input "2"
type input "29.99"
click at [259, 46] on div "$49.99" at bounding box center [276, 43] width 105 height 5
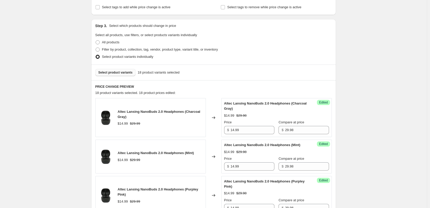
scroll to position [88, 0]
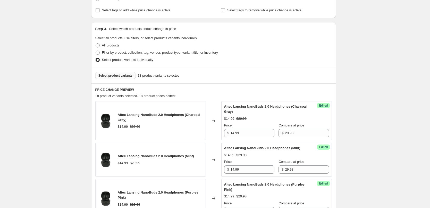
click at [121, 74] on span "Select product variants" at bounding box center [115, 75] width 34 height 4
click at [118, 75] on span "Select product variants" at bounding box center [115, 75] width 34 height 4
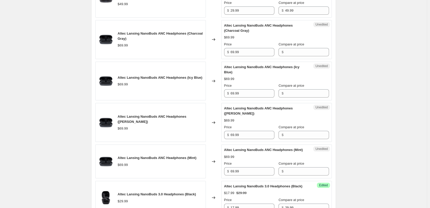
scroll to position [475, 0]
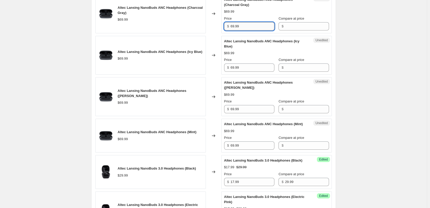
click at [253, 30] on input "69.99" at bounding box center [253, 26] width 44 height 8
click at [301, 30] on input "Compare at price" at bounding box center [307, 26] width 44 height 8
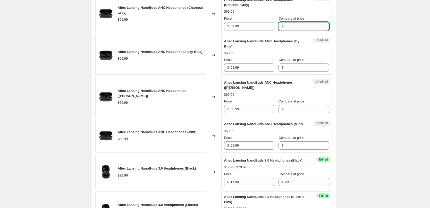
paste input "69.99"
type input "69.99"
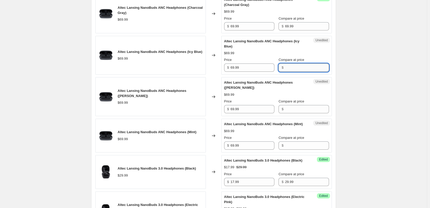
click at [287, 72] on input "Compare at price" at bounding box center [307, 67] width 44 height 8
paste input "69.99"
type input "69.99"
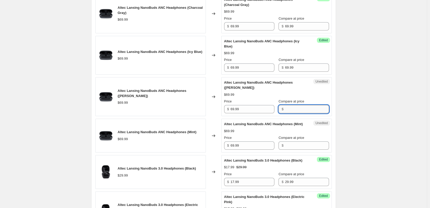
click at [294, 113] on input "Compare at price" at bounding box center [307, 109] width 44 height 8
paste input "69.99"
type input "69.99"
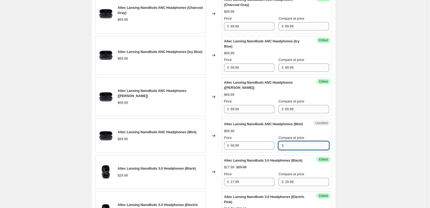
click at [294, 149] on input "Compare at price" at bounding box center [307, 145] width 44 height 8
paste input "69.99"
type input "69.99"
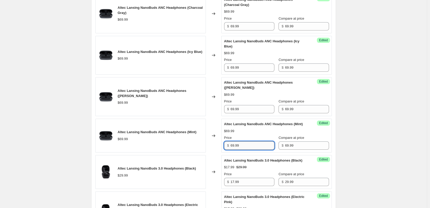
click at [256, 149] on input "69.99" at bounding box center [253, 145] width 44 height 8
type input "34.99"
click at [260, 133] on div "$69.99" at bounding box center [276, 130] width 105 height 5
click at [250, 149] on input "34.99" at bounding box center [253, 145] width 44 height 8
click at [251, 113] on input "69.99" at bounding box center [253, 109] width 44 height 8
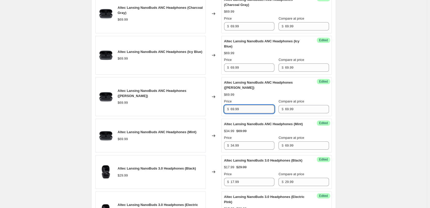
paste input "34"
type input "34.99"
click at [257, 97] on div "$69.99" at bounding box center [276, 94] width 105 height 5
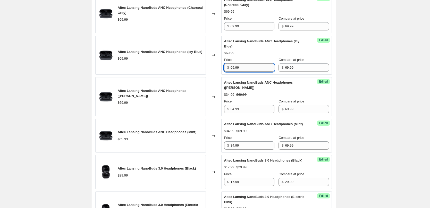
click at [248, 72] on input "69.99" at bounding box center [253, 67] width 44 height 8
paste input "34"
type input "34.99"
click at [255, 49] on div "Altec Lansing NanoBuds ANC Headphones (Icy Blue)" at bounding box center [266, 44] width 84 height 10
click at [253, 33] on div "Success Edited Altec Lansing NanoBuds ANC Headphones (Charcoal Gray) $69.99 Pri…" at bounding box center [276, 13] width 111 height 39
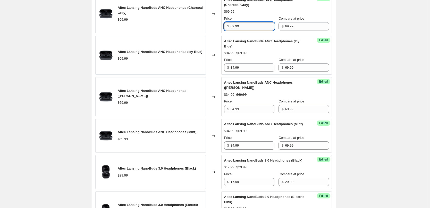
click at [253, 30] on input "69.99" at bounding box center [253, 26] width 44 height 8
paste input "34"
type input "34.99"
click at [262, 14] on div "$69.99" at bounding box center [276, 11] width 105 height 5
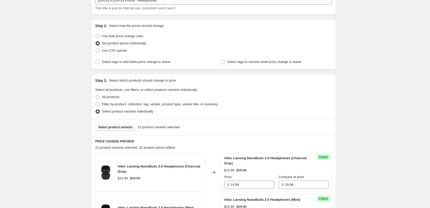
scroll to position [88, 0]
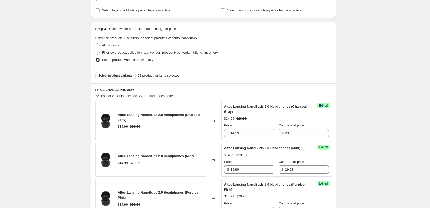
click at [117, 78] on button "Select product variants" at bounding box center [115, 75] width 40 height 7
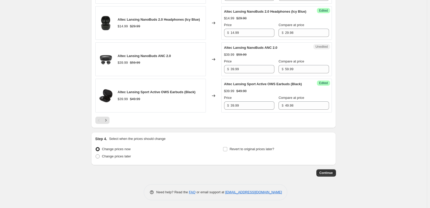
scroll to position [835, 0]
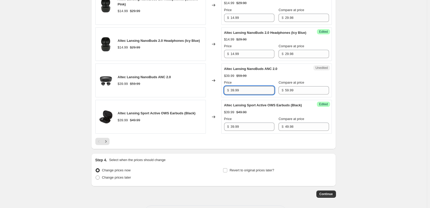
click at [249, 94] on input "39.99" at bounding box center [253, 90] width 44 height 8
type input "49.99"
click at [267, 78] on div "$39.99 $59.99" at bounding box center [276, 75] width 105 height 5
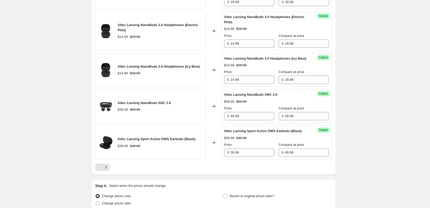
scroll to position [898, 0]
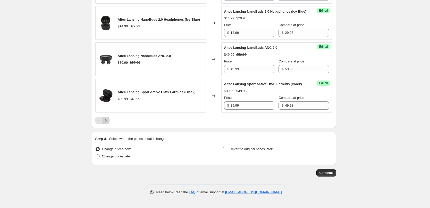
click at [106, 120] on icon "Next" at bounding box center [105, 120] width 1 height 2
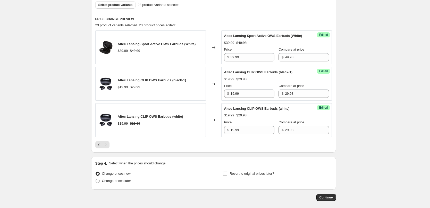
scroll to position [188, 0]
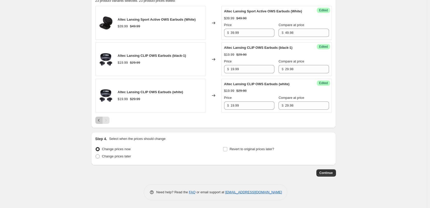
click at [99, 120] on icon "Previous" at bounding box center [98, 119] width 5 height 5
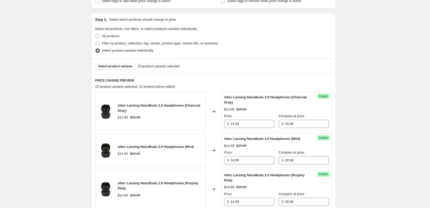
scroll to position [111, 0]
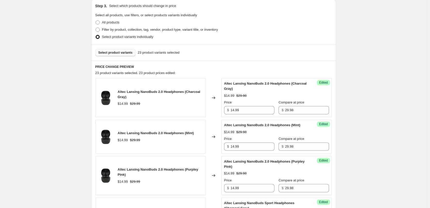
click at [119, 55] on button "Select product variants" at bounding box center [115, 52] width 40 height 7
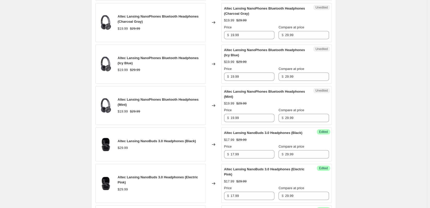
scroll to position [601, 0]
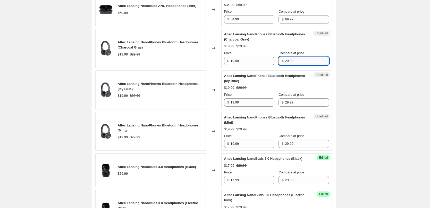
click at [304, 65] on input "29.99" at bounding box center [307, 61] width 44 height 8
type input "29.98"
click at [315, 50] on div "Unedited Altec Lansing NanoPhones Bluetooth Headphones (Charcoal Gray) $19.99 $…" at bounding box center [276, 48] width 111 height 39
click at [309, 65] on input "29.98" at bounding box center [307, 61] width 44 height 8
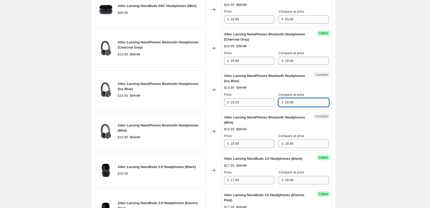
click at [299, 106] on input "29.99" at bounding box center [307, 102] width 44 height 8
paste input "8"
type input "29.98"
click at [299, 148] on input "29.99" at bounding box center [307, 143] width 44 height 8
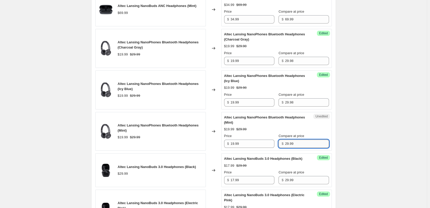
paste input "8"
type input "29.98"
click at [306, 140] on div "Altec Lansing NanoPhones Bluetooth Headphones (Mint) $19.99 $29.99 Price $ 19.9…" at bounding box center [276, 131] width 105 height 33
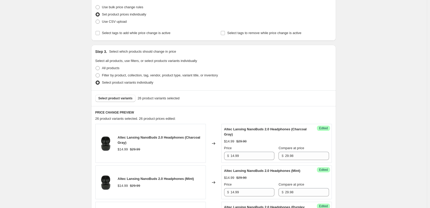
scroll to position [60, 0]
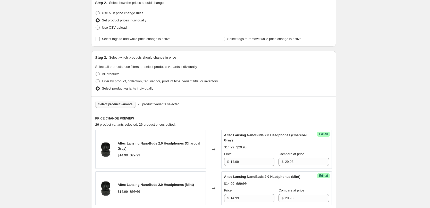
click at [122, 104] on span "Select product variants" at bounding box center [115, 104] width 34 height 4
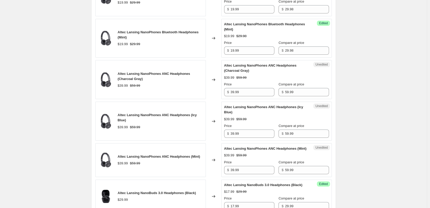
scroll to position [729, 0]
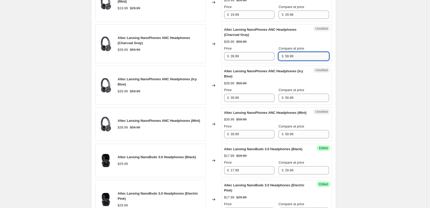
click at [299, 60] on input "59.99" at bounding box center [307, 56] width 44 height 8
type input "59.98"
click at [313, 44] on div "$39.99 $59.99" at bounding box center [276, 41] width 105 height 5
click at [300, 60] on input "59.98" at bounding box center [307, 56] width 44 height 8
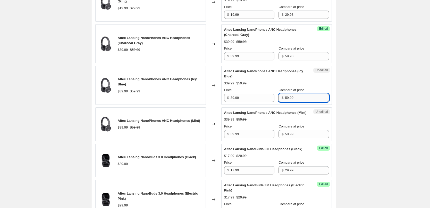
click at [295, 102] on input "59.99" at bounding box center [307, 98] width 44 height 8
paste input "8"
type input "59.98"
click at [312, 92] on div "Altec Lansing NanoPhones ANC Headphones (Icy Blue) $39.99 $59.98 Price $ 39.99 …" at bounding box center [276, 85] width 105 height 33
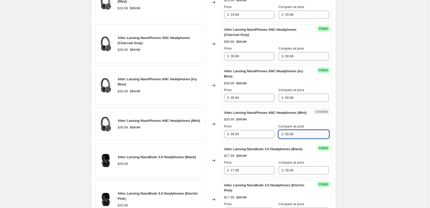
click at [298, 138] on input "59.99" at bounding box center [307, 134] width 44 height 8
paste input "8"
type input "59.98"
click at [310, 137] on div "Altec Lansing NanoPhones ANC Headphones (Mint) $39.99 $59.98 Price $ 39.99 Comp…" at bounding box center [276, 124] width 105 height 28
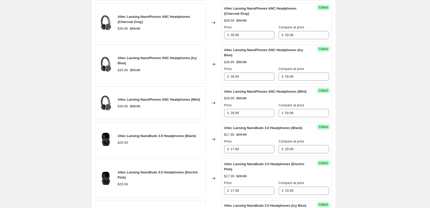
scroll to position [833, 0]
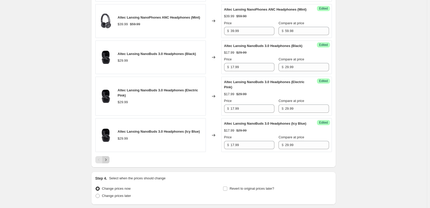
click at [107, 162] on icon "Next" at bounding box center [105, 159] width 5 height 5
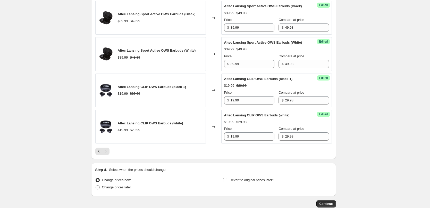
scroll to position [432, 0]
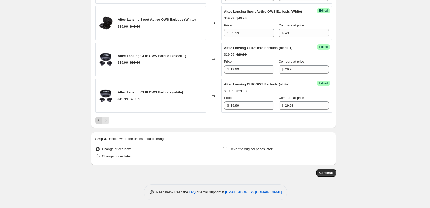
click at [100, 122] on icon "Previous" at bounding box center [98, 119] width 5 height 5
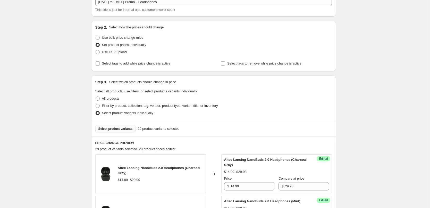
scroll to position [77, 0]
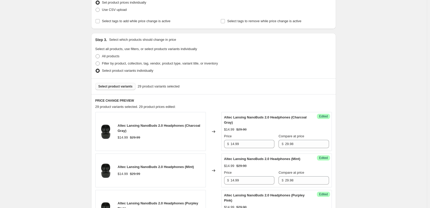
click at [120, 86] on span "Select product variants" at bounding box center [115, 86] width 34 height 4
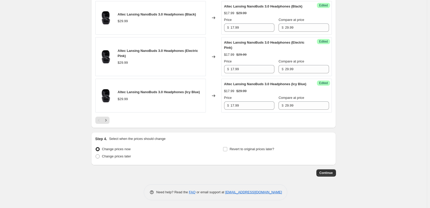
scroll to position [903, 0]
click at [108, 123] on button "Next" at bounding box center [105, 119] width 7 height 7
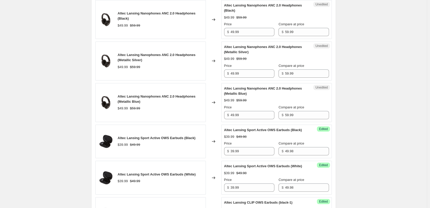
scroll to position [350, 0]
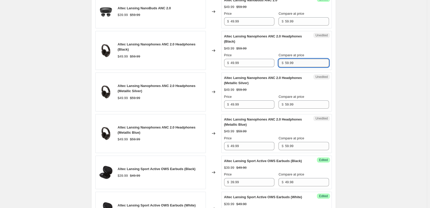
click at [299, 67] on input "59.99" at bounding box center [307, 63] width 44 height 8
type input "59.98"
click at [300, 54] on div "Altec Lansing Nanophones ANC 2.0 Headphones (Black) $49.99 $59.98 Price $ 49.99…" at bounding box center [276, 50] width 105 height 33
click at [298, 67] on input "59.98" at bounding box center [307, 63] width 44 height 8
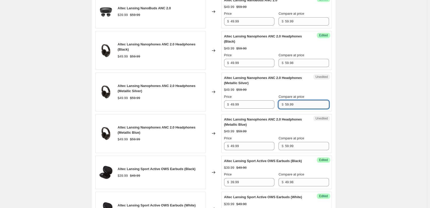
click at [302, 108] on input "59.99" at bounding box center [307, 104] width 44 height 8
paste input "8"
type input "59.98"
click at [300, 150] on input "59.99" at bounding box center [307, 146] width 44 height 8
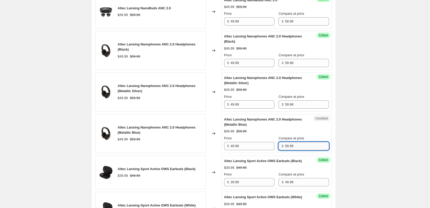
paste input "8"
type input "59.98"
click at [308, 134] on div "$49.99 $59.99" at bounding box center [276, 131] width 105 height 5
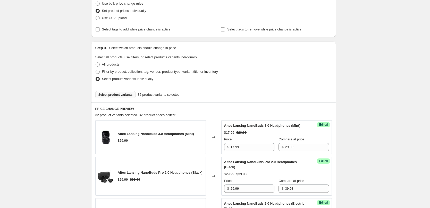
scroll to position [92, 0]
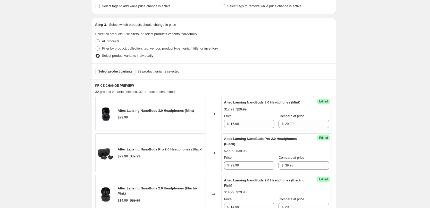
click at [116, 69] on button "Select product variants" at bounding box center [115, 71] width 40 height 7
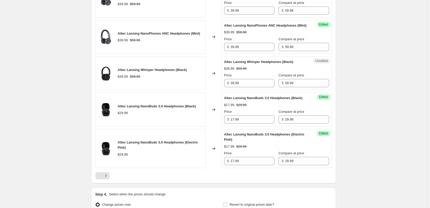
scroll to position [814, 0]
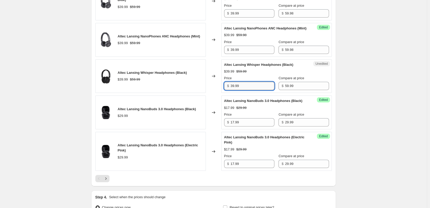
click at [256, 90] on input "39.99" at bounding box center [253, 86] width 44 height 8
click at [295, 90] on input "59.99" at bounding box center [307, 86] width 44 height 8
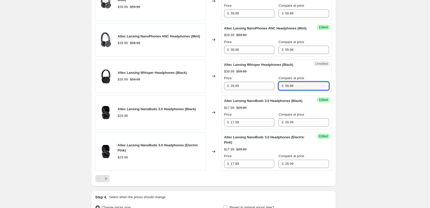
type input "59.98"
click at [310, 74] on div "$39.99 $59.98" at bounding box center [276, 71] width 105 height 5
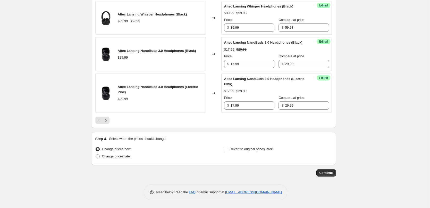
scroll to position [898, 0]
click at [108, 121] on icon "Next" at bounding box center [105, 119] width 5 height 5
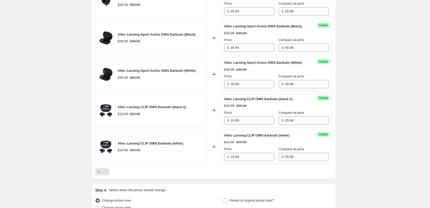
scroll to position [598, 0]
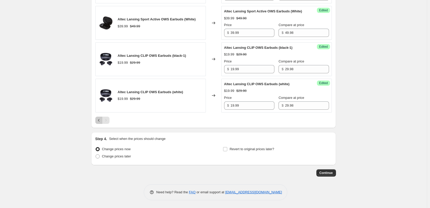
click at [98, 119] on icon "Previous" at bounding box center [98, 119] width 5 height 5
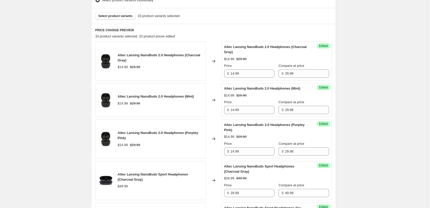
scroll to position [82, 0]
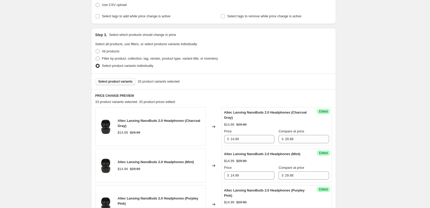
click at [123, 81] on span "Select product variants" at bounding box center [115, 81] width 34 height 4
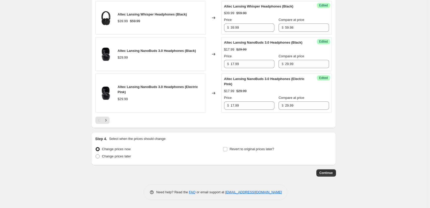
scroll to position [898, 0]
click at [108, 120] on icon "Next" at bounding box center [105, 119] width 5 height 5
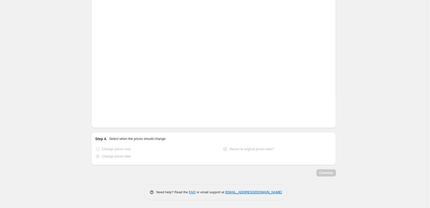
scroll to position [639, 0]
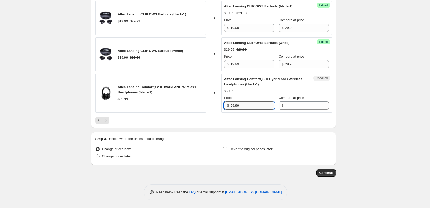
click at [264, 105] on input "69.99" at bounding box center [253, 105] width 44 height 8
click at [291, 105] on input "Compare at price" at bounding box center [307, 105] width 44 height 8
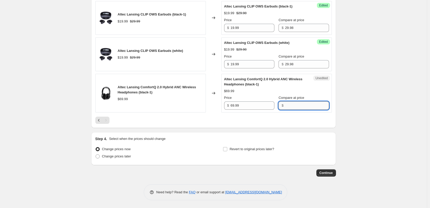
paste input "69.99"
type input "69.99"
click at [257, 105] on input "69.99" at bounding box center [253, 105] width 44 height 8
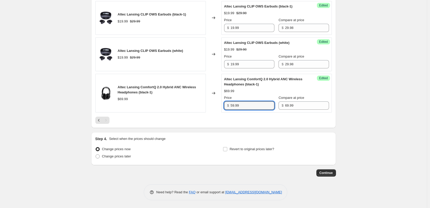
type input "59.99"
click at [264, 119] on div at bounding box center [213, 119] width 237 height 7
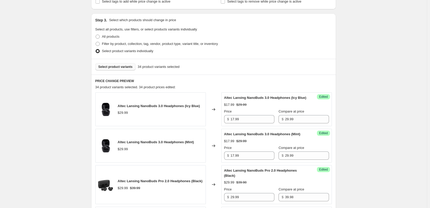
scroll to position [98, 0]
click at [122, 67] on span "Select product variants" at bounding box center [115, 66] width 34 height 4
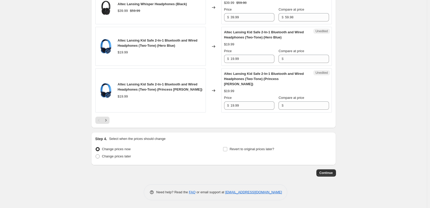
scroll to position [898, 0]
click at [247, 63] on input "19.99" at bounding box center [253, 59] width 44 height 8
click at [293, 63] on input "Compare at price" at bounding box center [307, 59] width 44 height 8
paste input "19.99"
type input "19.99"
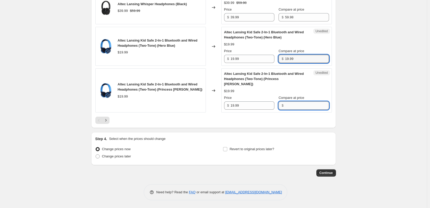
click at [301, 107] on input "Compare at price" at bounding box center [307, 105] width 44 height 8
paste input "19.99"
type input "19.99"
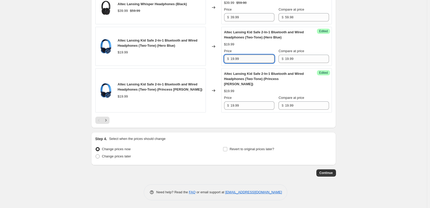
click at [247, 63] on input "19.99" at bounding box center [253, 59] width 44 height 8
type input "15.99"
click at [266, 53] on div "Altec Lansing Kid Safe 2-In-1 Bluetooth and Wired Headphones (Two-Tone) (Hero B…" at bounding box center [276, 46] width 105 height 33
click at [253, 62] on input "15.99" at bounding box center [253, 59] width 44 height 8
click at [246, 107] on input "19.99" at bounding box center [253, 105] width 44 height 8
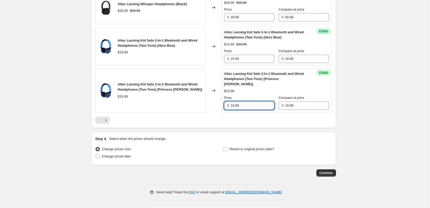
paste input "5"
type input "15.99"
click at [108, 121] on icon "Next" at bounding box center [105, 119] width 5 height 5
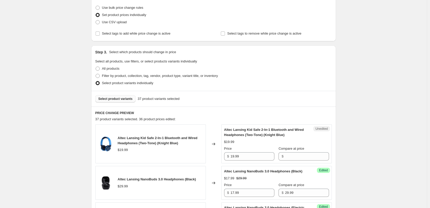
scroll to position [145, 0]
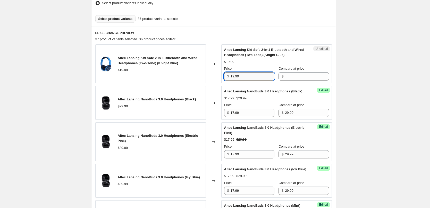
click at [252, 79] on input "19.99" at bounding box center [253, 76] width 44 height 8
paste input "5"
type input "15.99"
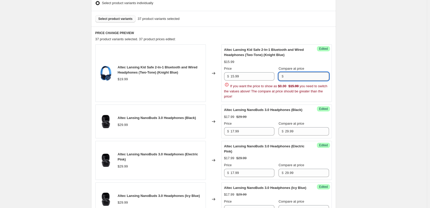
click at [301, 77] on input "Compare at price" at bounding box center [307, 76] width 44 height 8
type input "19.99"
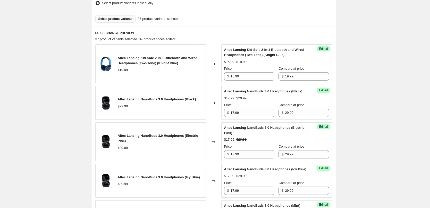
click at [313, 62] on div "$15.99 $19.99" at bounding box center [276, 61] width 105 height 5
click at [121, 21] on button "Select product variants" at bounding box center [115, 18] width 40 height 7
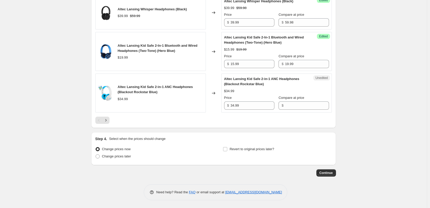
scroll to position [892, 0]
click at [252, 110] on input "34.99" at bounding box center [253, 105] width 44 height 8
click at [307, 109] on input "Compare at price" at bounding box center [307, 105] width 44 height 8
paste input "34.99"
type input "34.99"
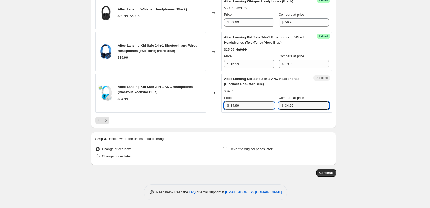
click at [246, 110] on input "34.99" at bounding box center [253, 105] width 44 height 8
type input "29.99"
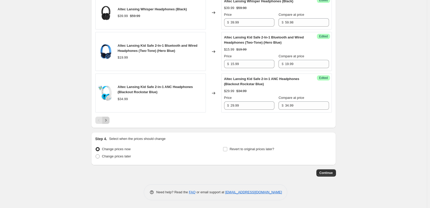
click at [107, 123] on icon "Next" at bounding box center [105, 119] width 5 height 5
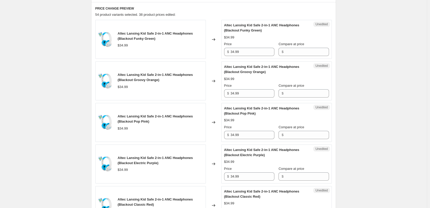
scroll to position [171, 0]
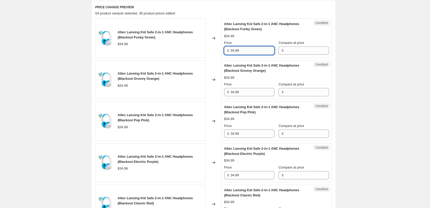
click at [247, 50] on input "34.99" at bounding box center [253, 50] width 44 height 8
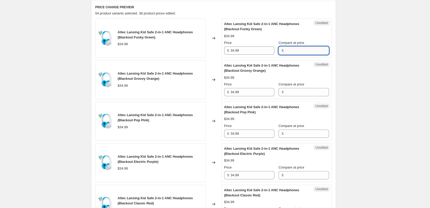
click at [289, 49] on input "Compare at price" at bounding box center [307, 50] width 44 height 8
paste input "34.99"
type input "34.99"
click at [300, 93] on input "Compare at price" at bounding box center [307, 92] width 44 height 8
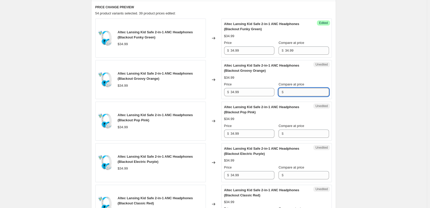
paste input "34.99"
type input "34.99"
click at [302, 132] on input "Compare at price" at bounding box center [307, 133] width 44 height 8
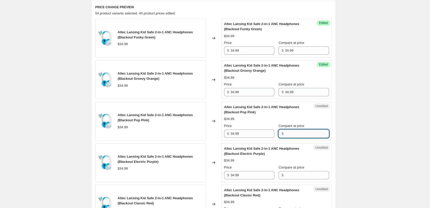
paste input "34.99"
type input "34.99"
click at [304, 177] on input "Compare at price" at bounding box center [307, 175] width 44 height 8
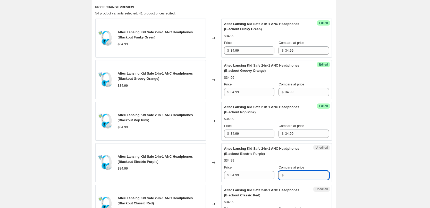
paste input "34.99"
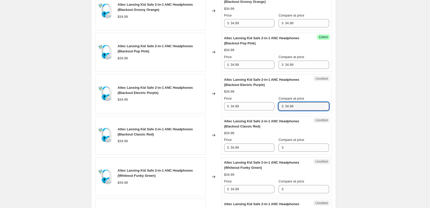
scroll to position [248, 0]
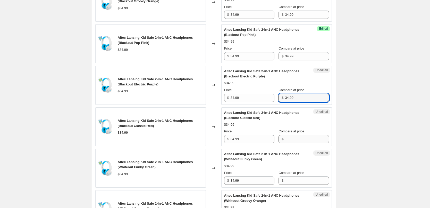
type input "34.99"
click at [300, 140] on input "Compare at price" at bounding box center [307, 139] width 44 height 8
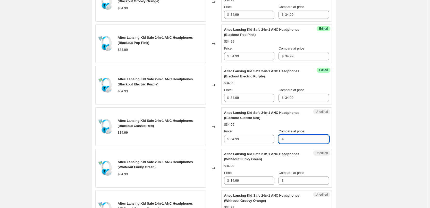
paste input "34.99"
type input "34.99"
click at [299, 180] on input "Compare at price" at bounding box center [307, 180] width 44 height 8
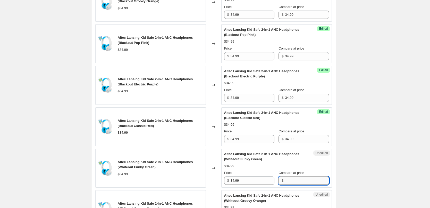
paste input "34.99"
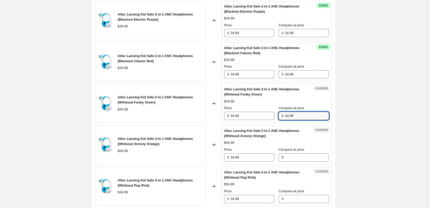
scroll to position [325, 0]
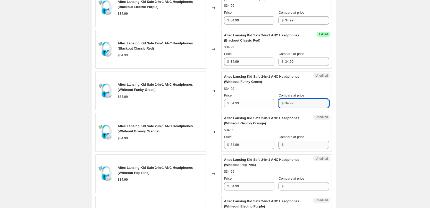
type input "34.99"
click at [302, 144] on input "Compare at price" at bounding box center [307, 144] width 44 height 8
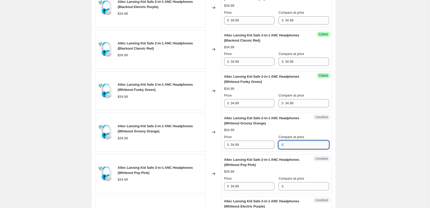
paste input "34.99"
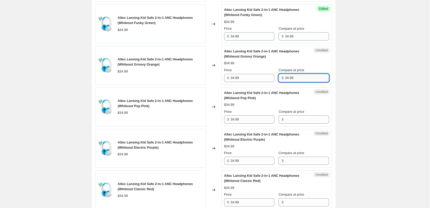
scroll to position [402, 0]
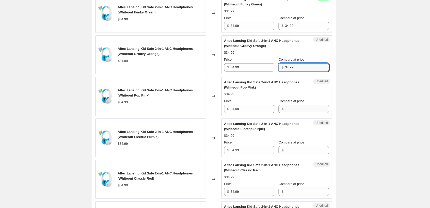
type input "34.99"
click at [308, 107] on input "Compare at price" at bounding box center [307, 109] width 44 height 8
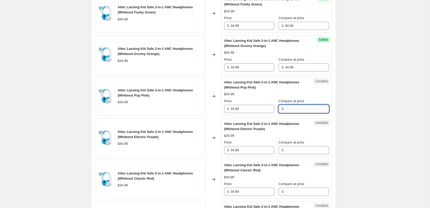
paste input "34.99"
type input "34.99"
click at [301, 150] on input "Compare at price" at bounding box center [307, 150] width 44 height 8
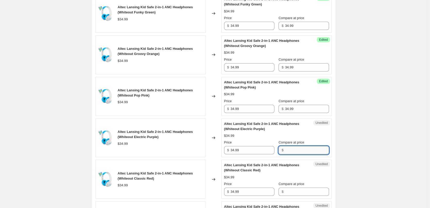
paste input "34.99"
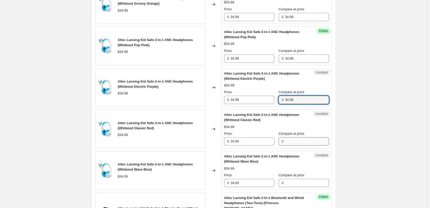
scroll to position [454, 0]
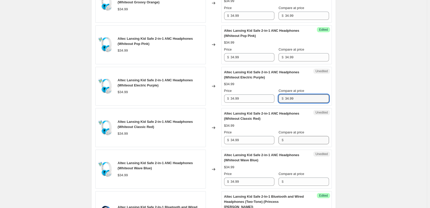
type input "34.99"
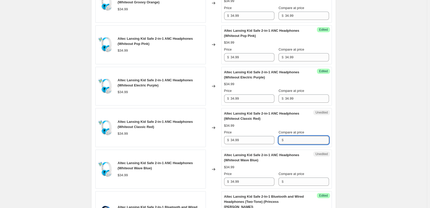
click at [300, 141] on input "Compare at price" at bounding box center [307, 140] width 44 height 8
paste input "34.99"
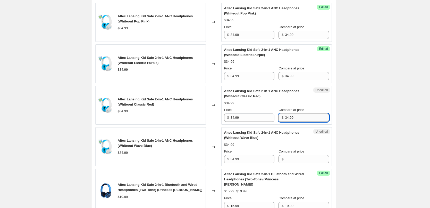
scroll to position [506, 0]
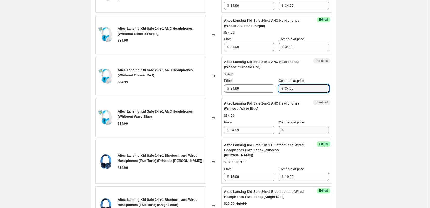
type input "34.99"
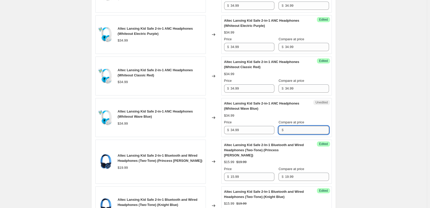
click at [308, 130] on input "Compare at price" at bounding box center [307, 130] width 44 height 8
paste input "34.99"
type input "34.99"
click at [313, 112] on div "Altec Lansing Kid Safe 2-in-1 ANC Headphones (Whiteout Wave Blue) $34.99 Price …" at bounding box center [276, 117] width 105 height 33
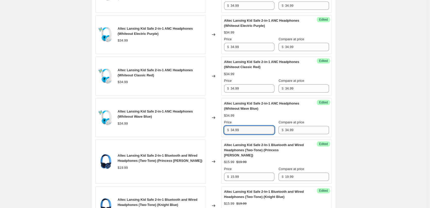
click at [254, 129] on input "34.99" at bounding box center [253, 130] width 44 height 8
type input "29.99"
click at [274, 118] on div "Altec Lansing Kid Safe 2-in-1 ANC Headphones (Whiteout Wave Blue) $29.99 $34.99…" at bounding box center [276, 117] width 105 height 33
click at [246, 131] on input "29.99" at bounding box center [253, 130] width 44 height 8
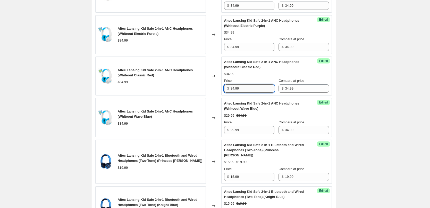
click at [248, 89] on input "34.99" at bounding box center [253, 88] width 44 height 8
paste input "29"
type input "29.99"
click at [251, 76] on div "$34.99" at bounding box center [276, 73] width 105 height 5
click at [245, 47] on input "34.99" at bounding box center [253, 47] width 44 height 8
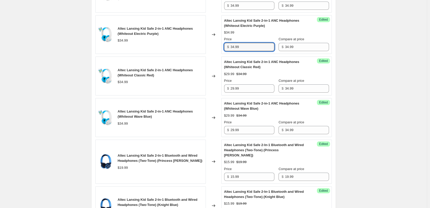
paste input "29"
type input "29.99"
click at [257, 35] on div "$29.99 $34.99" at bounding box center [276, 32] width 105 height 5
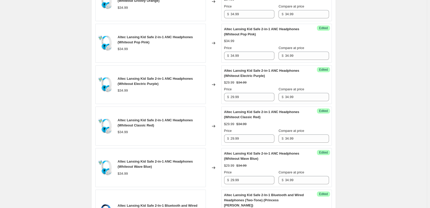
scroll to position [454, 0]
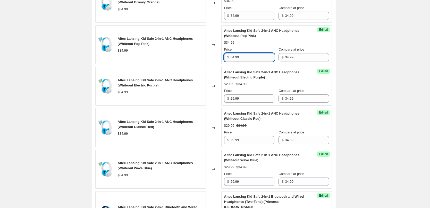
click at [244, 60] on input "34.99" at bounding box center [253, 57] width 44 height 8
paste input "29"
type input "29.99"
click at [260, 43] on div "$34.99" at bounding box center [276, 42] width 105 height 5
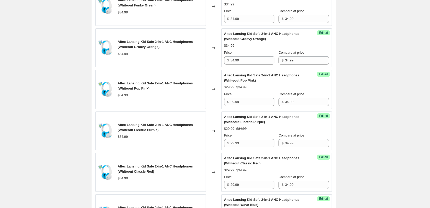
scroll to position [402, 0]
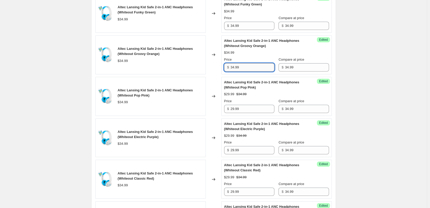
click at [248, 65] on input "34.99" at bounding box center [253, 67] width 44 height 8
paste input "29"
type input "29.99"
click at [263, 47] on span "Altec Lansing Kid Safe 2-in-1 ANC Headphones (Whiteout Groovy Orange)" at bounding box center [261, 43] width 75 height 9
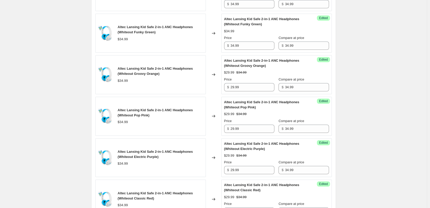
scroll to position [351, 0]
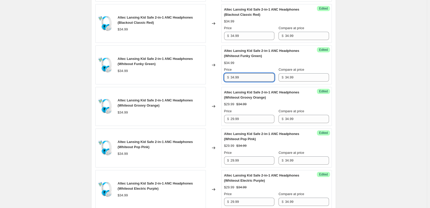
click at [246, 79] on input "34.99" at bounding box center [253, 77] width 44 height 8
paste input "29"
type input "29.99"
click at [256, 64] on div "$29.99 $34.99" at bounding box center [276, 62] width 105 height 5
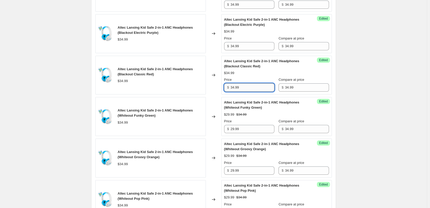
click at [248, 86] on input "34.99" at bounding box center [253, 87] width 44 height 8
paste input "29"
type input "29.99"
click at [260, 71] on div "$34.99" at bounding box center [276, 72] width 105 height 5
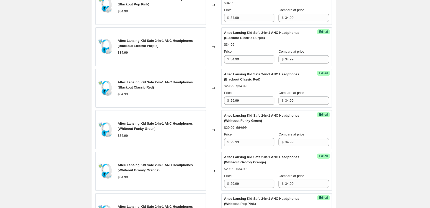
scroll to position [274, 0]
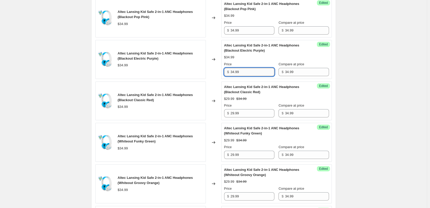
click at [251, 73] on input "34.99" at bounding box center [253, 72] width 44 height 8
paste input "29"
type input "29.99"
click at [258, 58] on div "$34.99" at bounding box center [276, 57] width 105 height 5
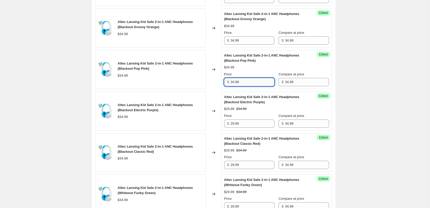
click at [248, 83] on input "34.99" at bounding box center [253, 82] width 44 height 8
paste input "29"
type input "29.99"
click at [264, 70] on div "$34.99" at bounding box center [276, 67] width 105 height 5
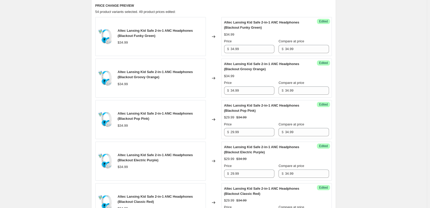
scroll to position [171, 0]
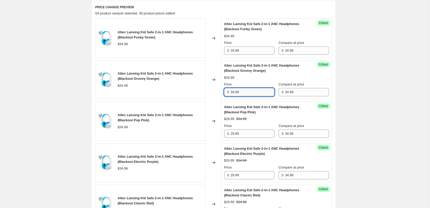
click at [243, 93] on input "34.99" at bounding box center [253, 92] width 44 height 8
paste input "29"
type input "29.99"
click at [264, 78] on div "$29.99 $34.99" at bounding box center [276, 77] width 105 height 5
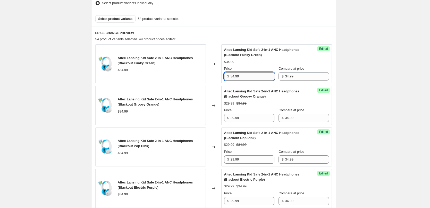
click at [248, 76] on input "34.99" at bounding box center [253, 76] width 44 height 8
paste input "29"
type input "29.99"
click at [265, 61] on div "$34.99" at bounding box center [276, 61] width 105 height 5
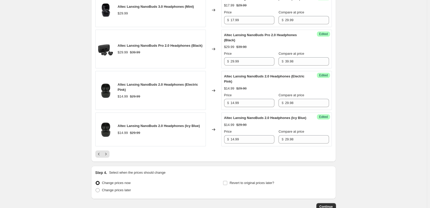
scroll to position [903, 0]
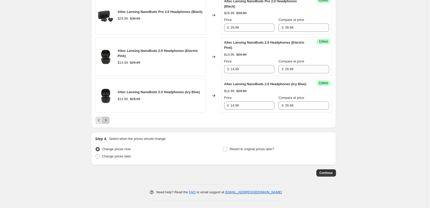
click at [108, 120] on icon "Next" at bounding box center [105, 119] width 5 height 5
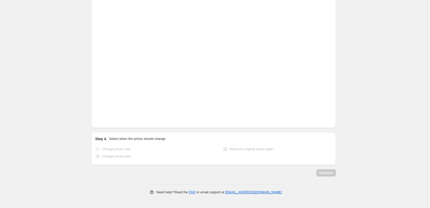
scroll to position [639, 0]
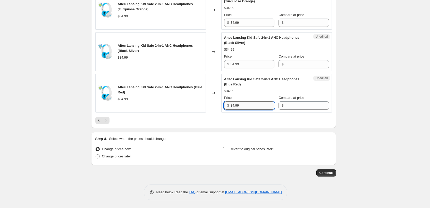
click at [248, 107] on input "34.99" at bounding box center [253, 105] width 44 height 8
paste input "29"
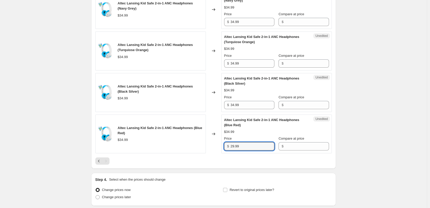
scroll to position [587, 0]
type input "29.99"
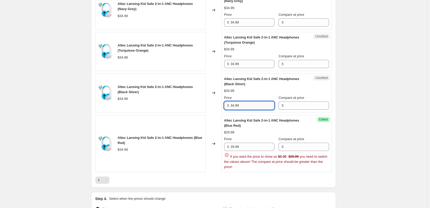
click at [245, 110] on input "34.99" at bounding box center [253, 105] width 44 height 8
paste input "29"
type input "29.99"
click at [249, 68] on input "34.99" at bounding box center [253, 64] width 44 height 8
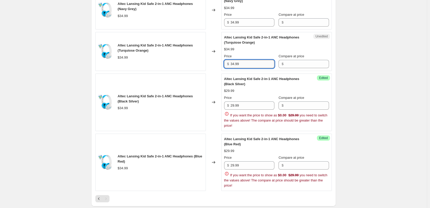
paste input "29"
type input "29.99"
click at [255, 62] on div "Altec Lansing Kid Safe 2-in-1 ANC Headphones (Turquiose Orange) $34.99 Price $ …" at bounding box center [276, 51] width 105 height 33
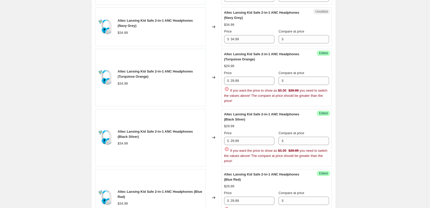
scroll to position [561, 0]
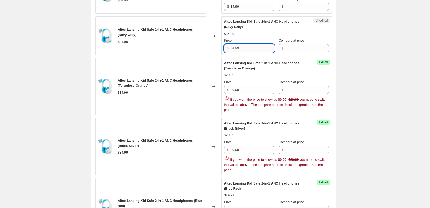
click at [248, 52] on input "34.99" at bounding box center [253, 48] width 44 height 8
paste input "29"
type input "29.99"
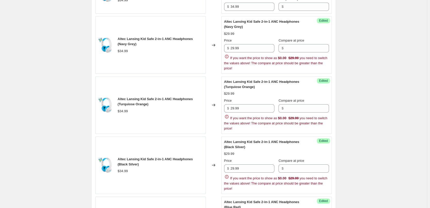
click at [257, 48] on div "Altec Lansing Kid Safe 2-in-1 ANC Headphones (Navy Grey) $29.99 Price $ 29.99 C…" at bounding box center [276, 45] width 105 height 52
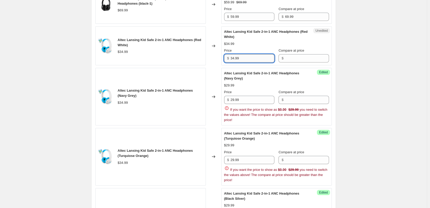
click at [247, 62] on input "34.99" at bounding box center [253, 58] width 44 height 8
paste input "29"
type input "29.99"
click at [254, 57] on div "Altec Lansing Kid Safe 2-in-1 ANC Headphones (Red White) $34.99 Price $ 29.99 C…" at bounding box center [276, 45] width 105 height 33
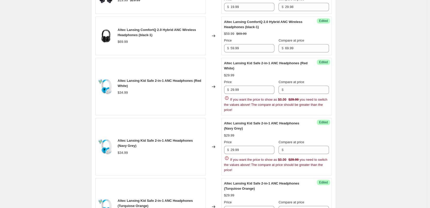
scroll to position [484, 0]
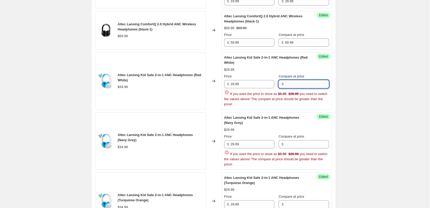
click at [300, 88] on input "Compare at price" at bounding box center [307, 84] width 44 height 8
type input "34.99"
click at [307, 72] on div "$29.99" at bounding box center [276, 69] width 105 height 5
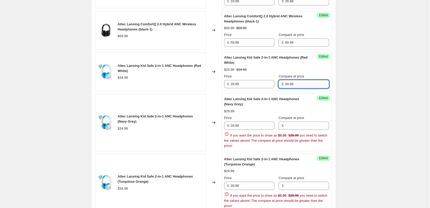
click at [297, 88] on input "34.99" at bounding box center [307, 84] width 44 height 8
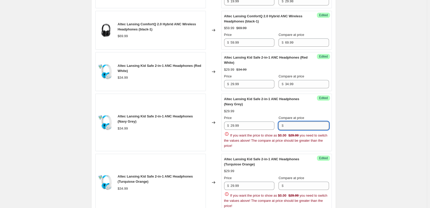
click at [296, 130] on input "Compare at price" at bounding box center [307, 125] width 44 height 8
paste input "34.99"
type input "34.99"
click at [309, 125] on div "Altec Lansing Kid Safe 2-in-1 ANC Headphones (Navy Grey) $29.99 Price $ 29.99 C…" at bounding box center [276, 122] width 105 height 52
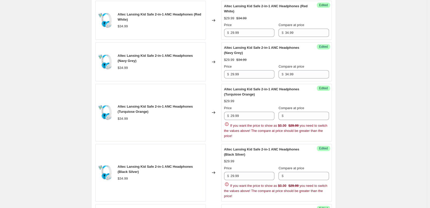
scroll to position [561, 0]
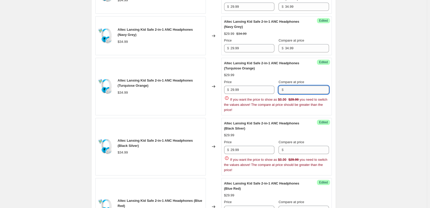
click at [302, 94] on input "Compare at price" at bounding box center [307, 90] width 44 height 8
paste input "34.99"
type input "34.99"
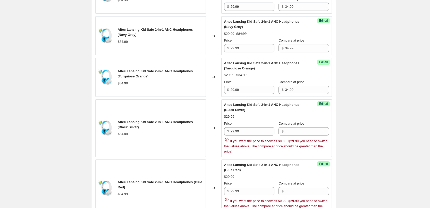
click at [321, 82] on div "Altec Lansing Kid Safe 2-in-1 ANC Headphones (Turquiose Orange) $29.99 $34.99 P…" at bounding box center [276, 77] width 105 height 33
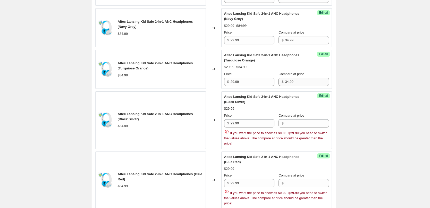
scroll to position [613, 0]
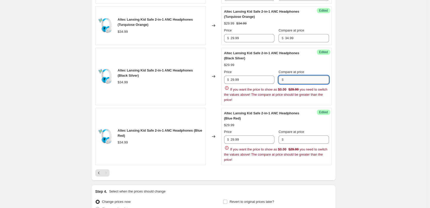
click at [301, 84] on input "Compare at price" at bounding box center [307, 79] width 44 height 8
paste input "34.99"
type input "34.99"
click at [321, 72] on div "Success Edited Altec Lansing Kid Safe 2-in-1 ANC Headphones (Black Silver) $29.…" at bounding box center [276, 76] width 111 height 57
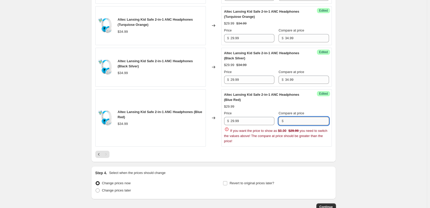
click at [307, 125] on input "Compare at price" at bounding box center [307, 121] width 44 height 8
paste input "34.99"
type input "34.99"
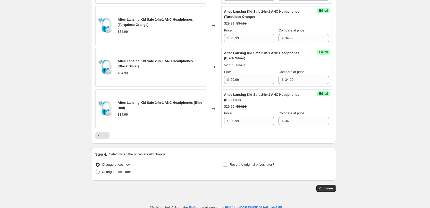
click at [311, 109] on div "$29.99 $34.99" at bounding box center [276, 106] width 105 height 5
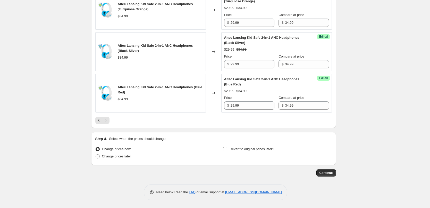
scroll to position [639, 0]
click at [101, 121] on icon "Previous" at bounding box center [98, 119] width 5 height 5
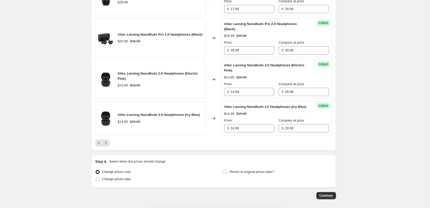
scroll to position [903, 0]
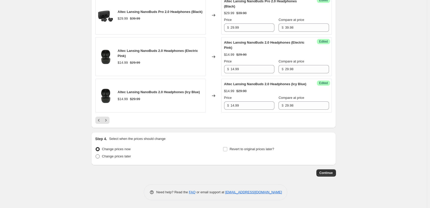
click at [98, 158] on span at bounding box center [98, 156] width 4 height 4
click at [96, 154] on input "Change prices later" at bounding box center [96, 154] width 0 height 0
radio input "true"
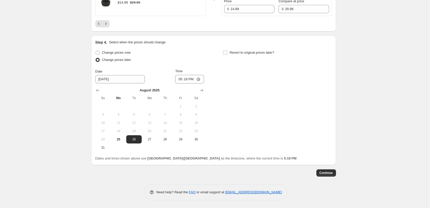
scroll to position [999, 0]
click at [201, 90] on icon "Show next month, September 2025" at bounding box center [201, 90] width 3 height 3
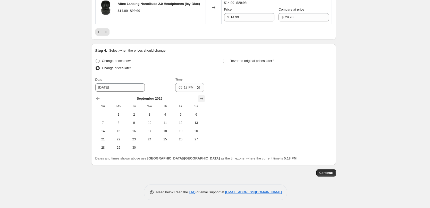
scroll to position [991, 0]
click at [121, 147] on span "29" at bounding box center [118, 147] width 11 height 4
type input "9/29/2025"
click at [188, 87] on input "17:18" at bounding box center [189, 87] width 29 height 9
type input "00:05"
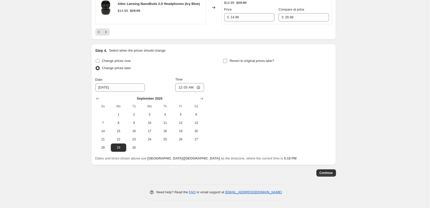
click at [227, 60] on input "Revert to original prices later?" at bounding box center [225, 61] width 4 height 4
checkbox input "true"
click at [329, 99] on icon "Show next month, October 2025" at bounding box center [329, 98] width 5 height 5
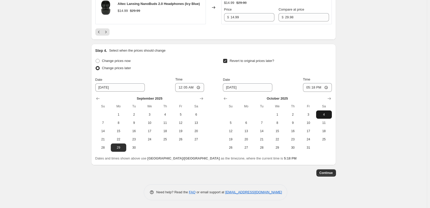
click at [325, 115] on span "4" at bounding box center [323, 114] width 11 height 4
type input "10/4/2025"
click at [316, 89] on input "17:18" at bounding box center [317, 87] width 29 height 9
type input "23:55"
click at [286, 82] on div "Date 10/4/2025 Time 23:55" at bounding box center [277, 84] width 109 height 15
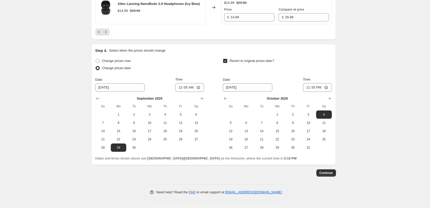
click at [289, 65] on div "Revert to original prices later?" at bounding box center [277, 64] width 109 height 15
click at [331, 173] on span "Continue" at bounding box center [326, 173] width 13 height 4
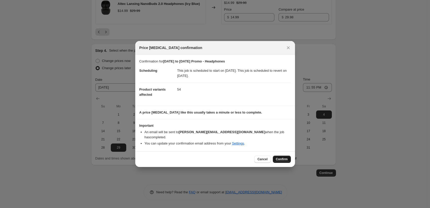
click at [285, 157] on span "Confirm" at bounding box center [282, 159] width 12 height 4
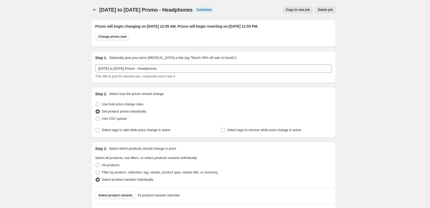
scroll to position [991, 0]
